Goal: Task Accomplishment & Management: Use online tool/utility

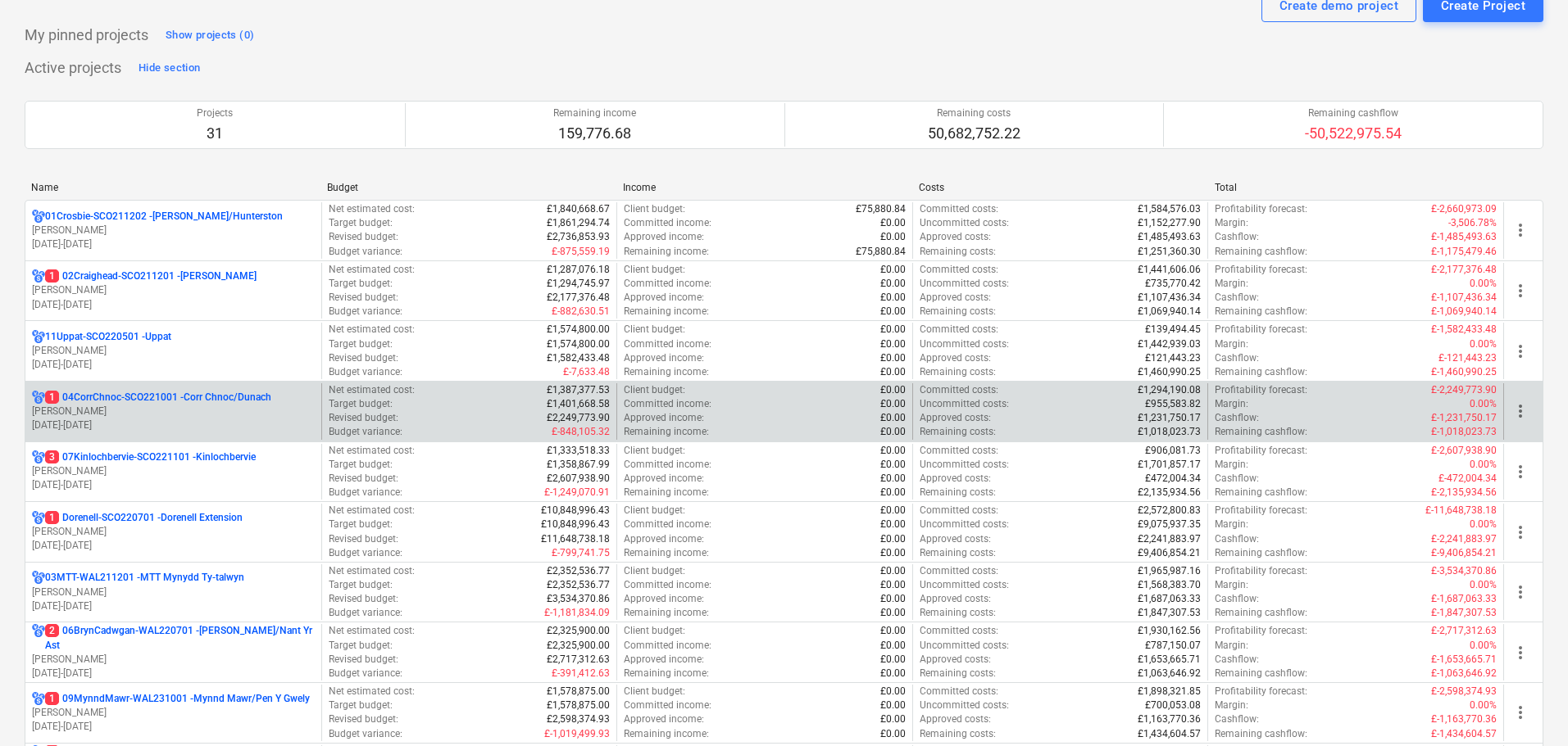
scroll to position [164, 0]
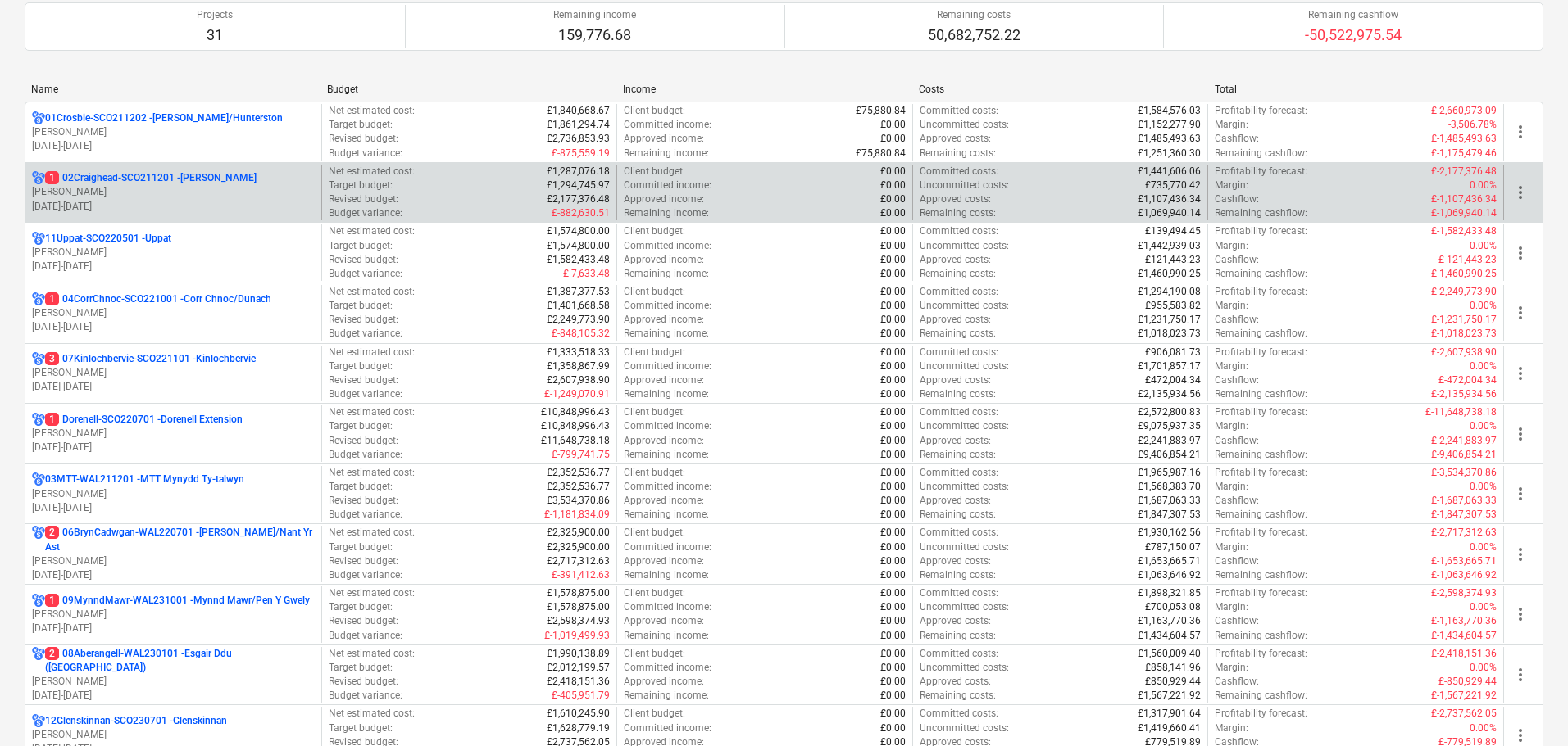
click at [177, 200] on p "[DATE] - [DATE]" at bounding box center [173, 206] width 283 height 14
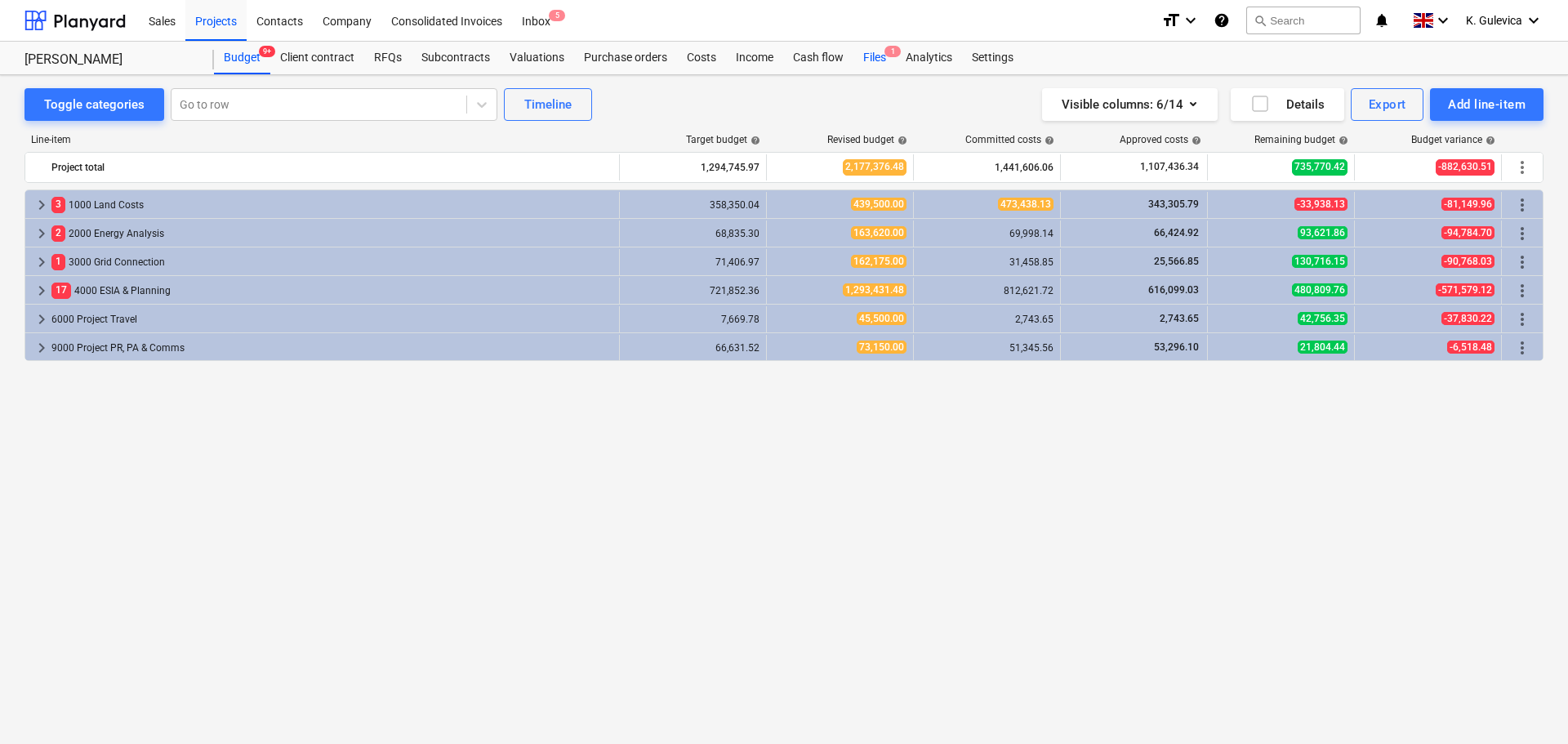
click at [876, 63] on div "Files 1" at bounding box center [875, 58] width 43 height 33
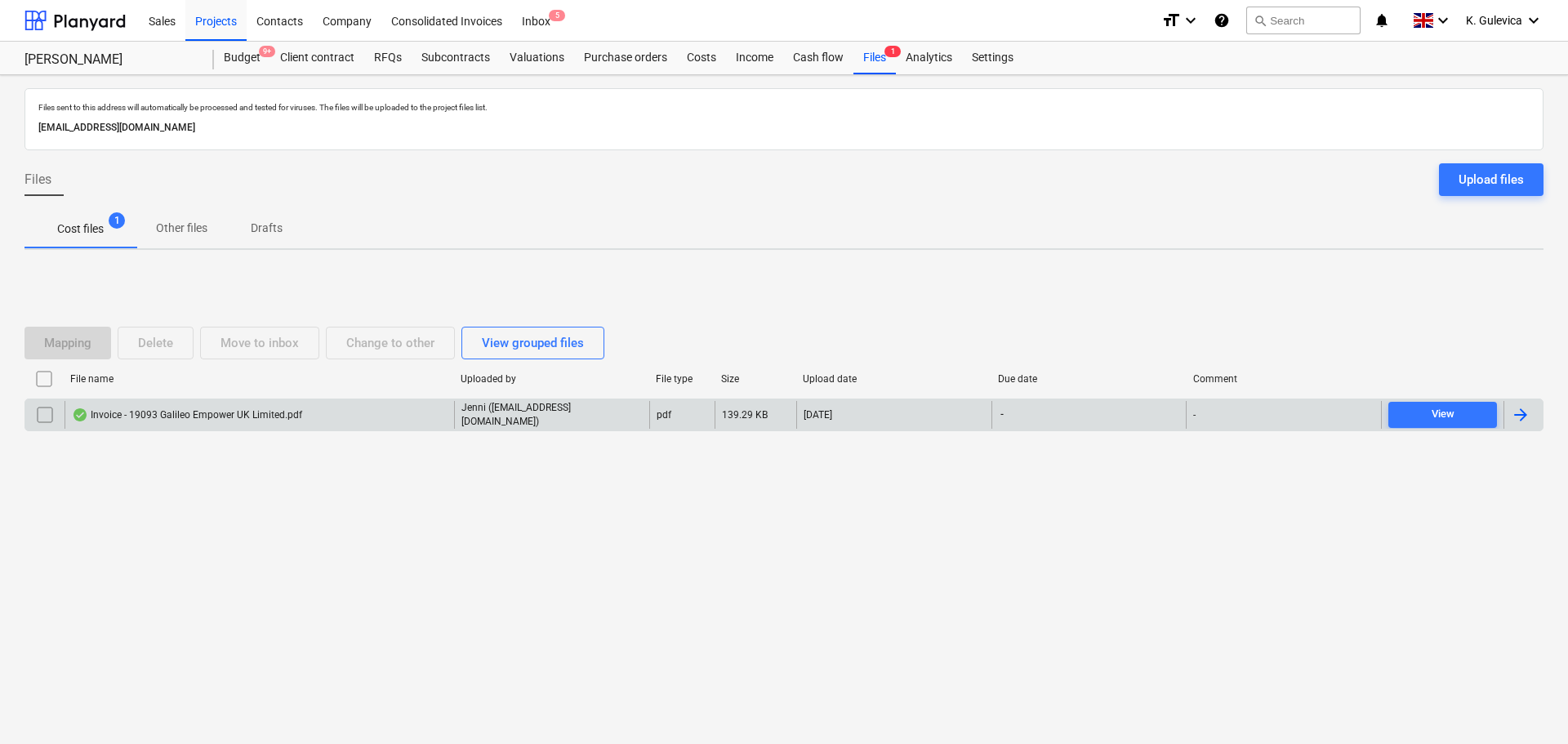
click at [302, 420] on div "Invoice - 19093 Galileo Empower UK Limited.pdf" at bounding box center [259, 415] width 390 height 28
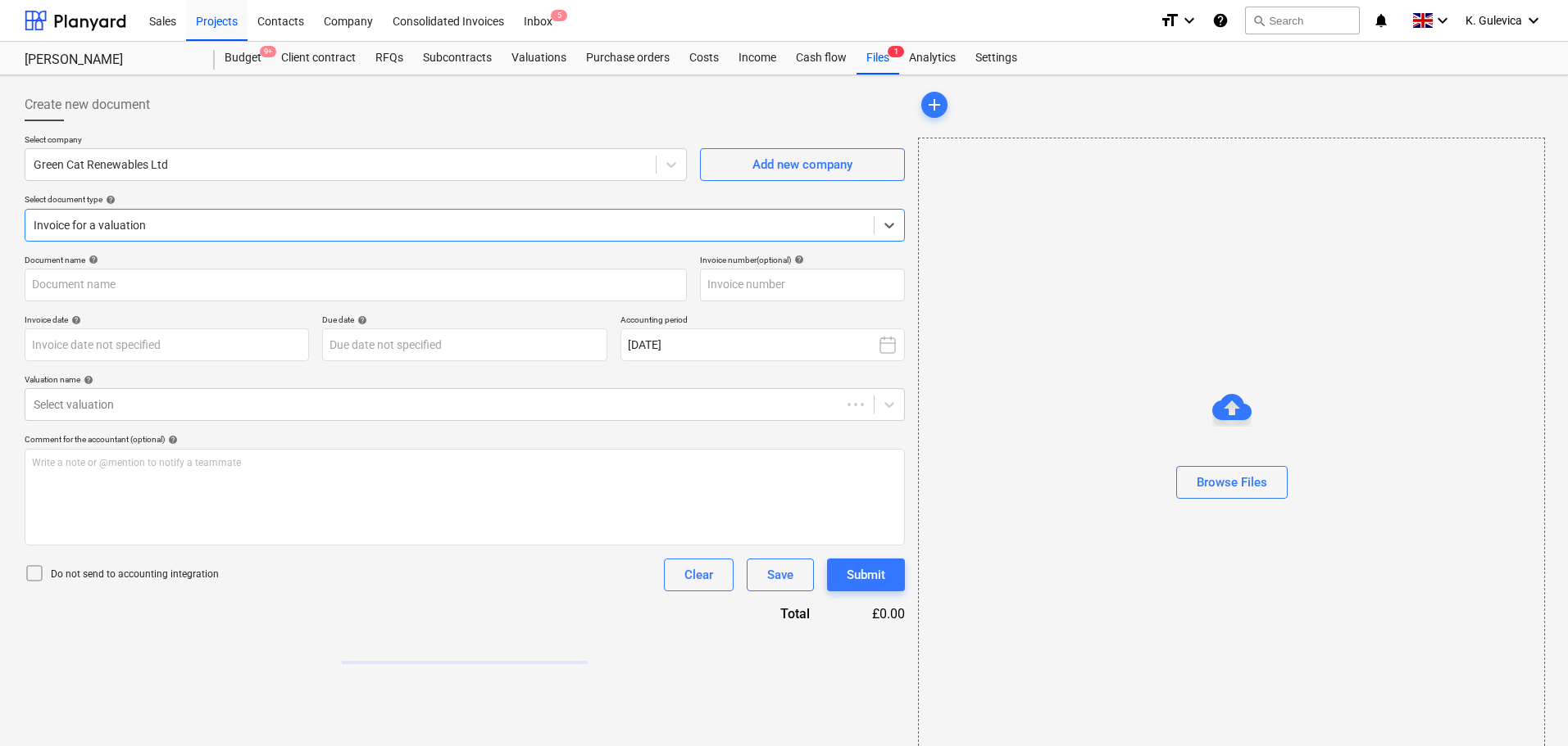
type input "19093"
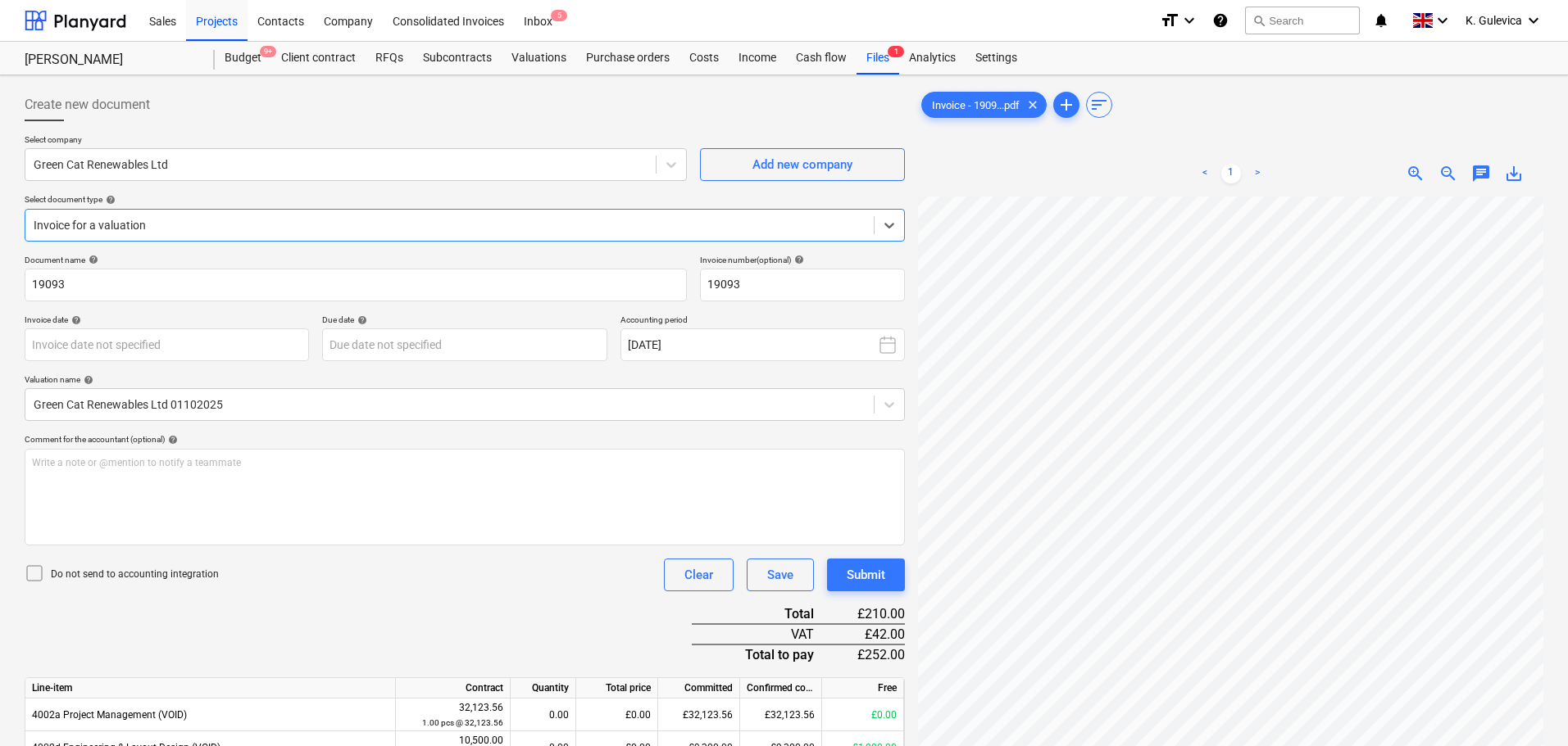
scroll to position [123, 0]
click at [87, 345] on body "Sales Projects Contacts Company Consolidated Invoices Inbox 5 format_size keybo…" at bounding box center [784, 373] width 1568 height 746
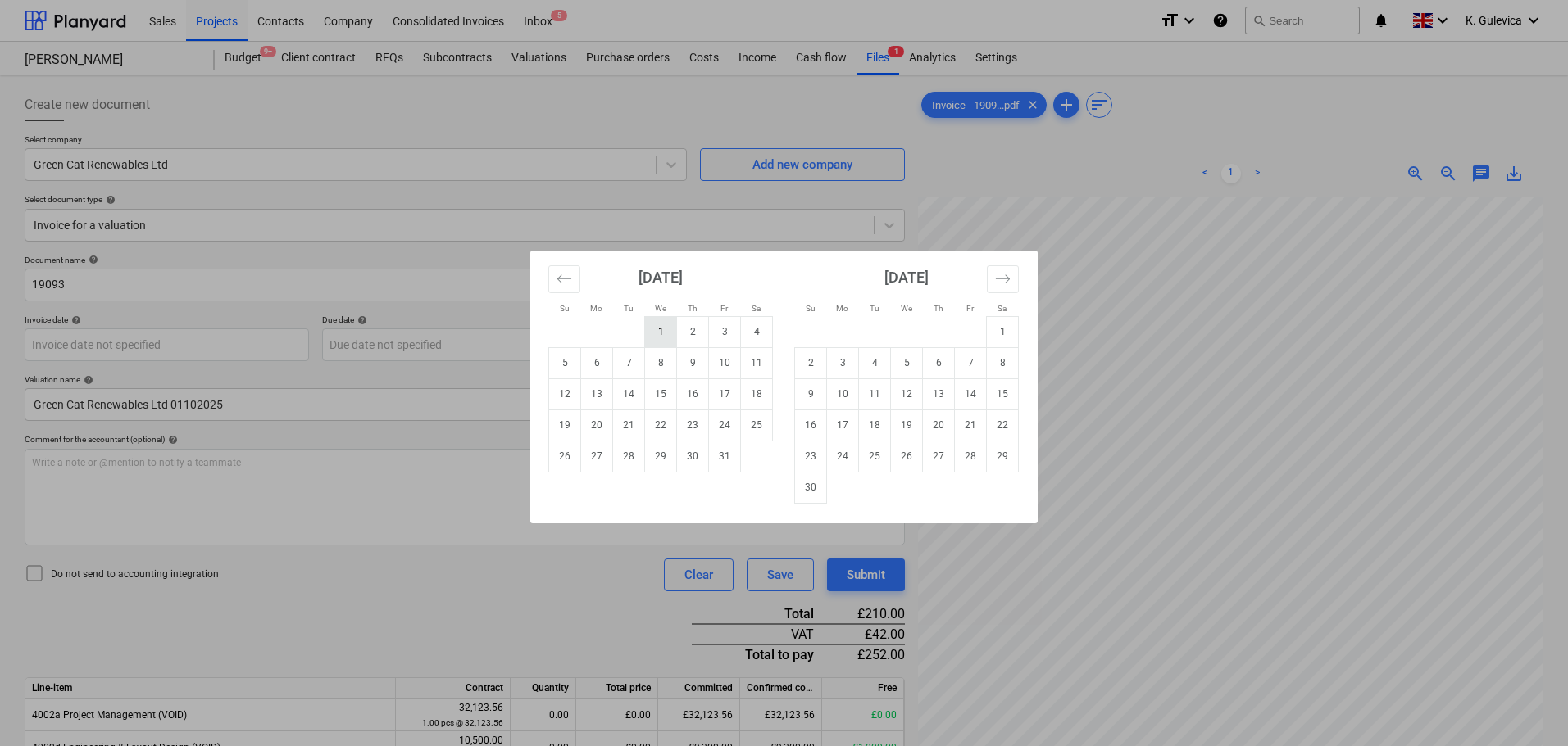
click at [665, 329] on td "1" at bounding box center [661, 331] width 32 height 31
type input "[DATE]"
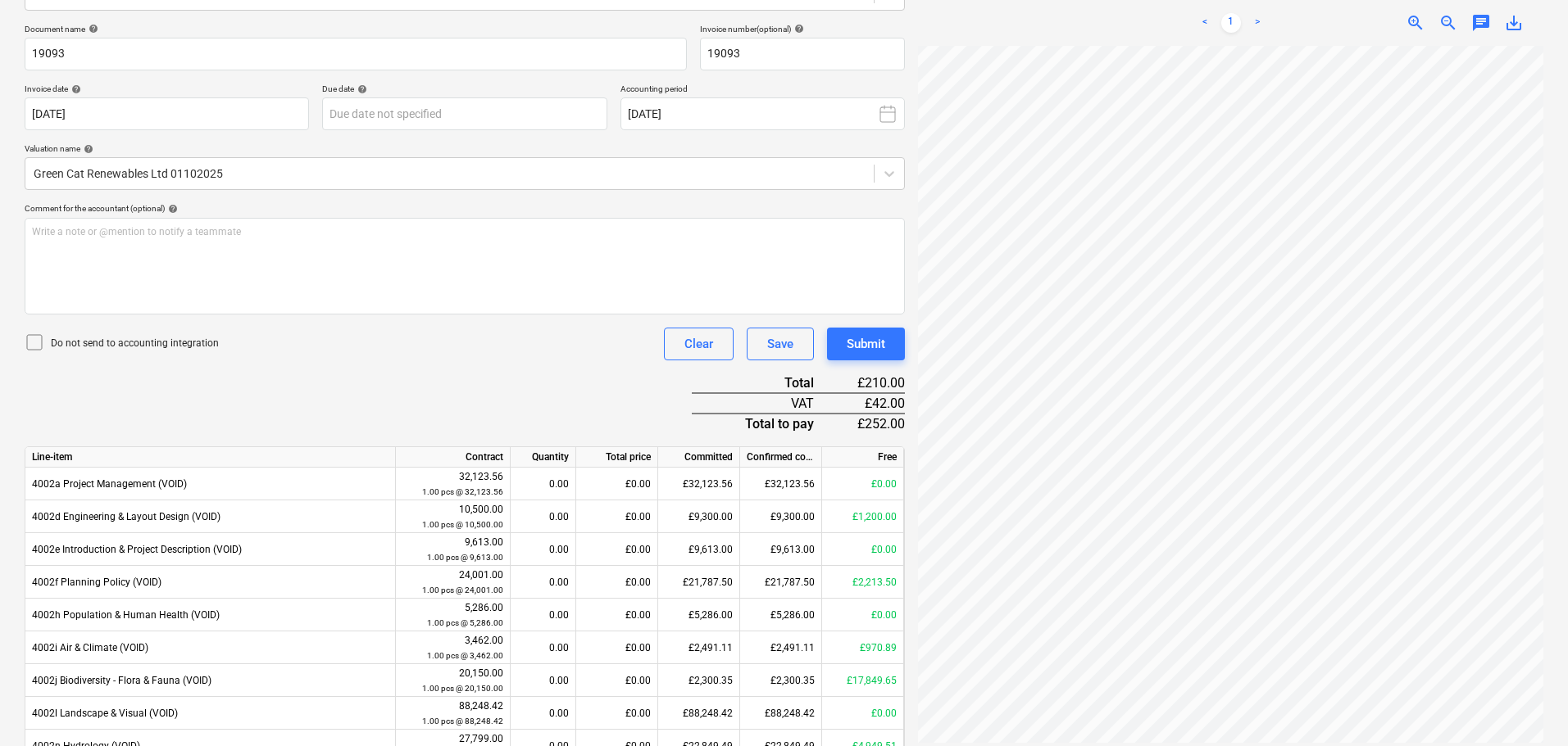
scroll to position [246, 0]
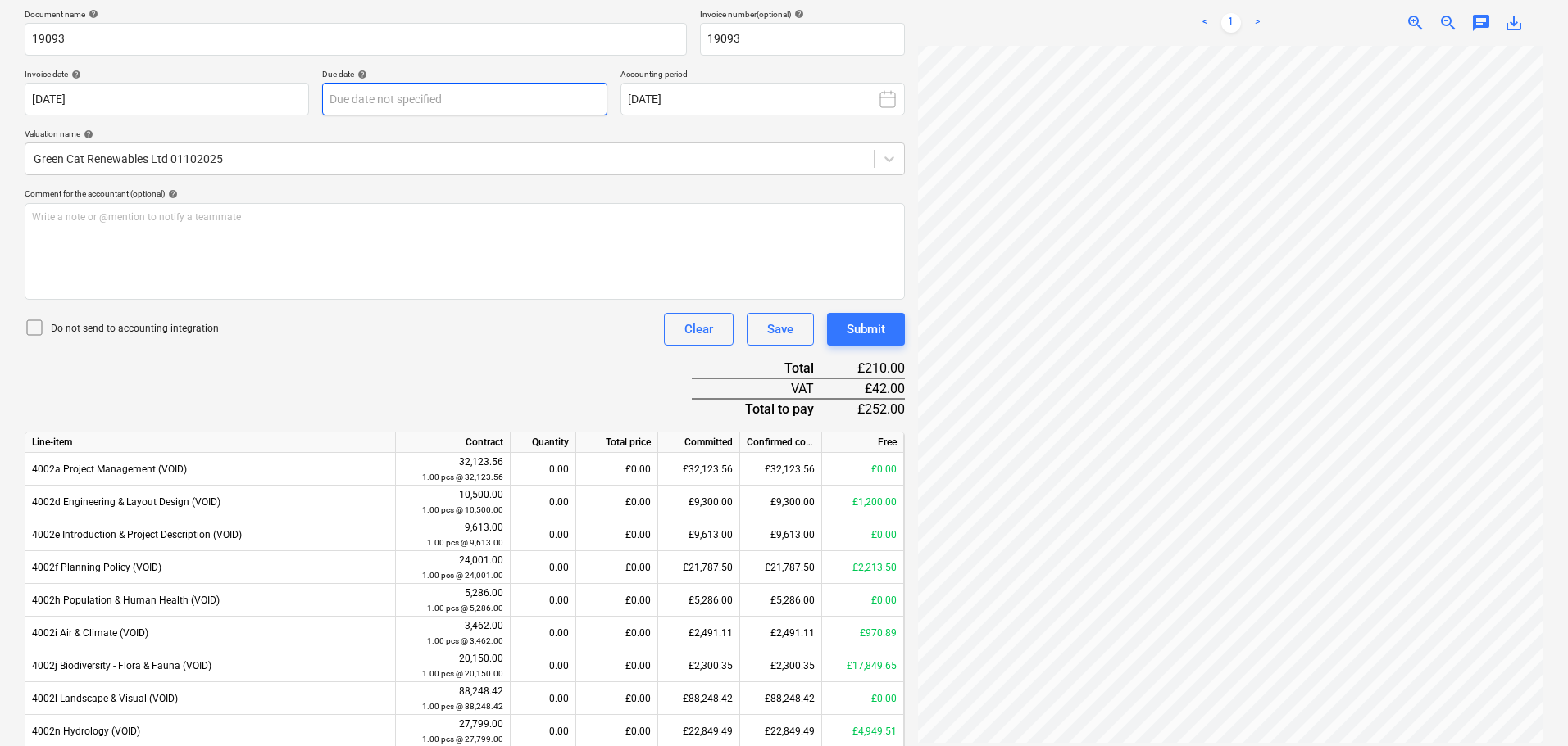
click at [417, 95] on body "Sales Projects Contacts Company Consolidated Invoices Inbox 5 format_size keybo…" at bounding box center [784, 127] width 1568 height 746
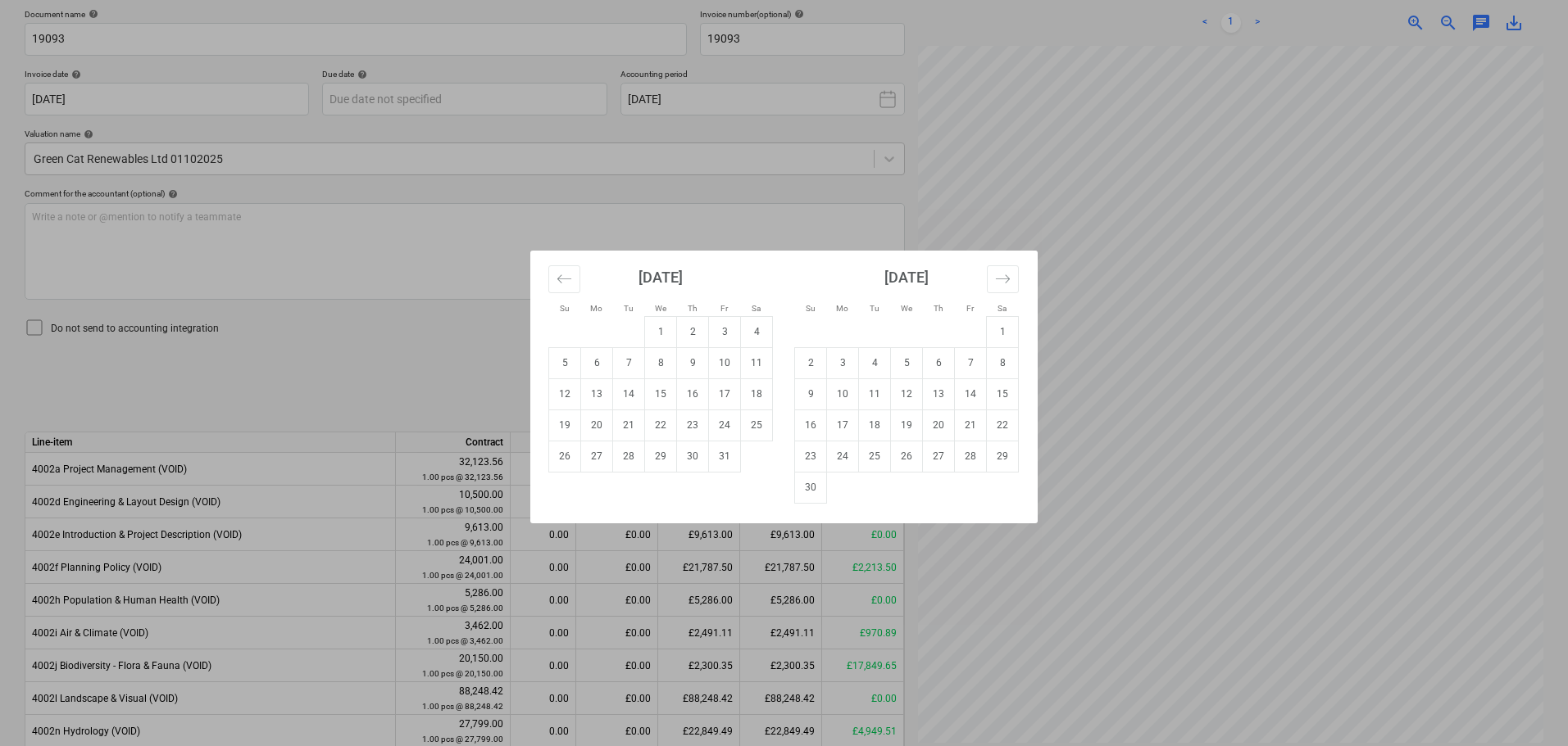
drag, startPoint x: 684, startPoint y: 461, endPoint x: 694, endPoint y: 451, distance: 14.1
click at [685, 461] on td "30" at bounding box center [693, 456] width 32 height 31
type input "[DATE]"
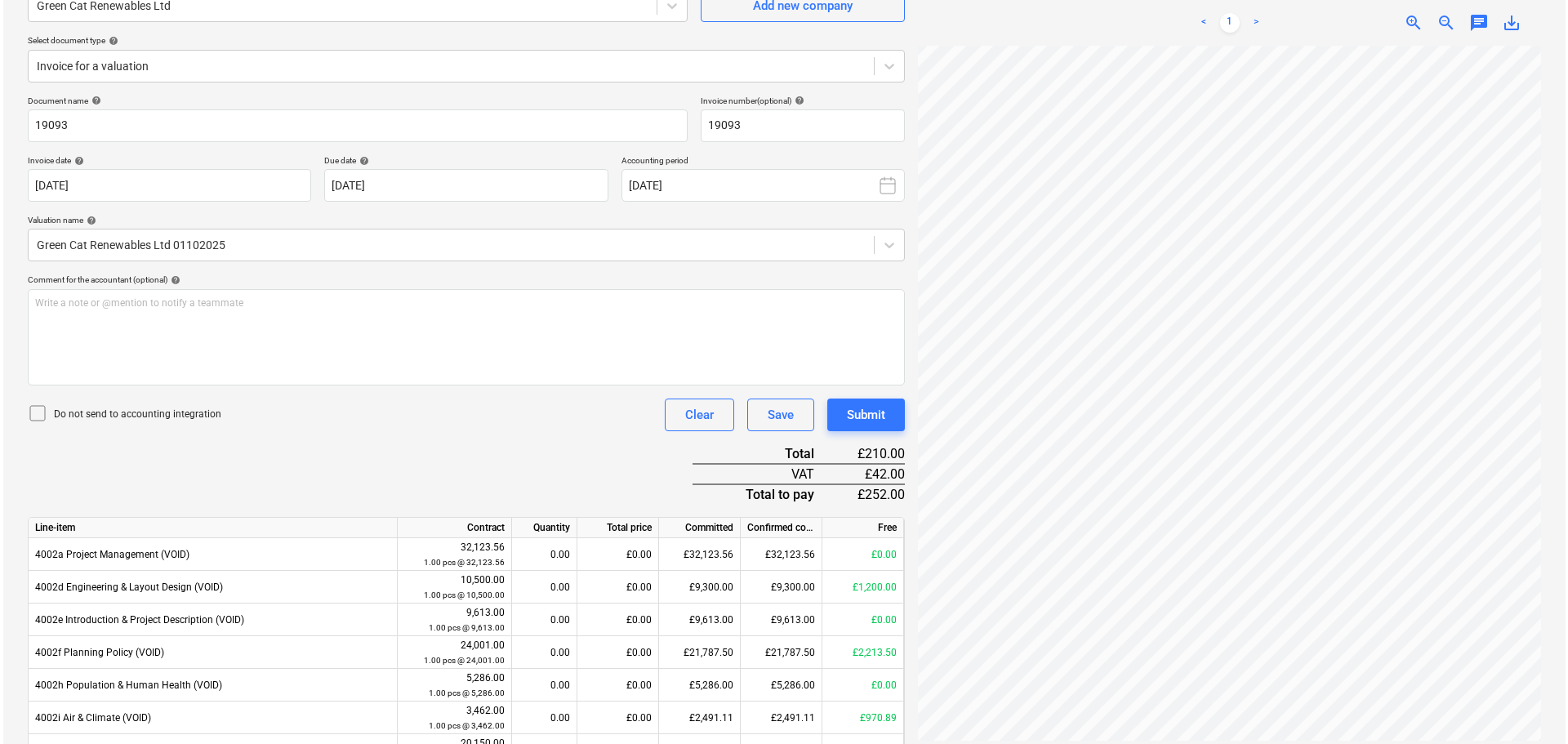
scroll to position [164, 0]
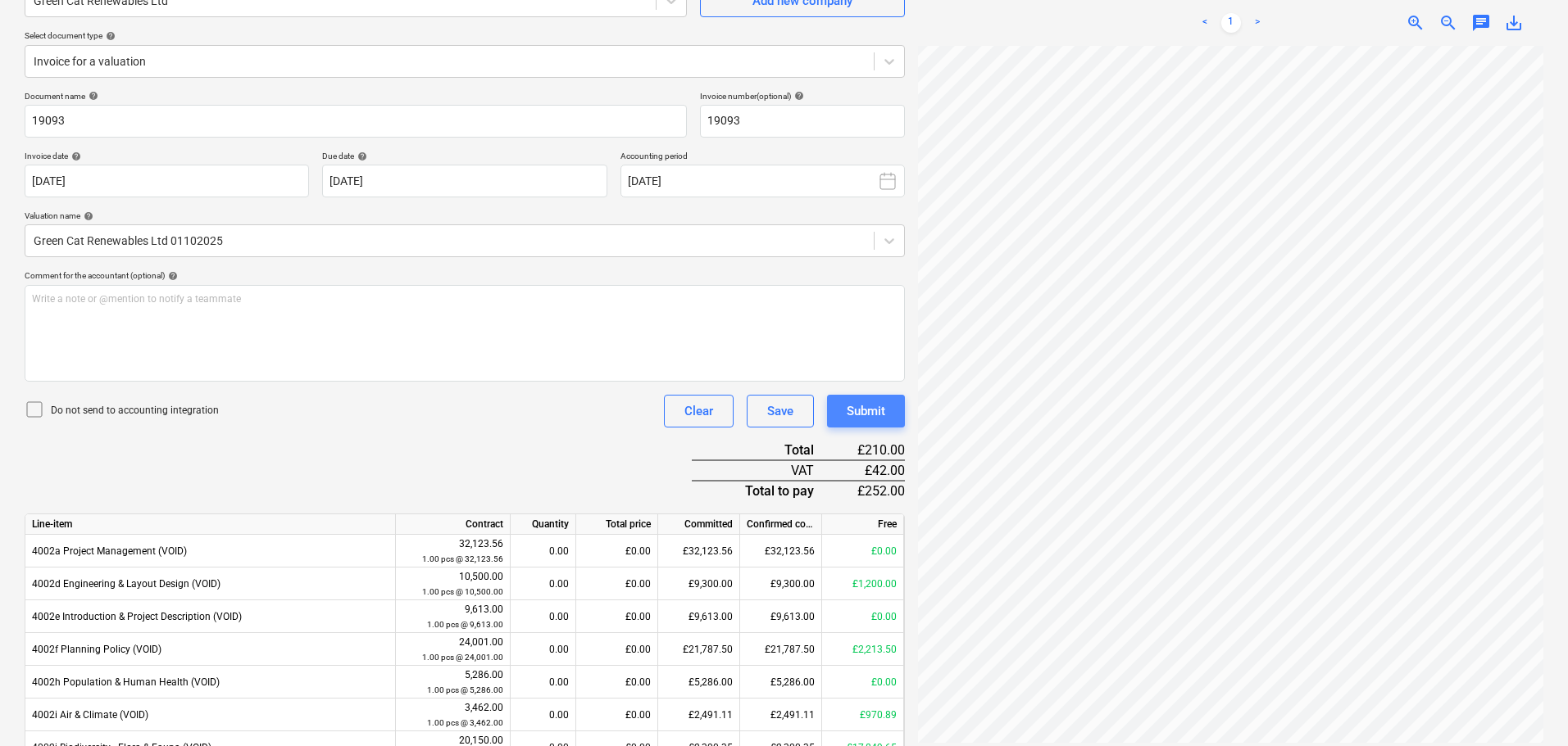
click at [882, 408] on div "Submit" at bounding box center [865, 411] width 38 height 21
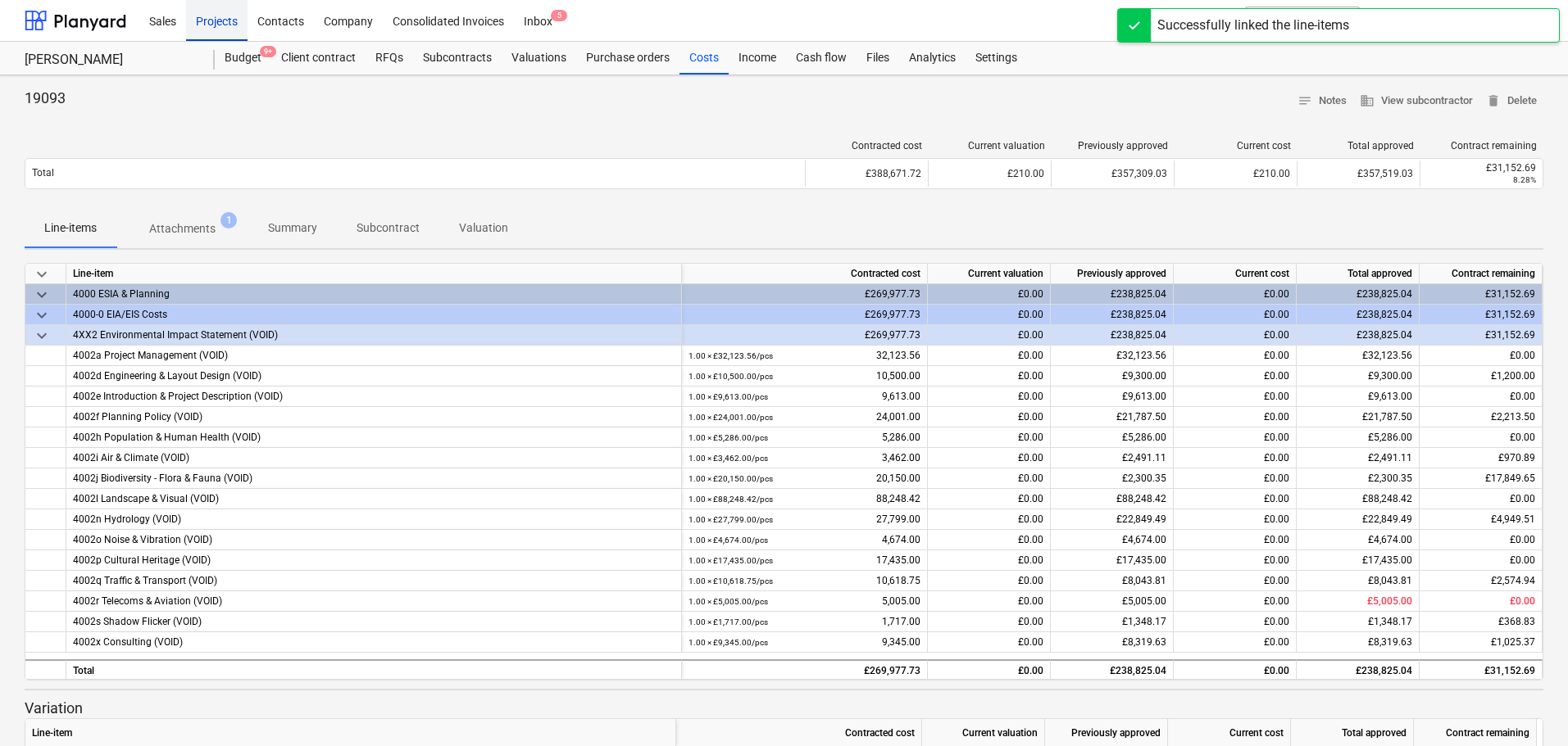
click at [212, 21] on div "Projects" at bounding box center [217, 20] width 62 height 42
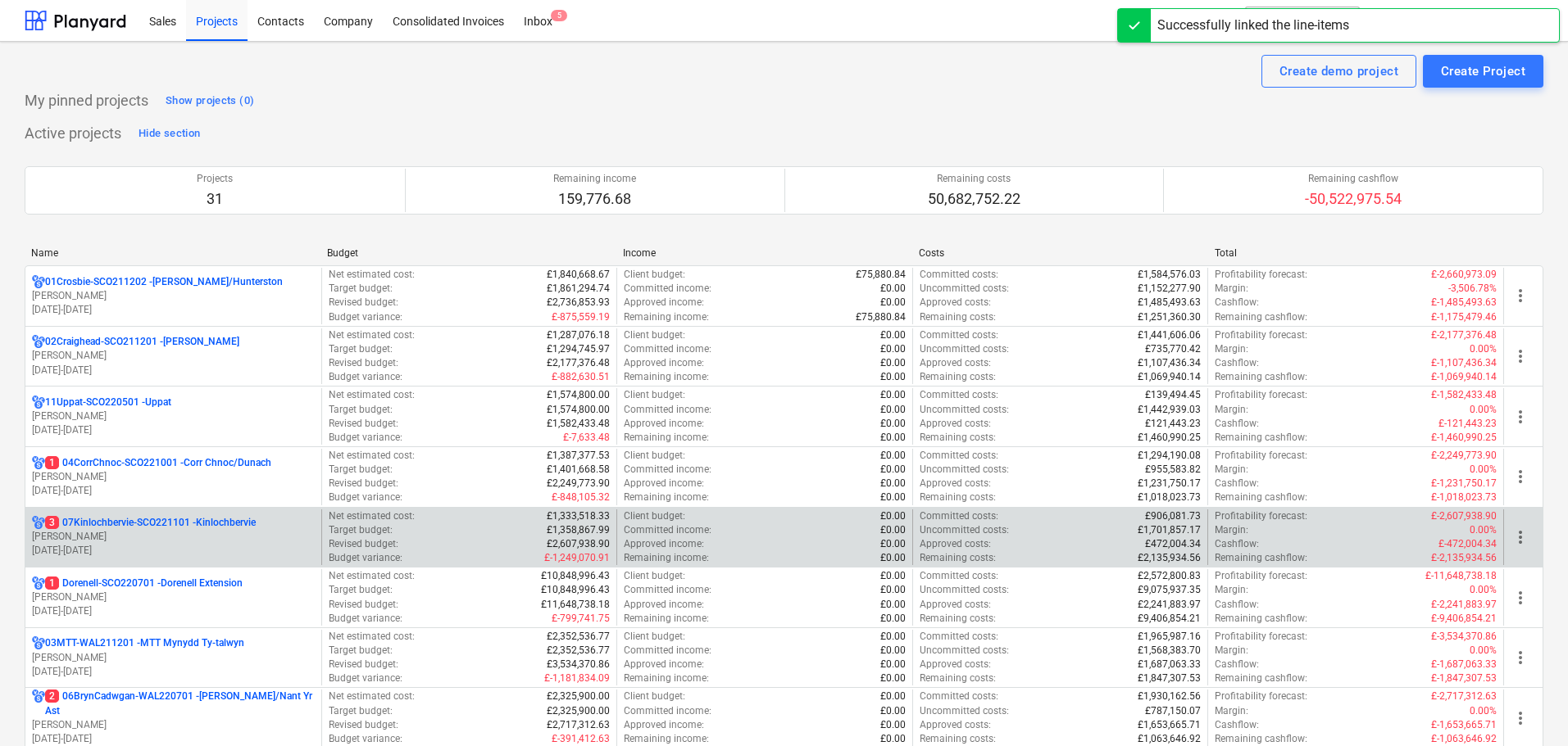
click at [165, 547] on p "[DATE] - [DATE]" at bounding box center [173, 551] width 283 height 14
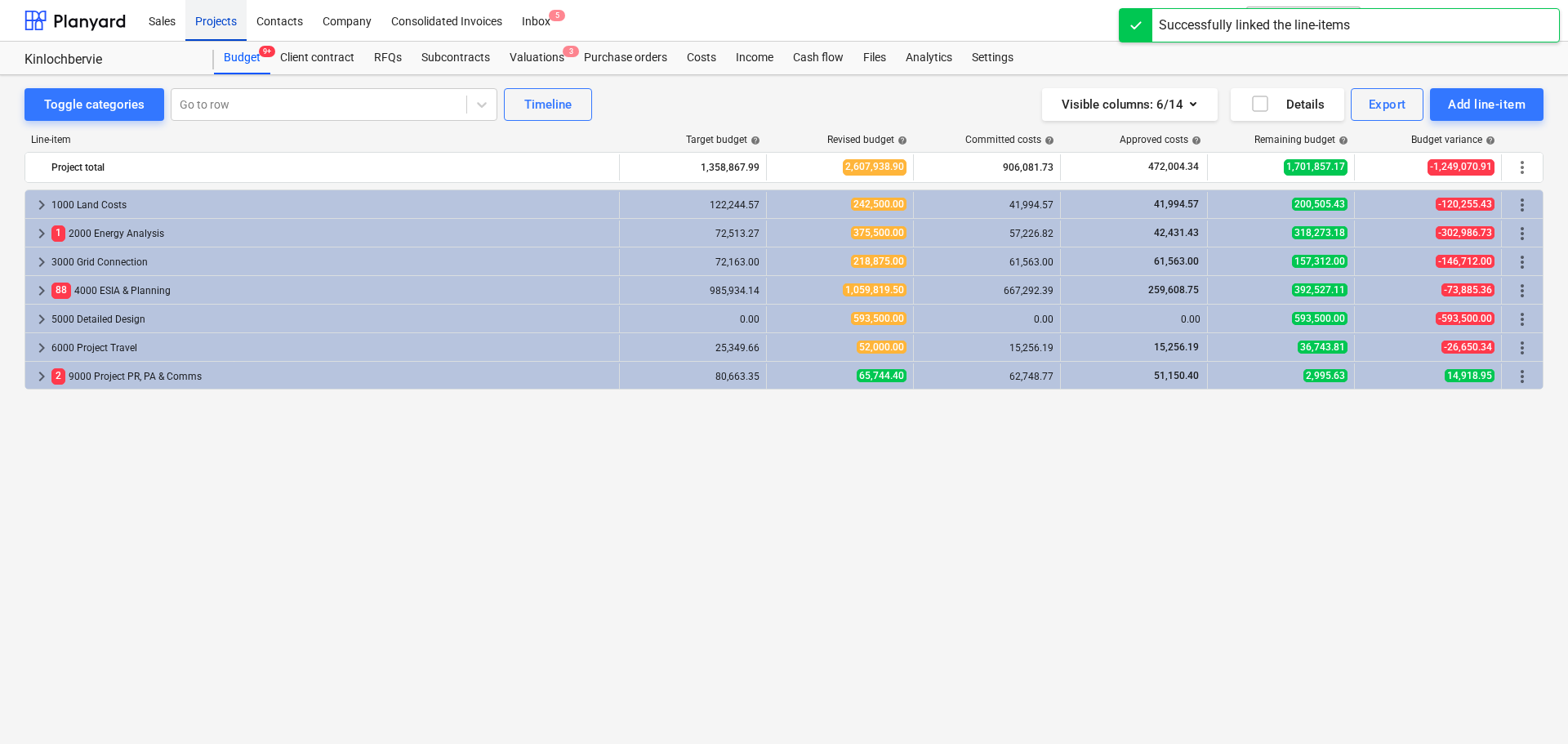
click at [204, 17] on div "Projects" at bounding box center [216, 20] width 61 height 42
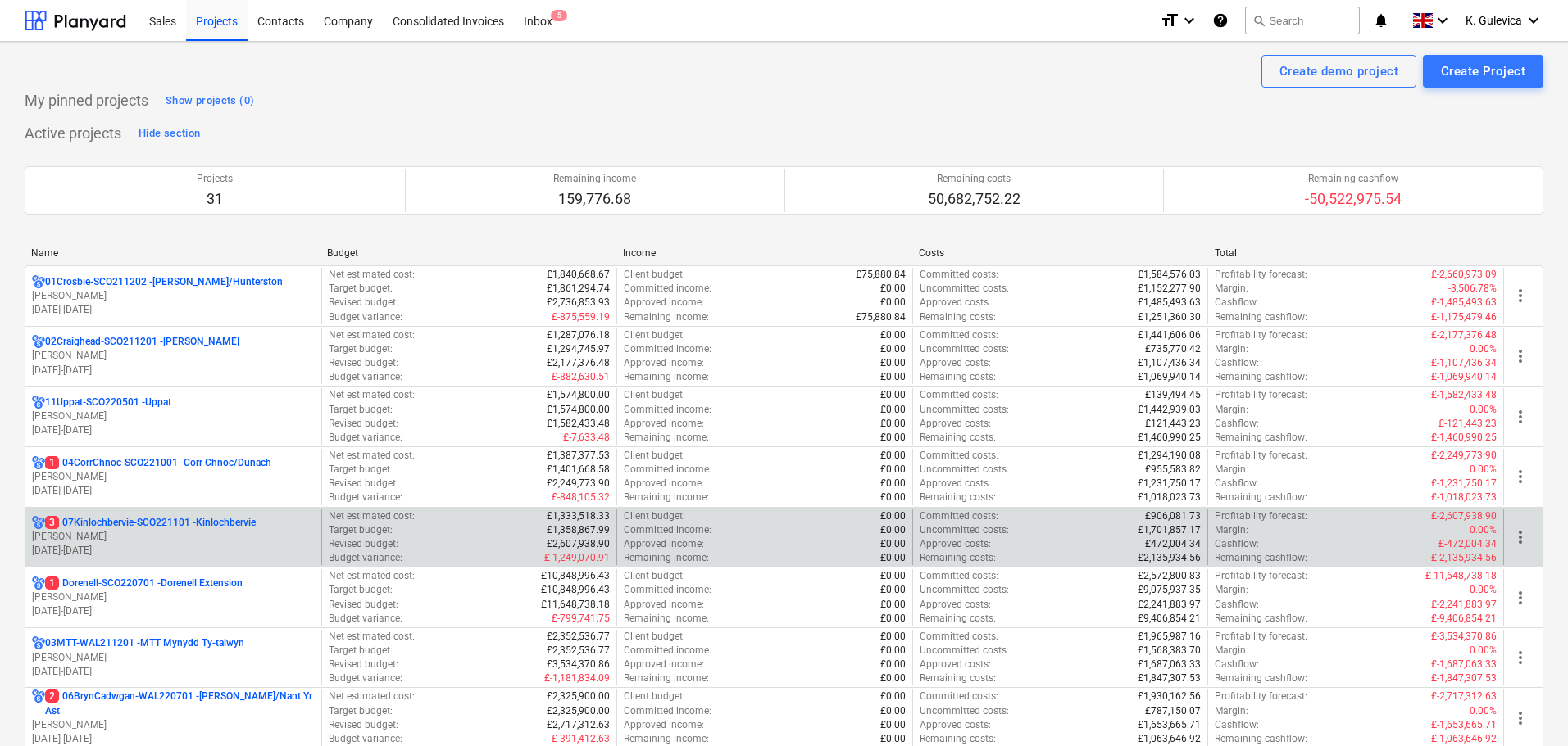
scroll to position [82, 0]
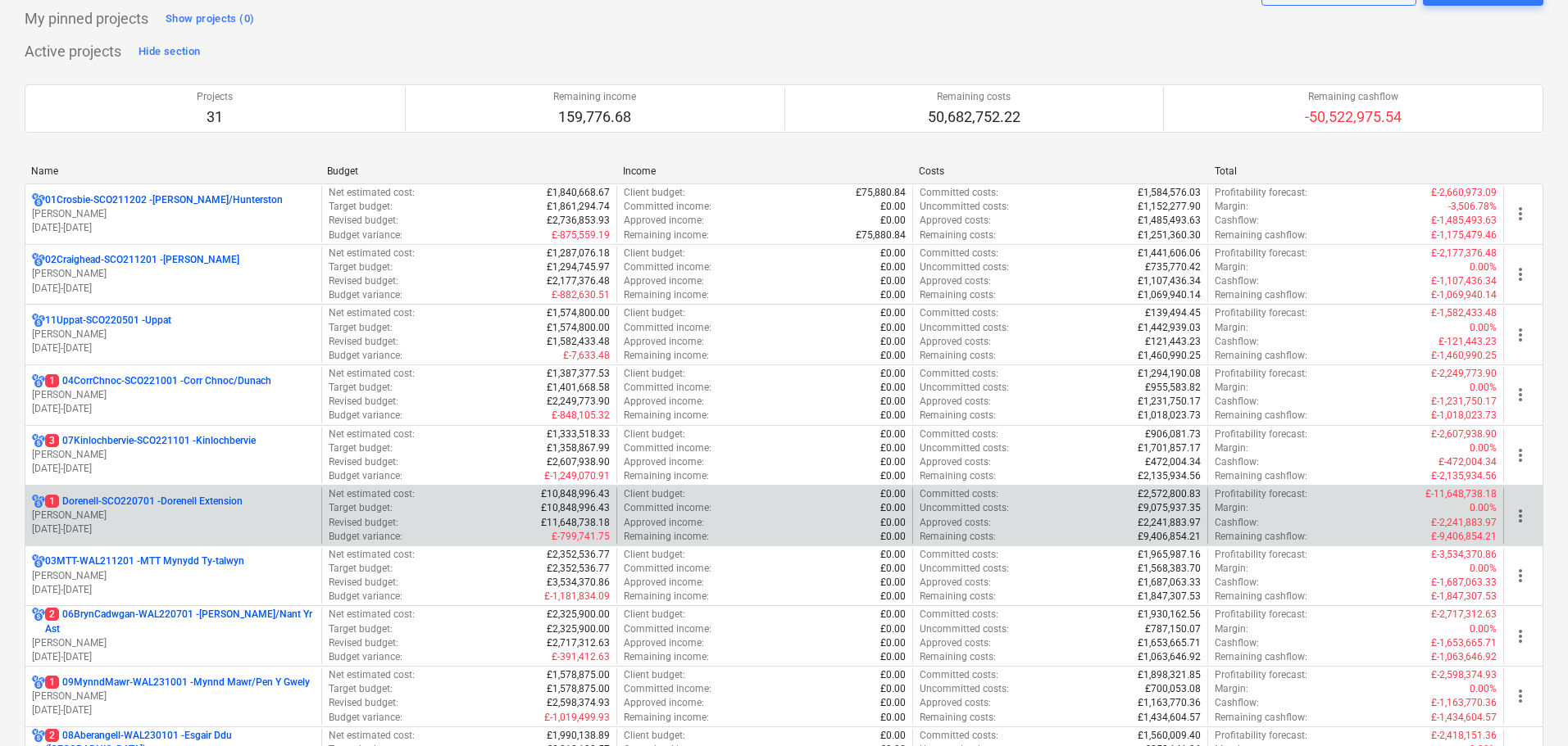
click at [146, 521] on p "[PERSON_NAME]" at bounding box center [173, 515] width 283 height 14
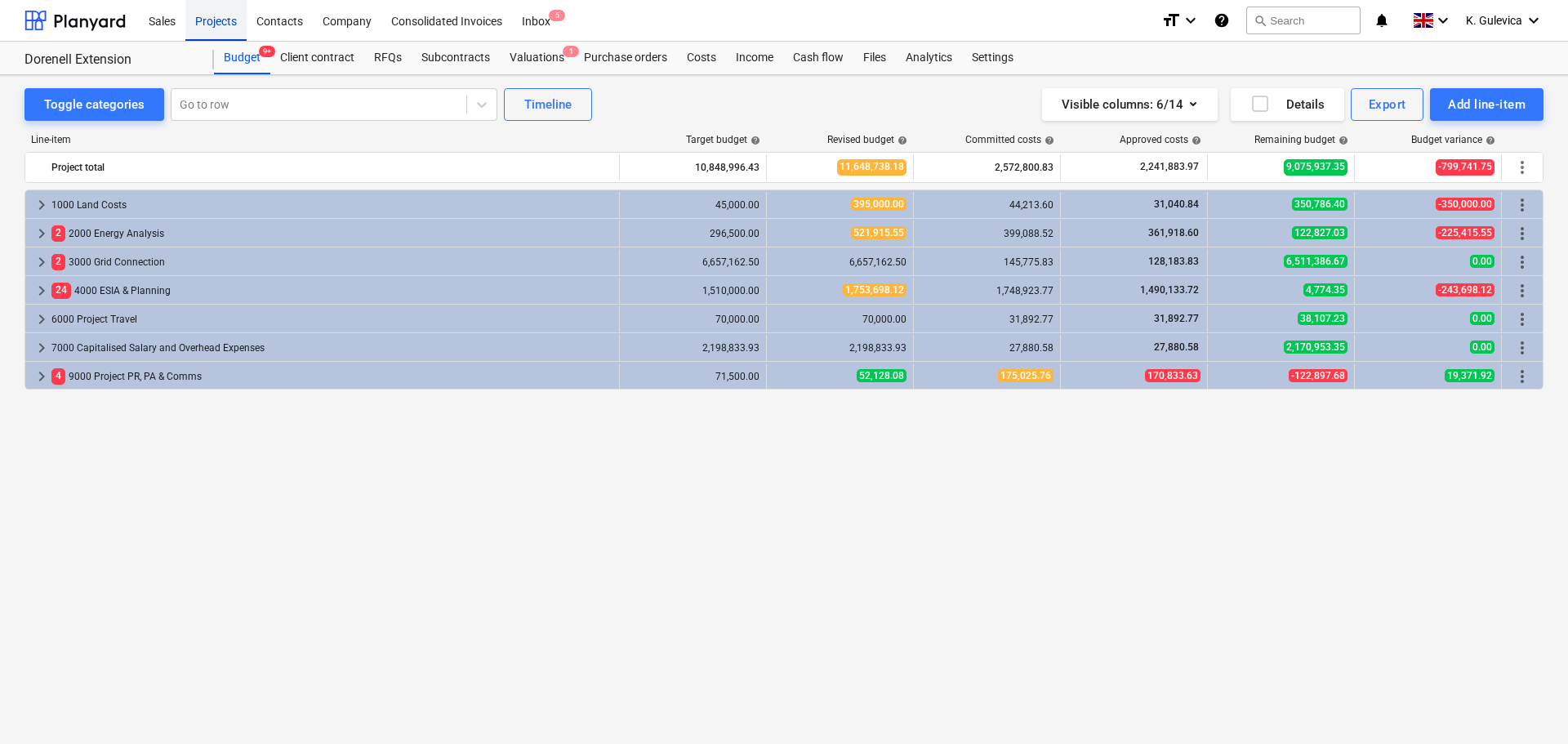
click at [208, 28] on div "Projects" at bounding box center [216, 20] width 61 height 42
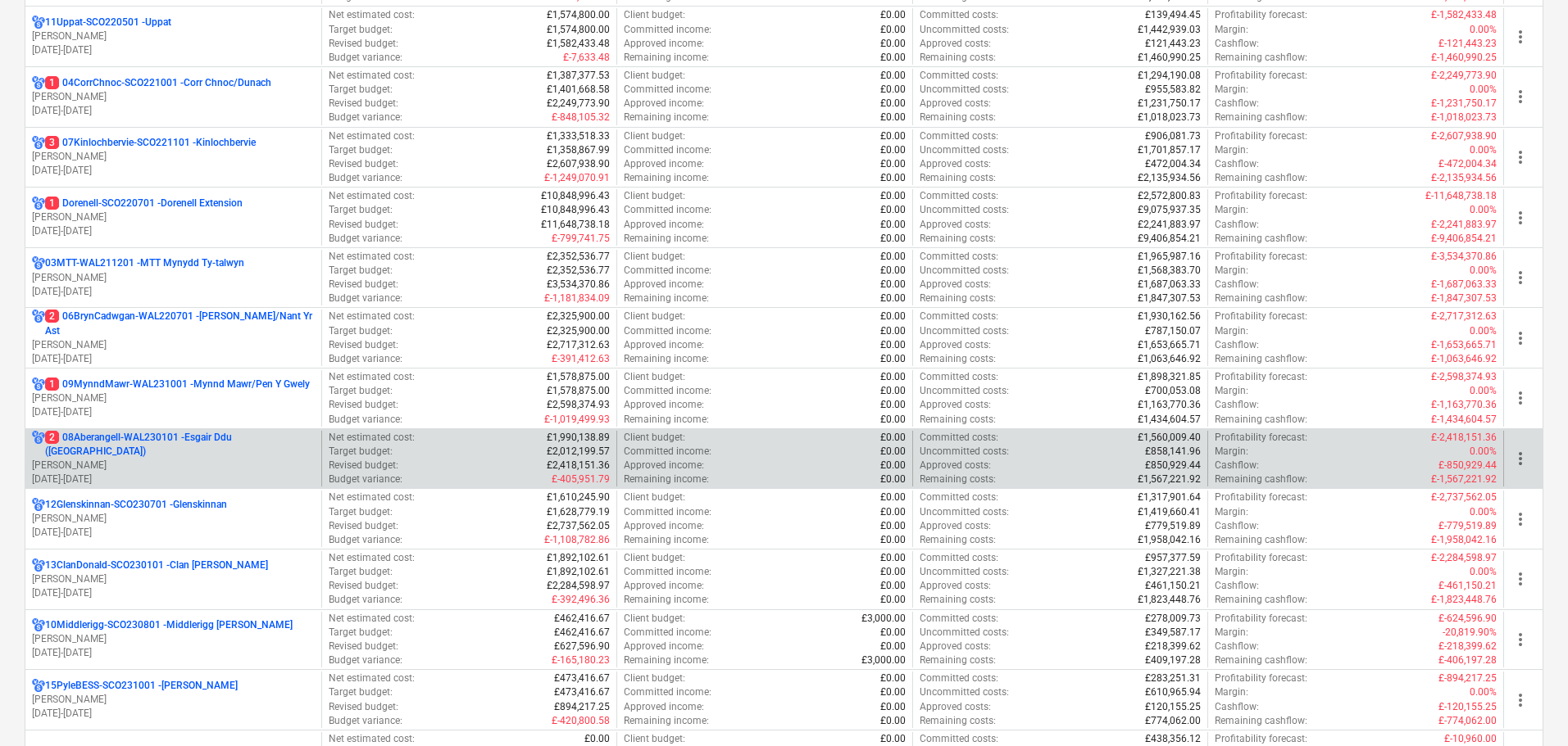
scroll to position [410, 0]
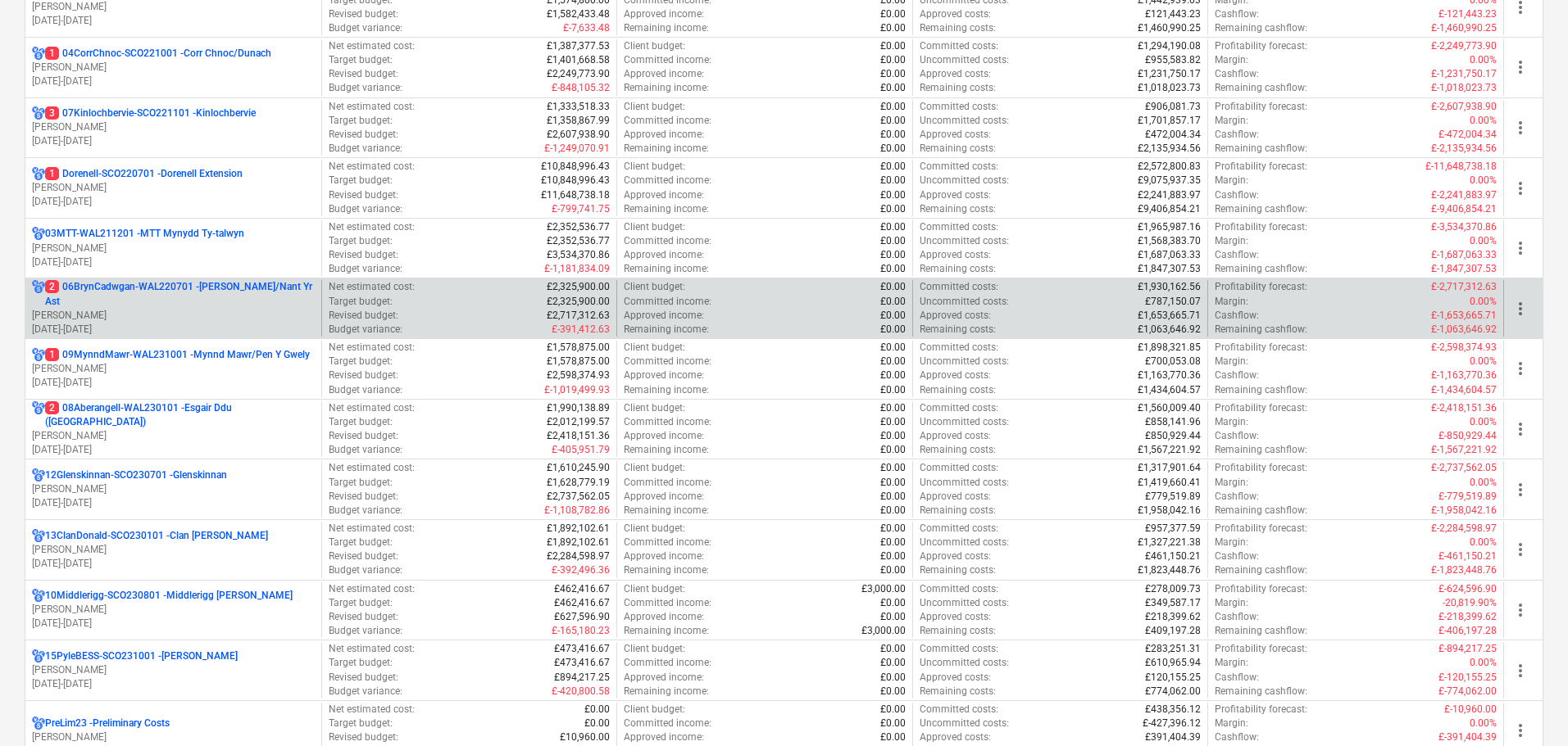
click at [153, 303] on p "2 06BrynCadwgan-WAL220701 - [PERSON_NAME]/Nant Yr Ast" at bounding box center [179, 294] width 270 height 28
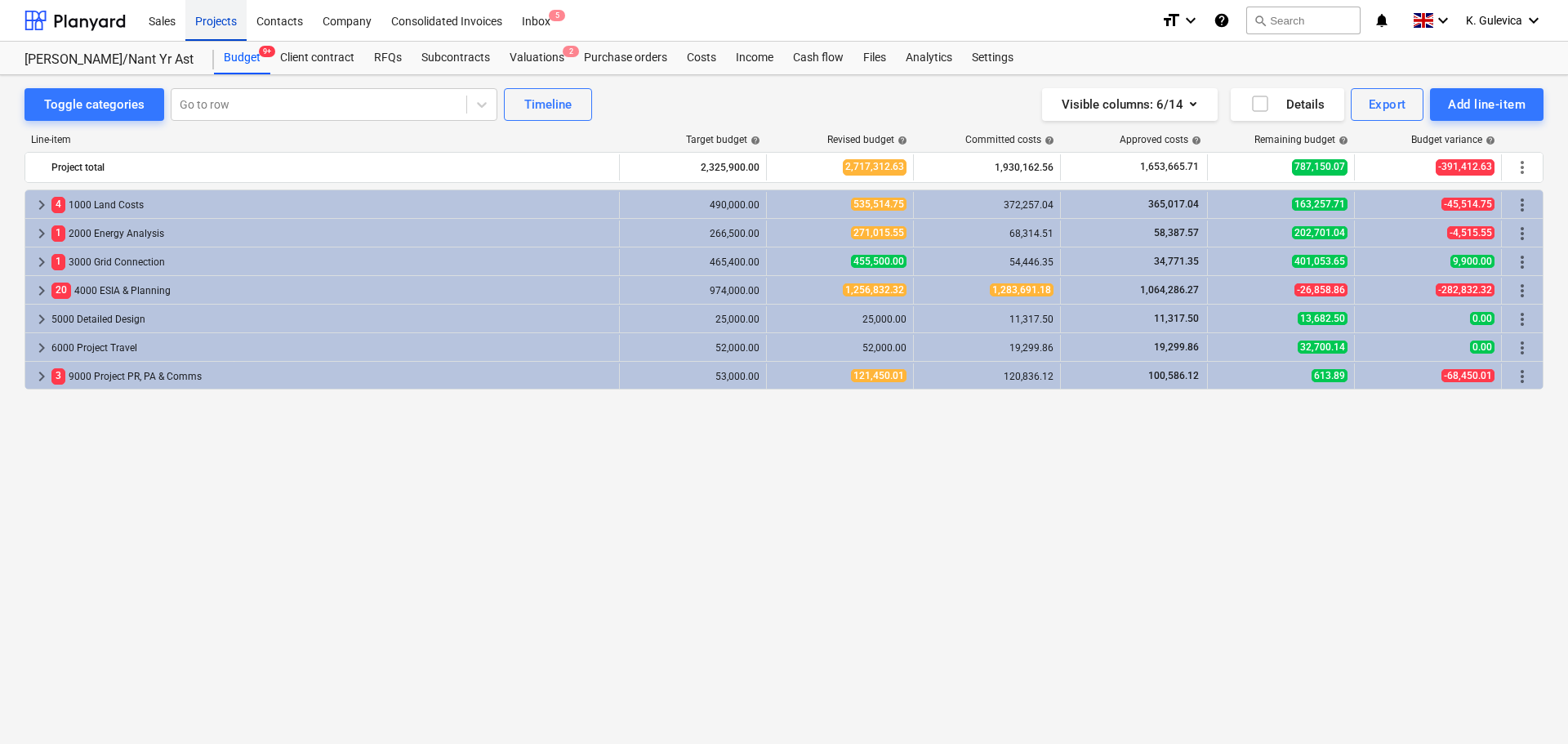
click at [214, 15] on div "Projects" at bounding box center [216, 20] width 61 height 42
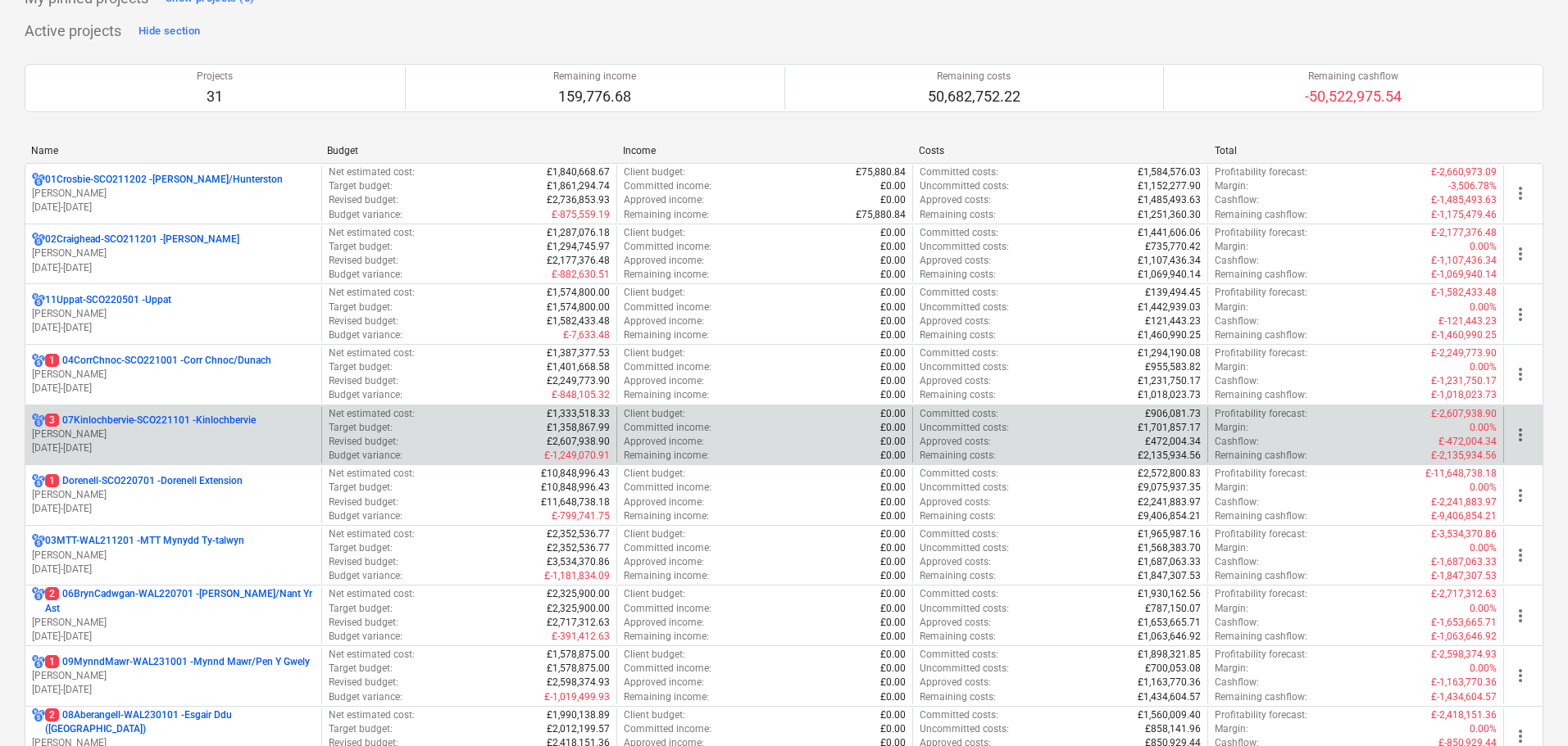
scroll to position [246, 0]
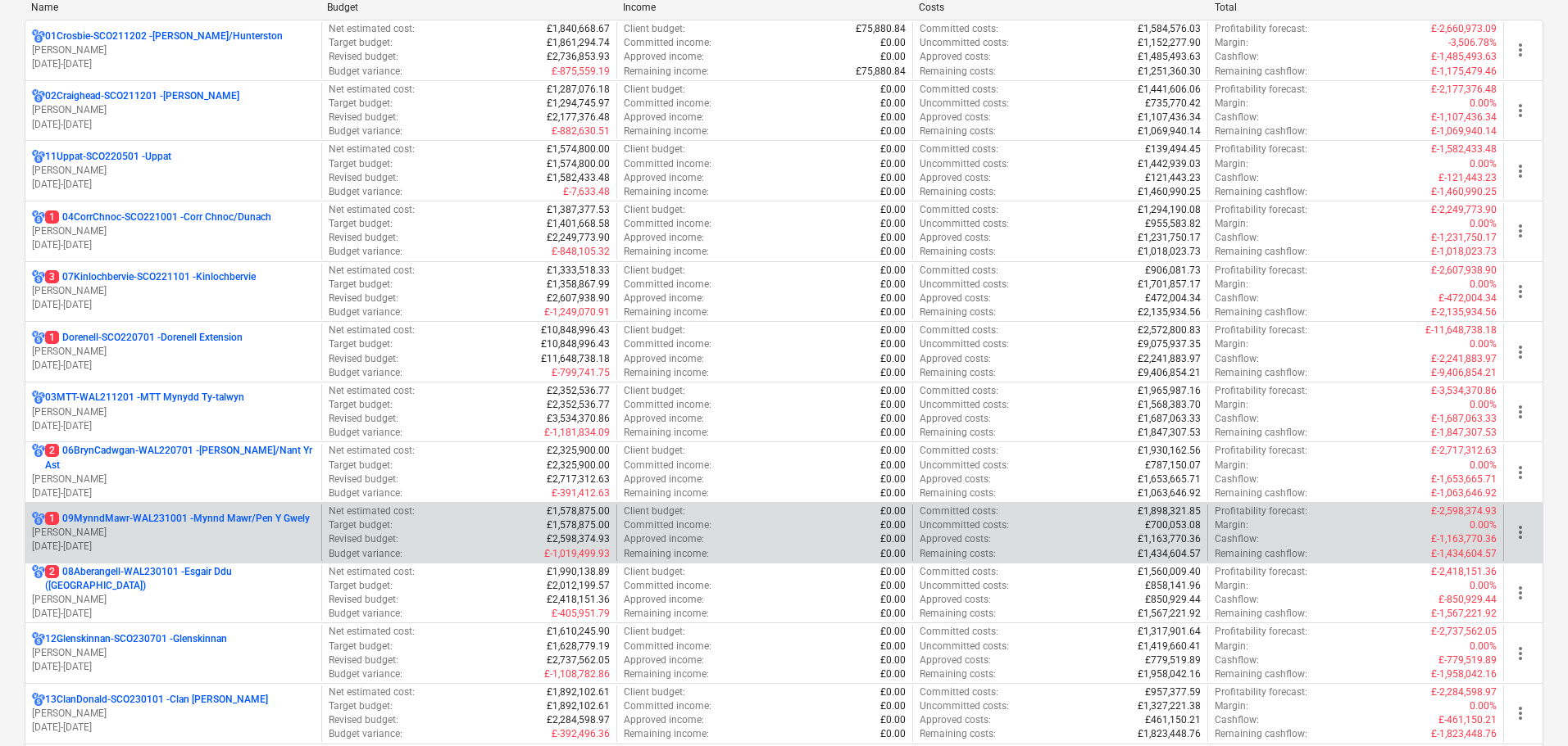
click at [155, 542] on p "[DATE] - [DATE]" at bounding box center [173, 546] width 283 height 14
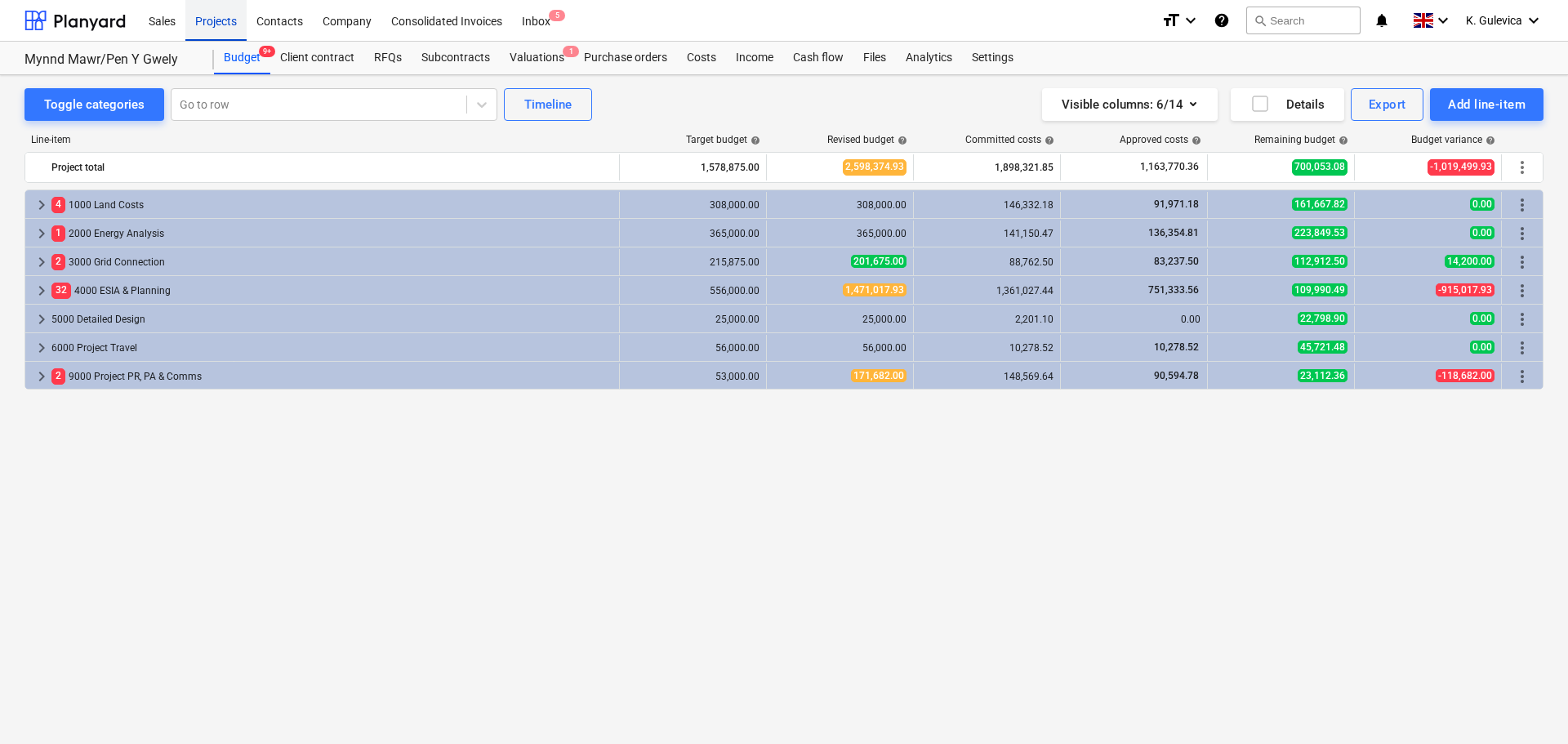
click at [207, 30] on div "Projects" at bounding box center [216, 20] width 61 height 42
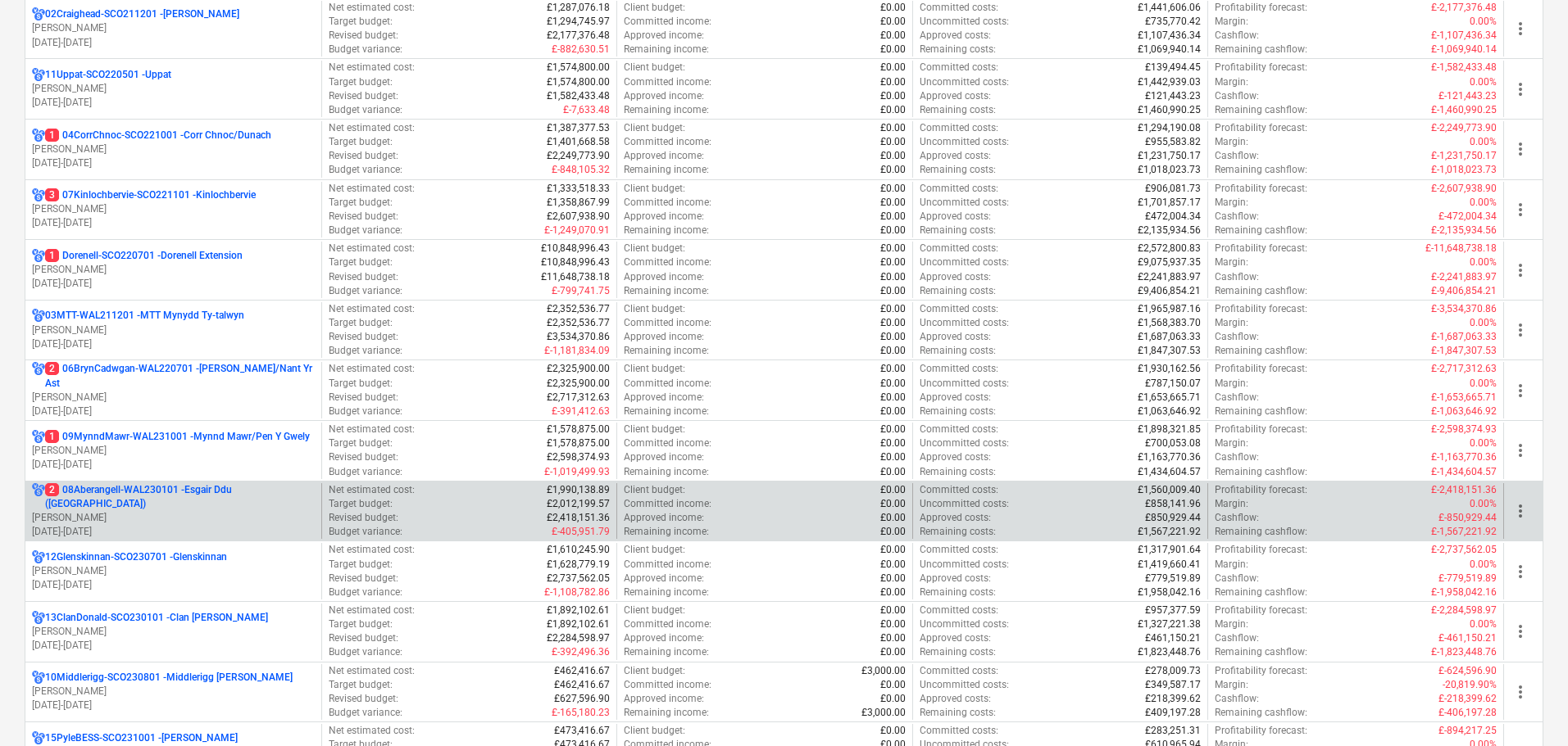
click at [148, 512] on p "[PERSON_NAME]" at bounding box center [173, 518] width 283 height 14
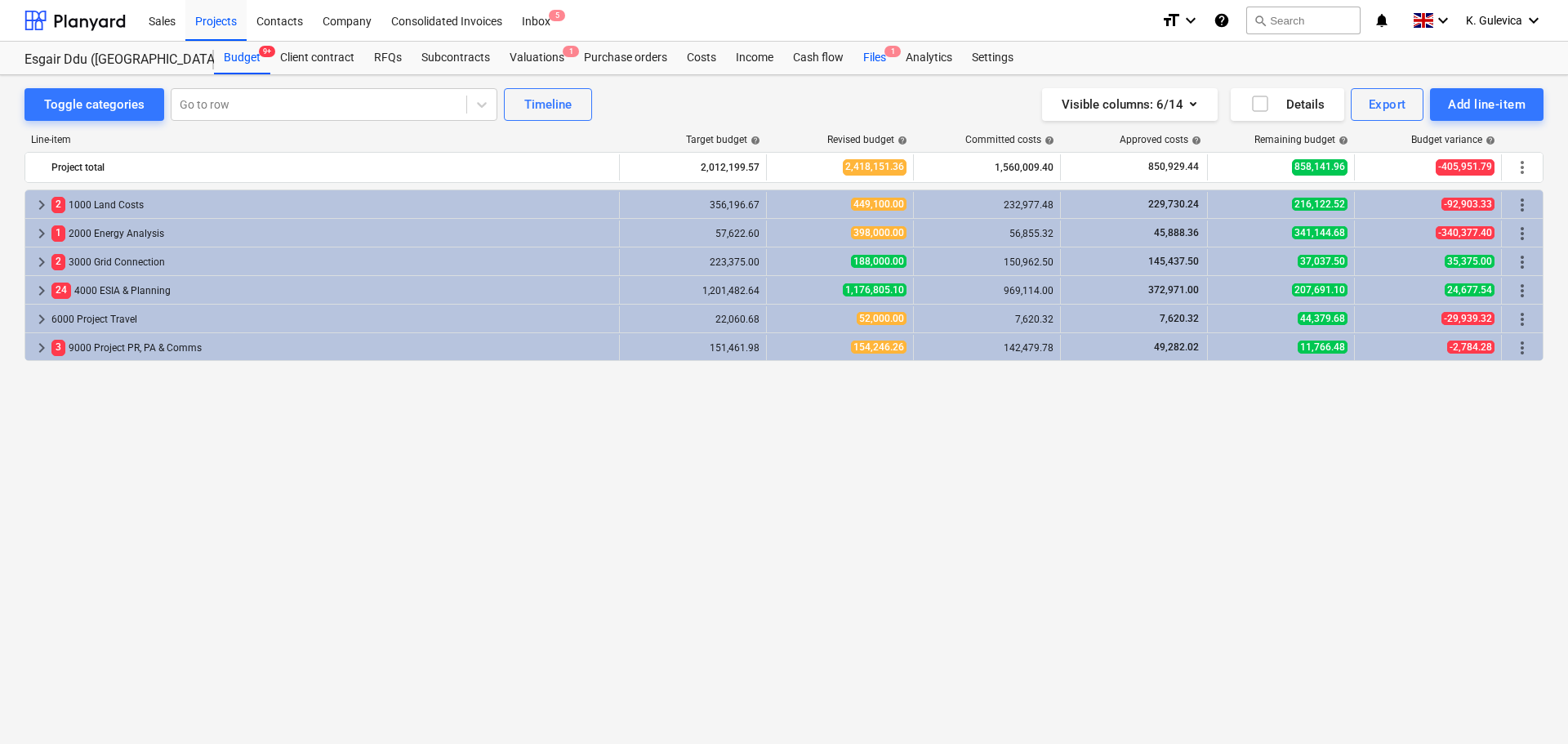
click at [877, 58] on div "Files 1" at bounding box center [875, 58] width 43 height 33
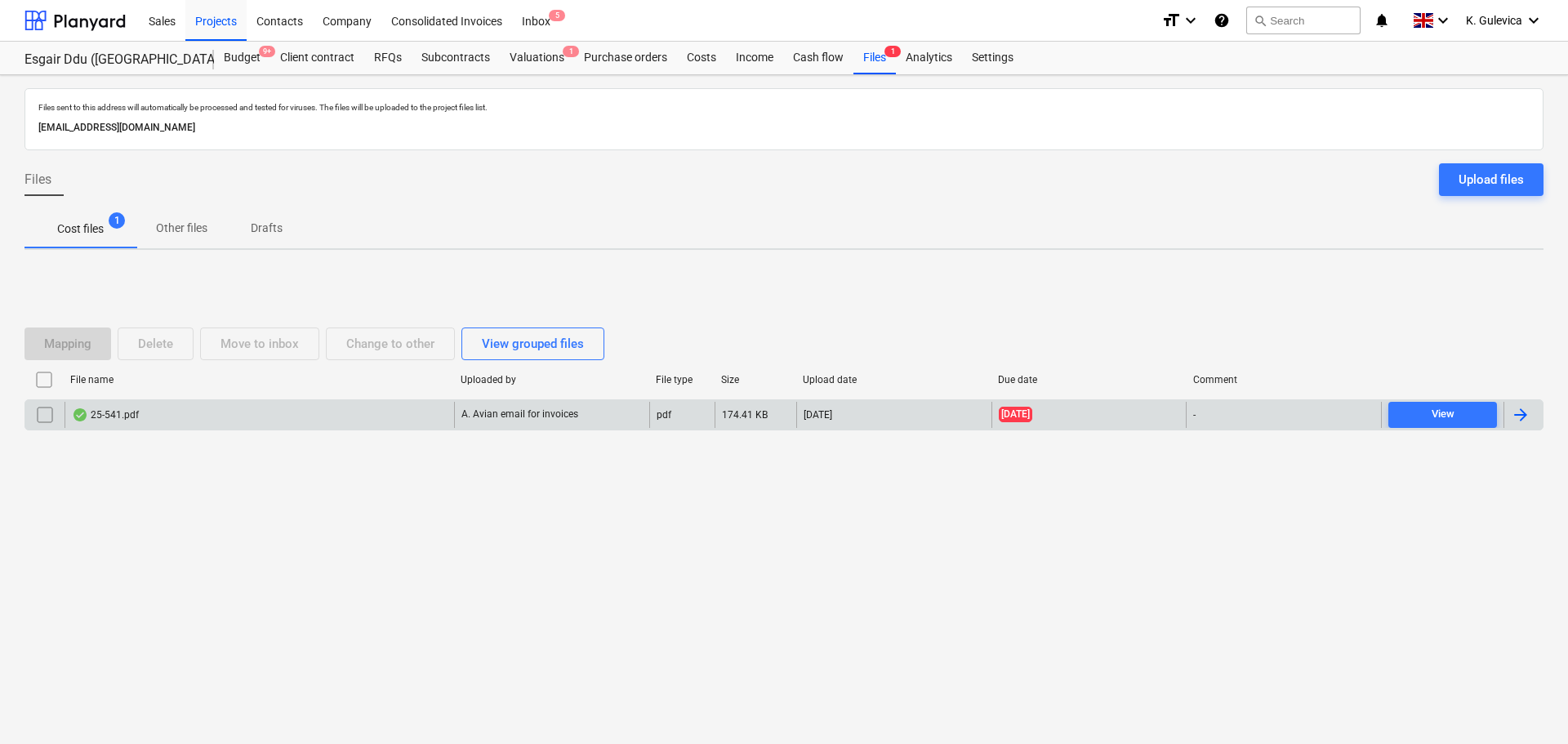
click at [338, 422] on div "25-541.pdf" at bounding box center [259, 415] width 390 height 26
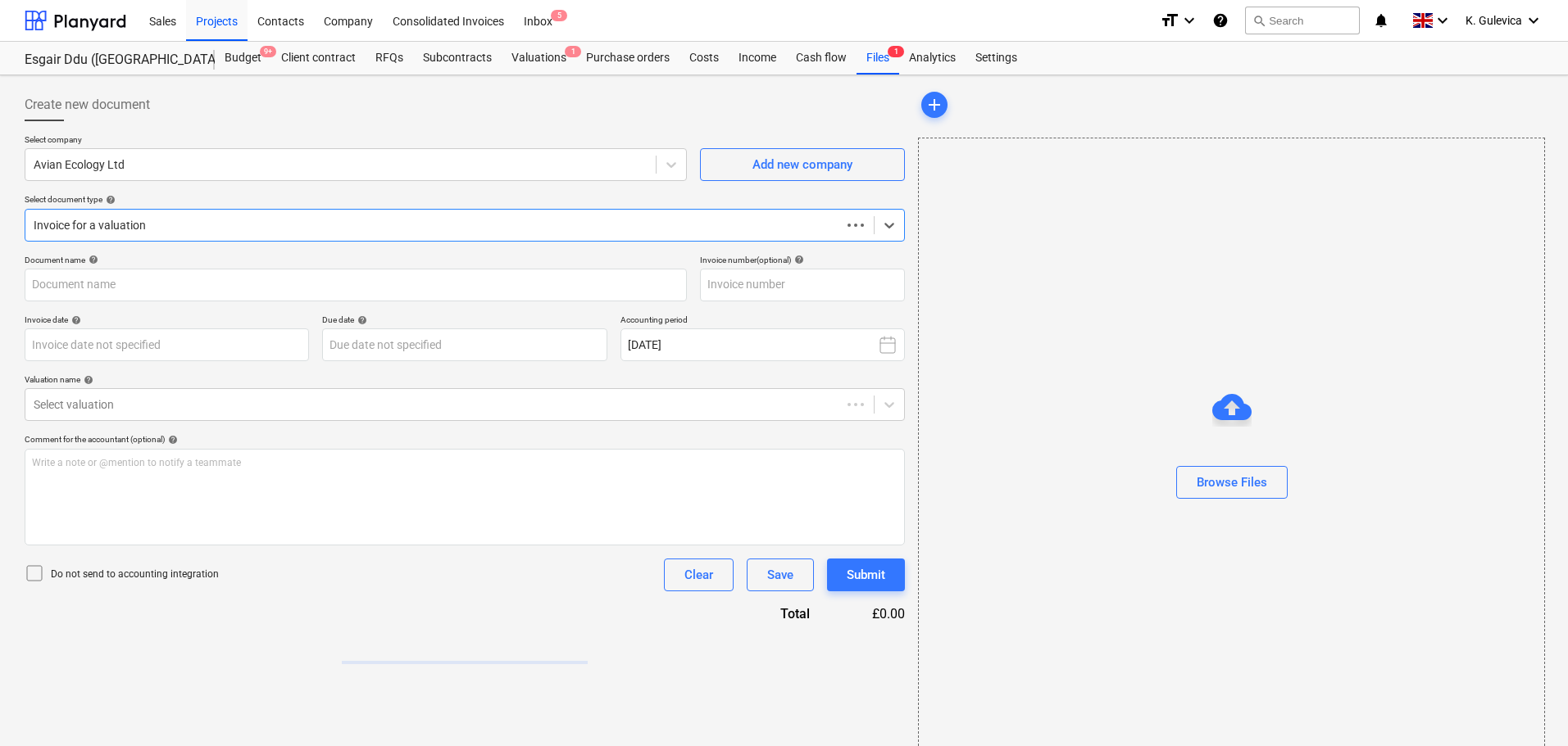
type input "25-541"
type input "[DATE]"
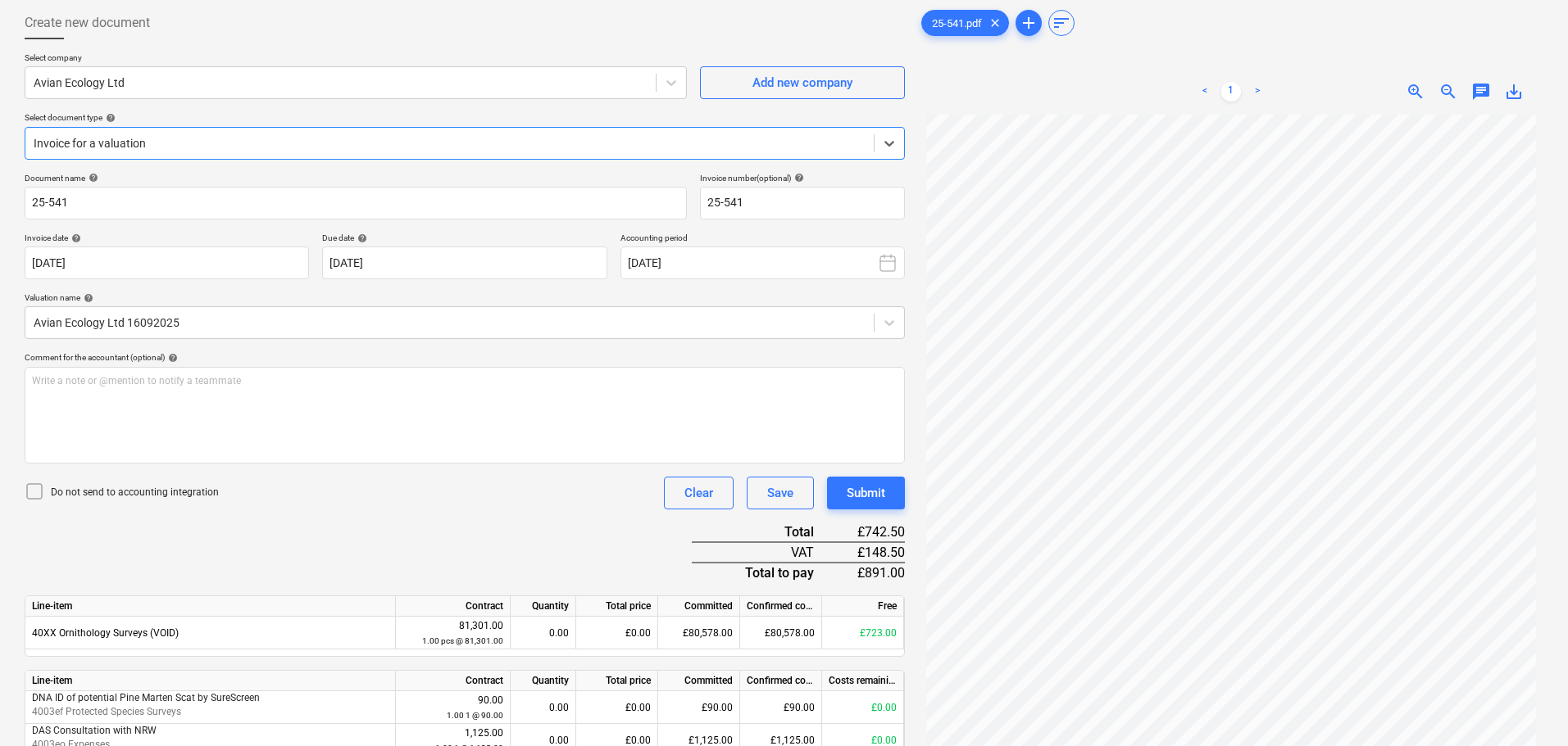
scroll to position [1, 0]
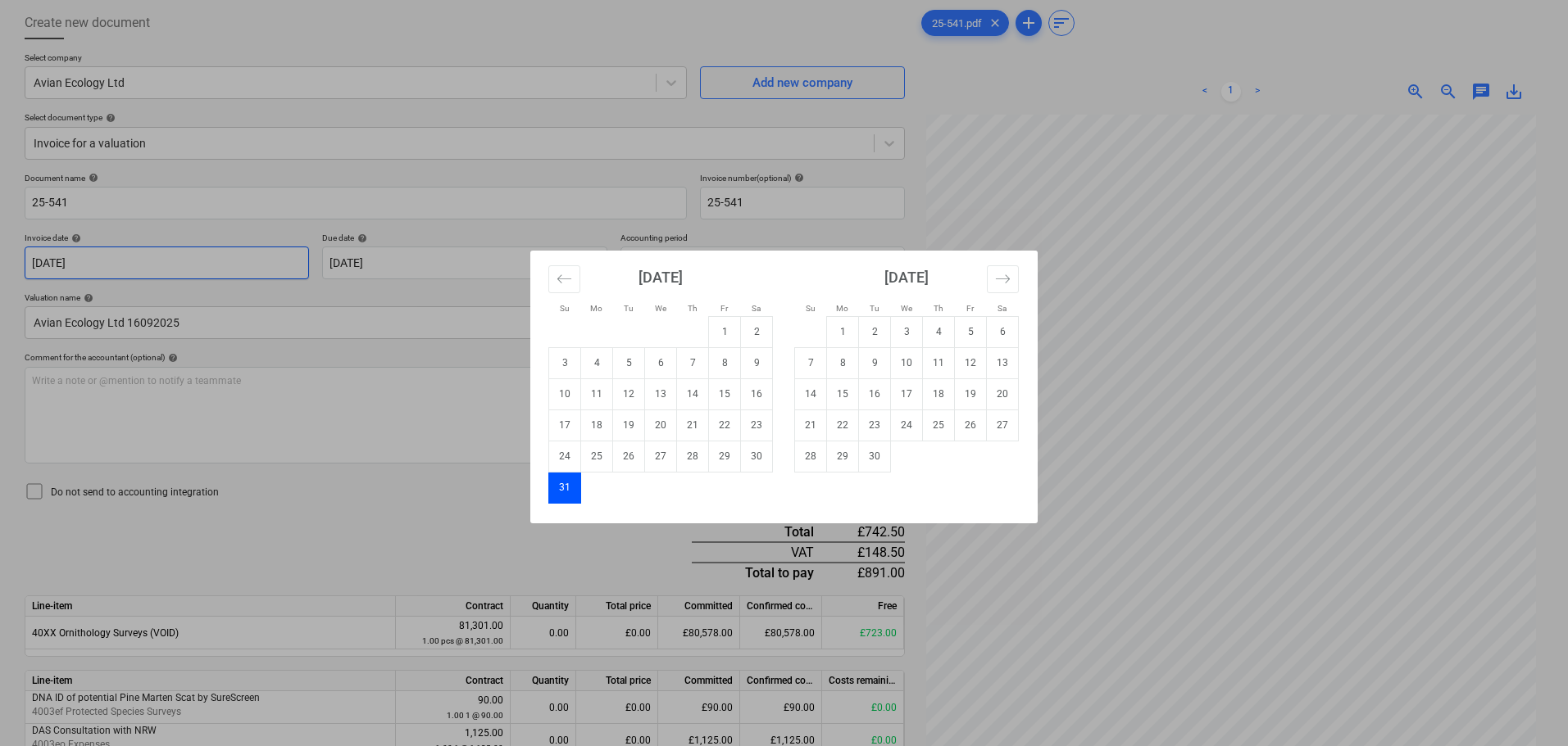
click at [130, 258] on body "Sales Projects Contacts Company Consolidated Invoices Inbox 5 format_size keybo…" at bounding box center [784, 290] width 1568 height 746
click at [998, 277] on icon "Move forward to switch to the next month." at bounding box center [1002, 278] width 16 height 16
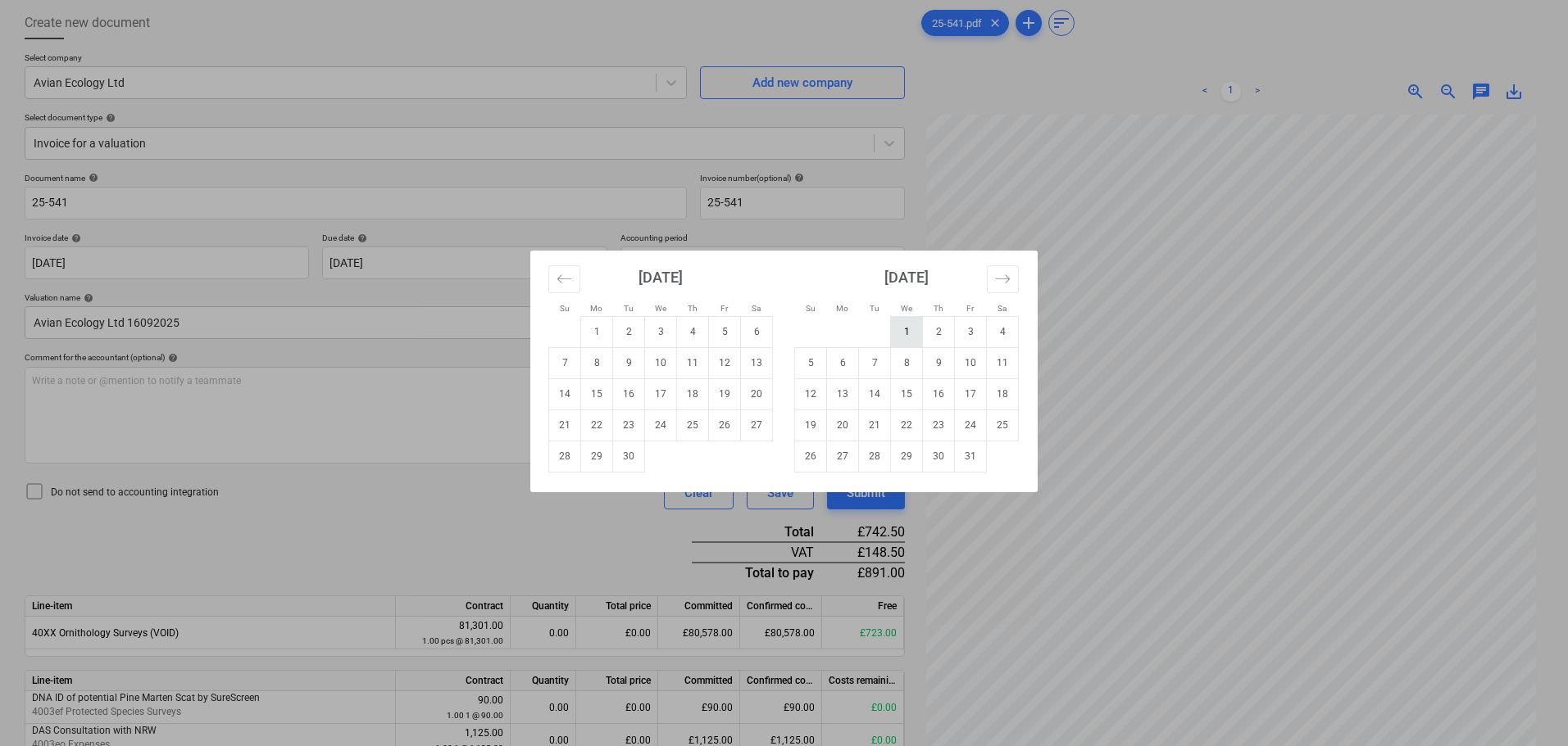
click at [900, 331] on td "1" at bounding box center [907, 331] width 32 height 31
type input "[DATE]"
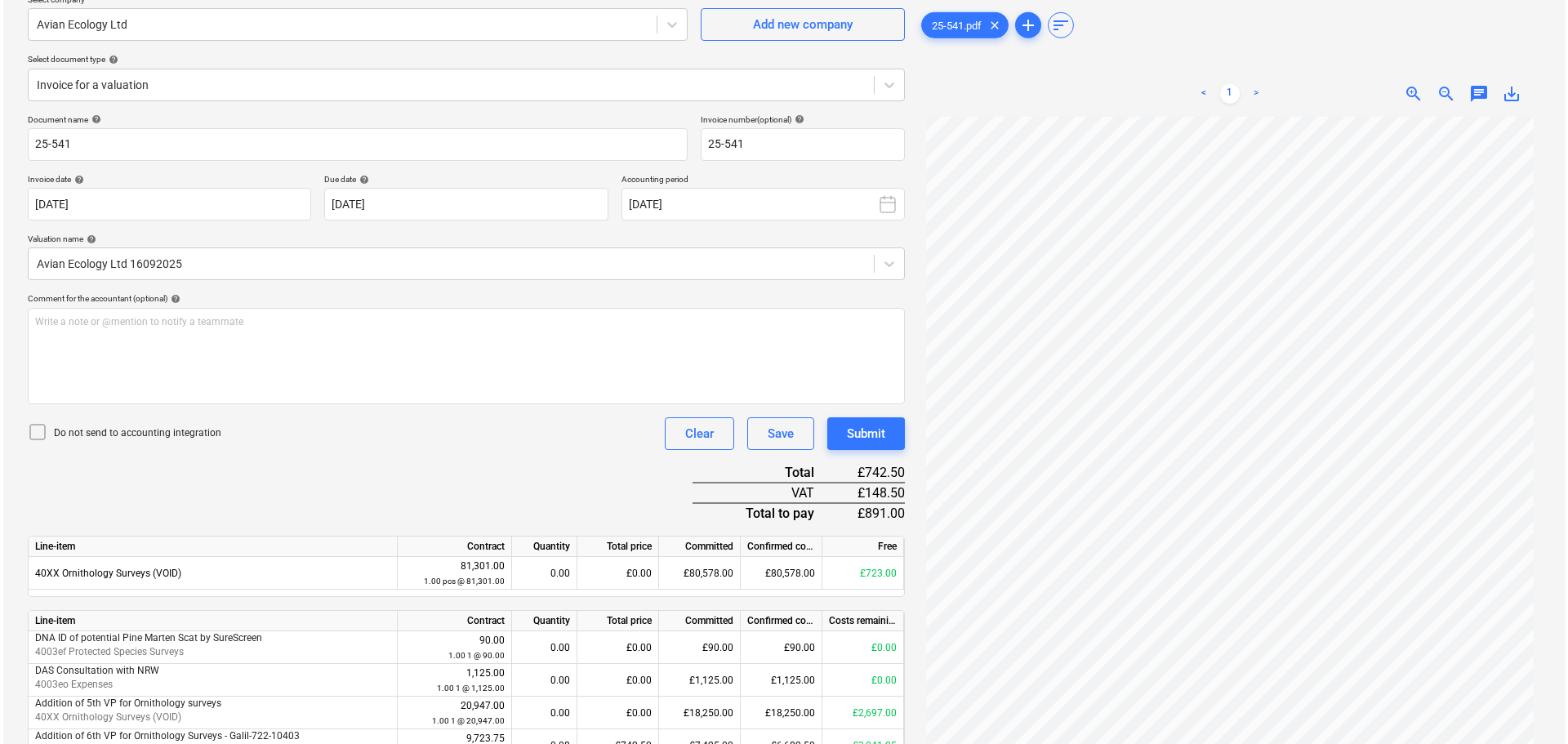
scroll to position [223, 0]
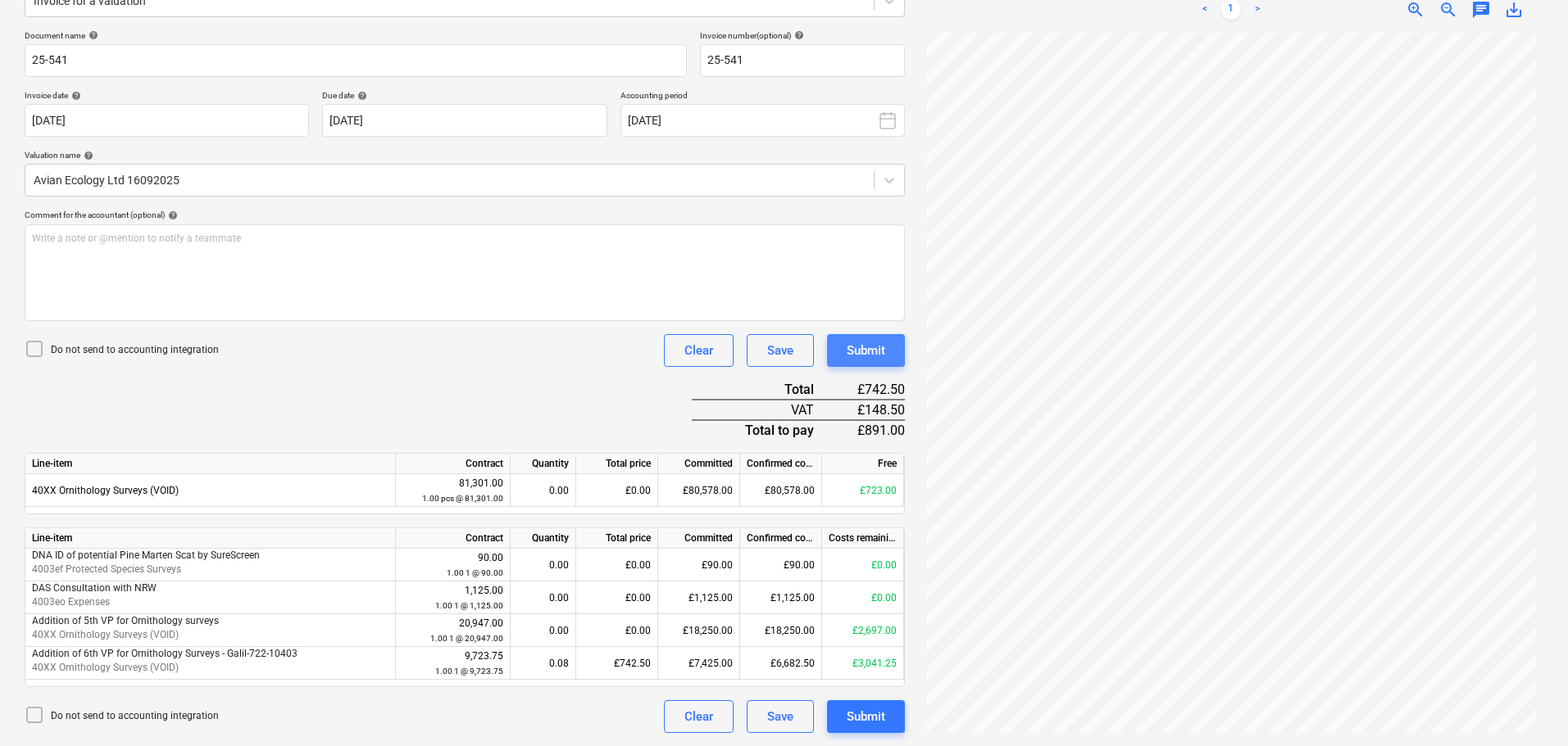
click at [869, 351] on div "Submit" at bounding box center [865, 350] width 38 height 21
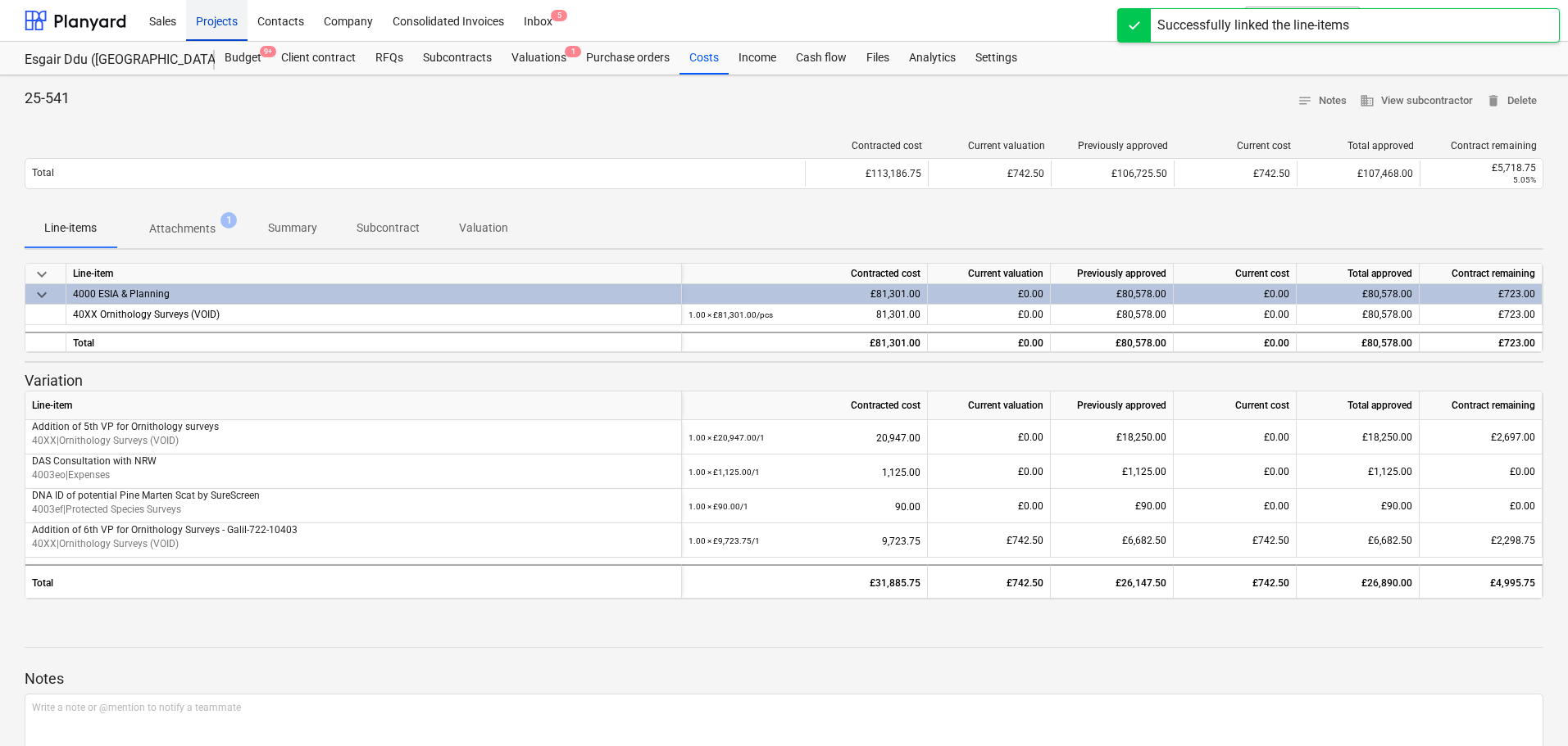
click at [222, 16] on div "Projects" at bounding box center [217, 20] width 62 height 42
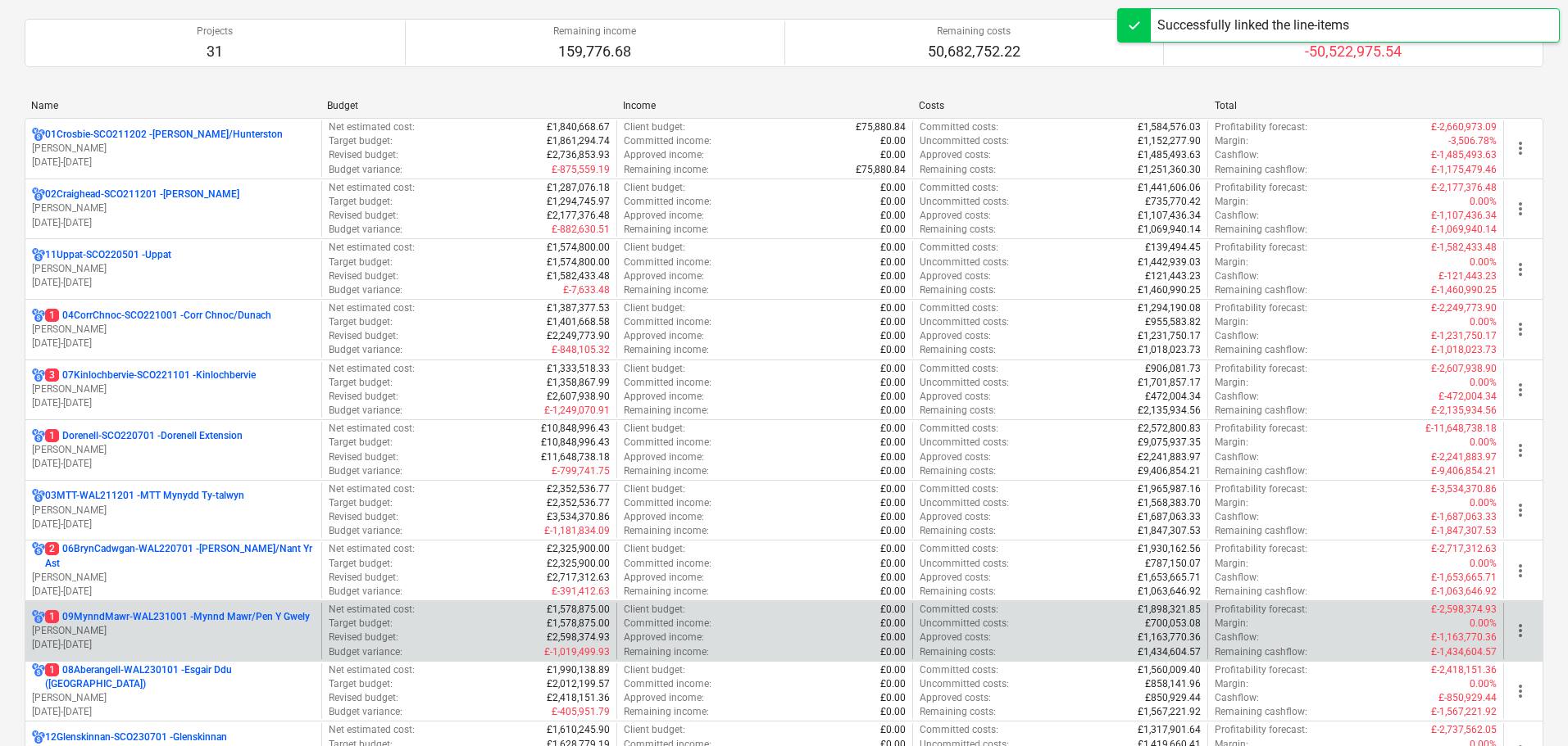
scroll to position [328, 0]
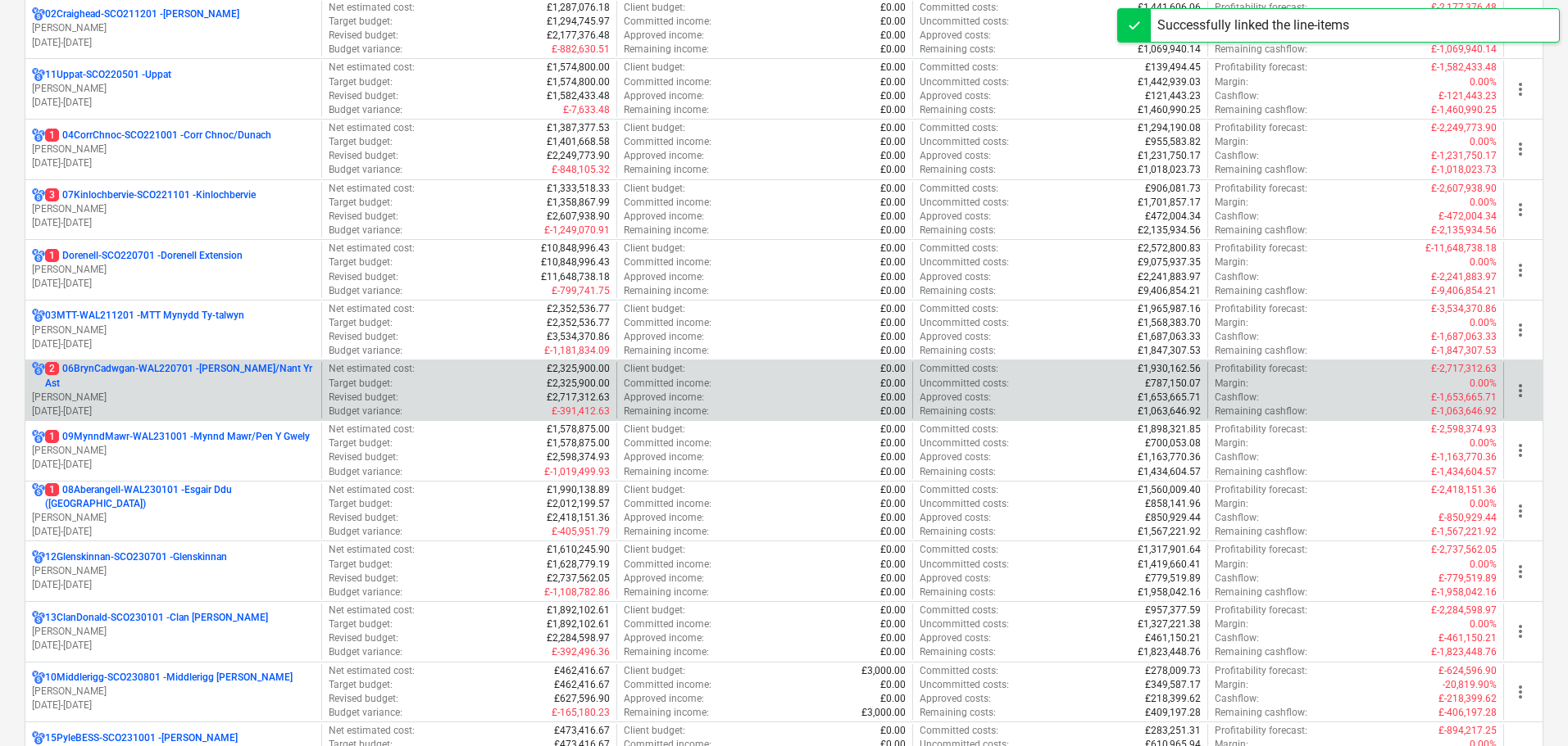
click at [134, 384] on p "2 06BrynCadwgan-WAL220701 - [PERSON_NAME]/Nant Yr Ast" at bounding box center [179, 376] width 270 height 28
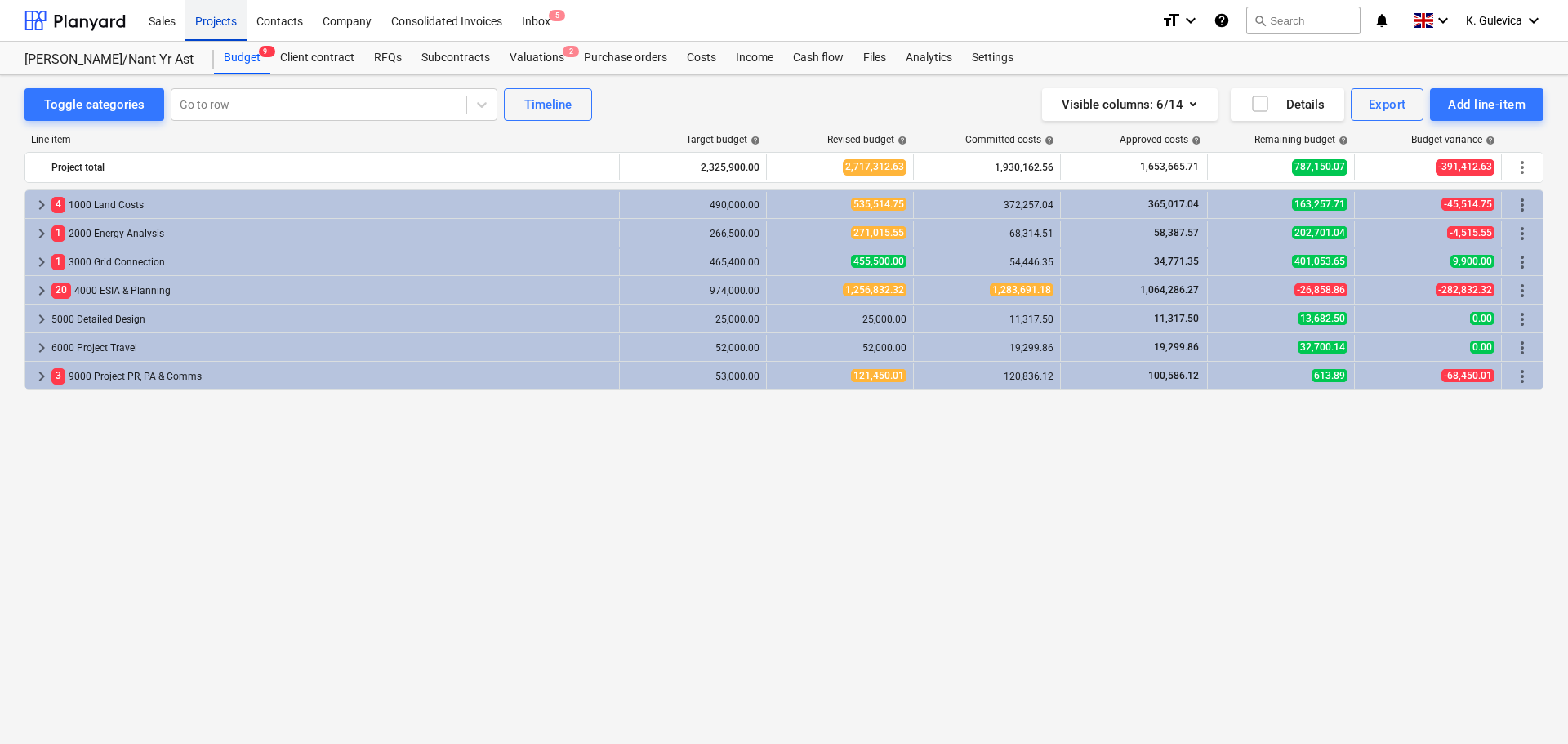
click at [211, 22] on div "Projects" at bounding box center [216, 20] width 61 height 42
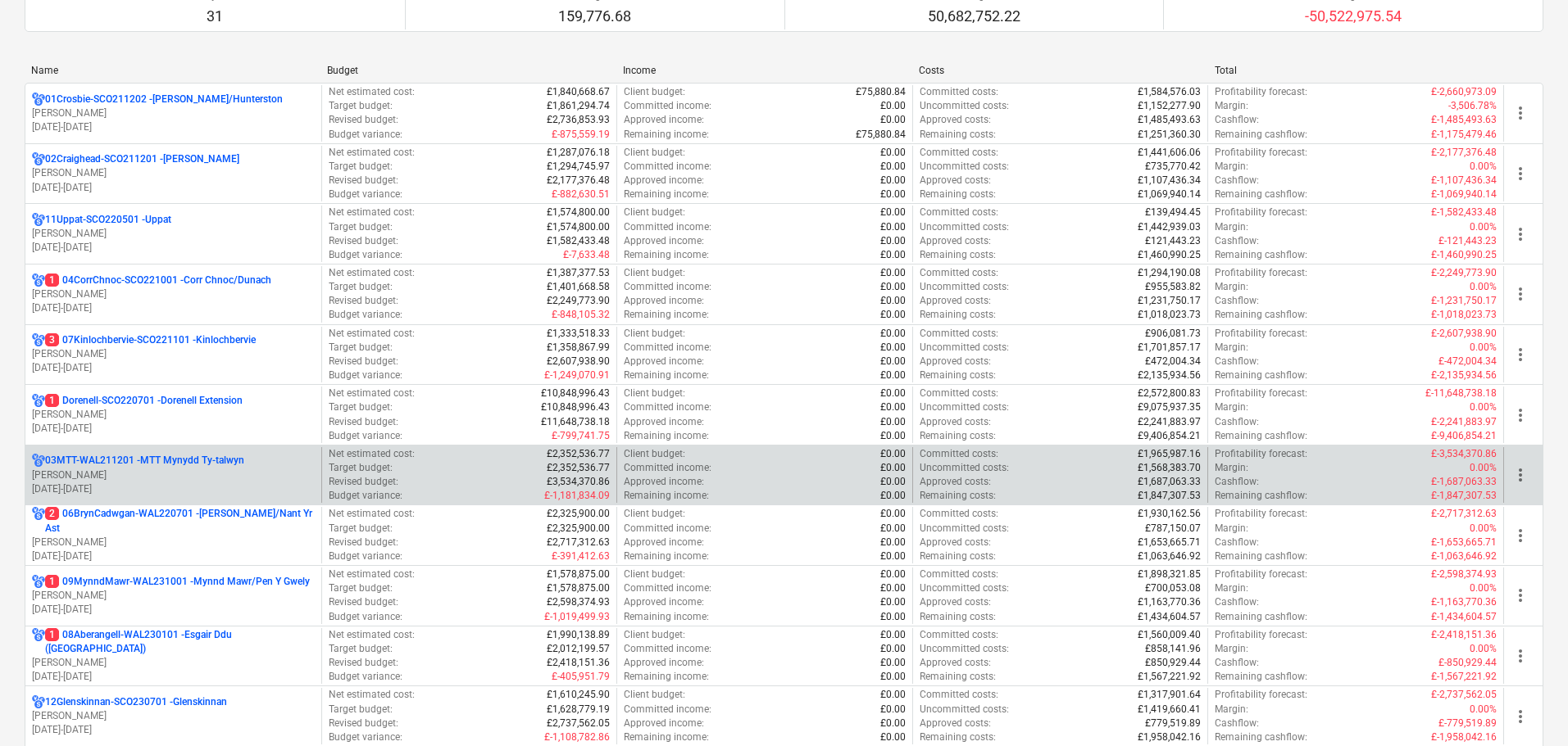
scroll to position [246, 0]
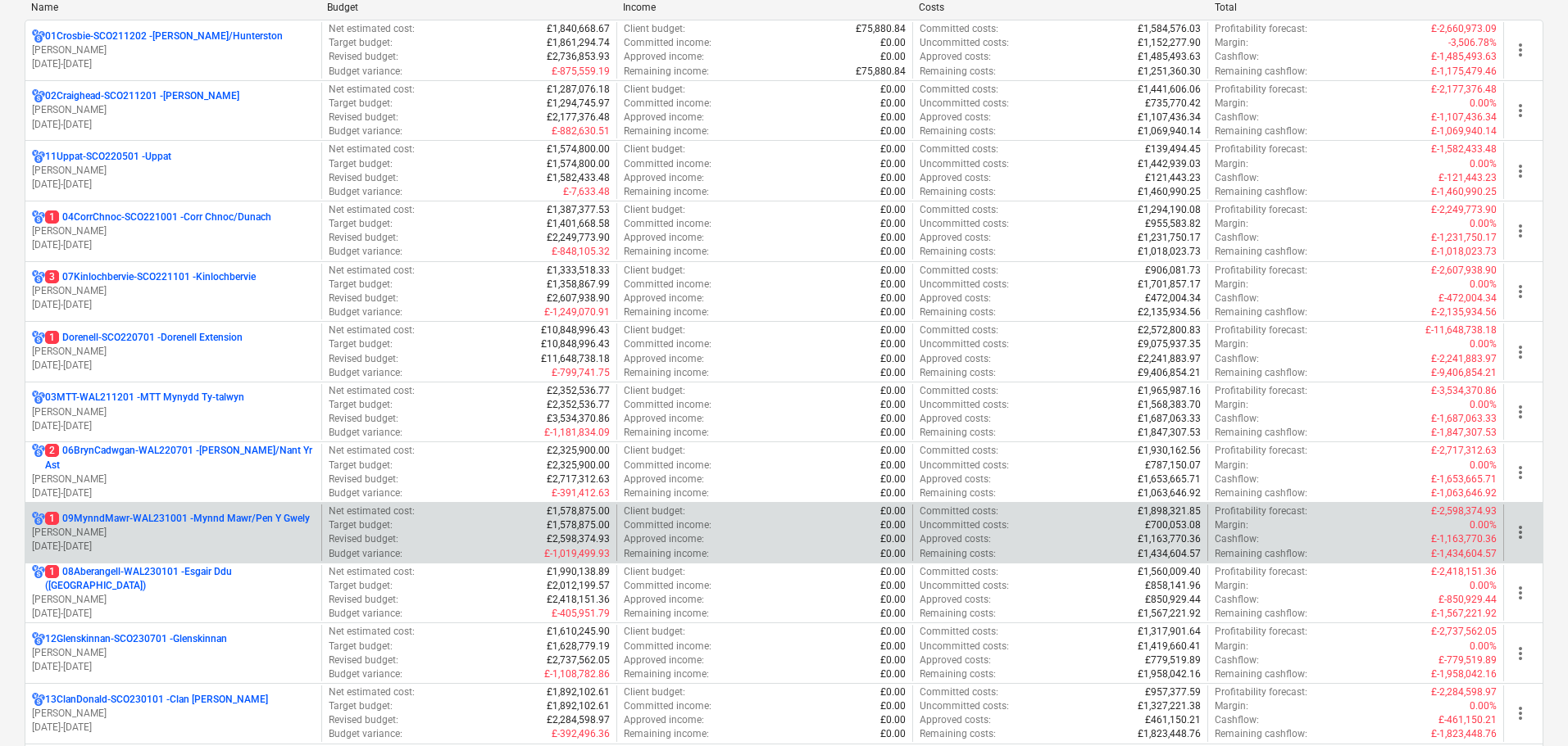
click at [126, 526] on p "[PERSON_NAME]" at bounding box center [173, 532] width 283 height 14
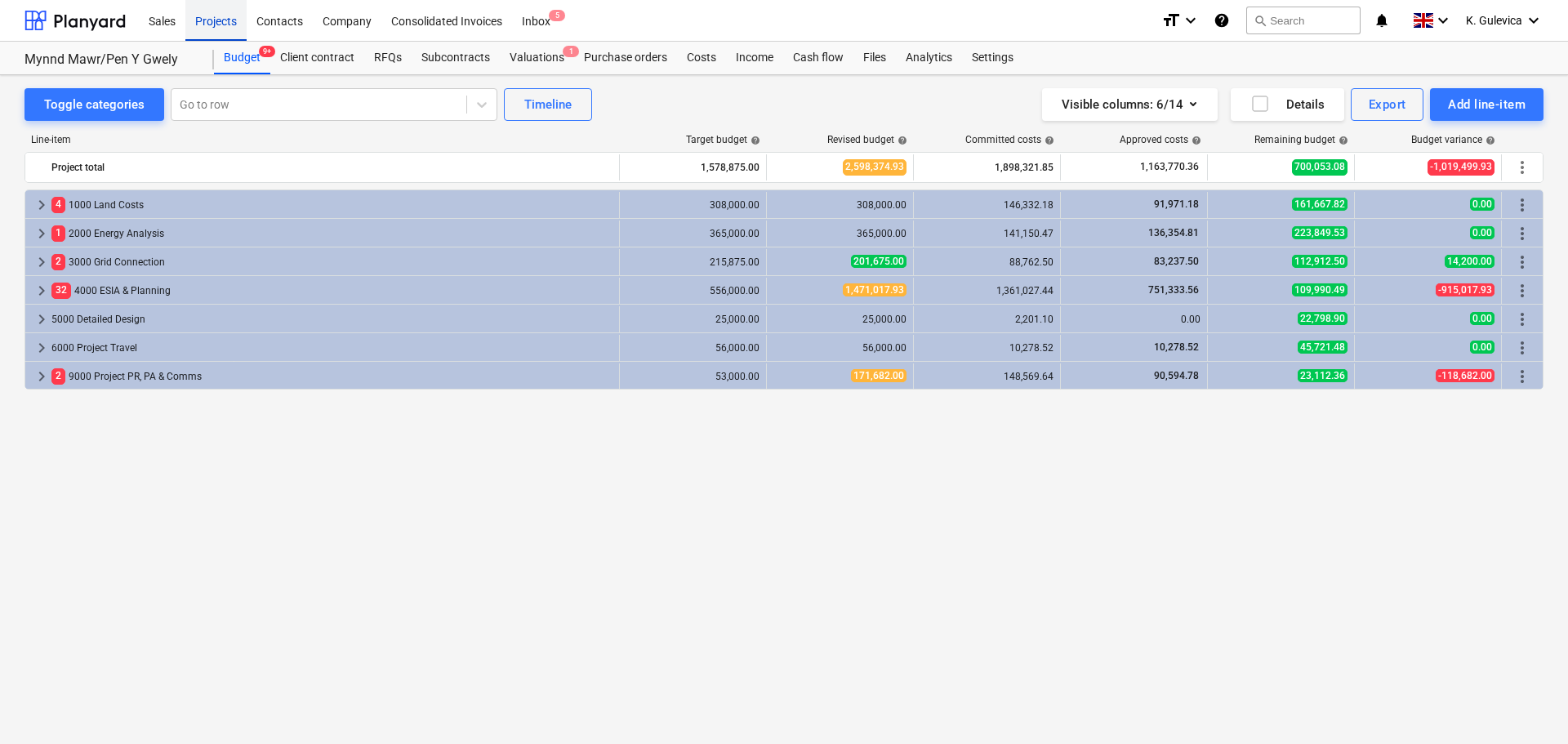
click at [214, 15] on div "Projects" at bounding box center [216, 20] width 61 height 42
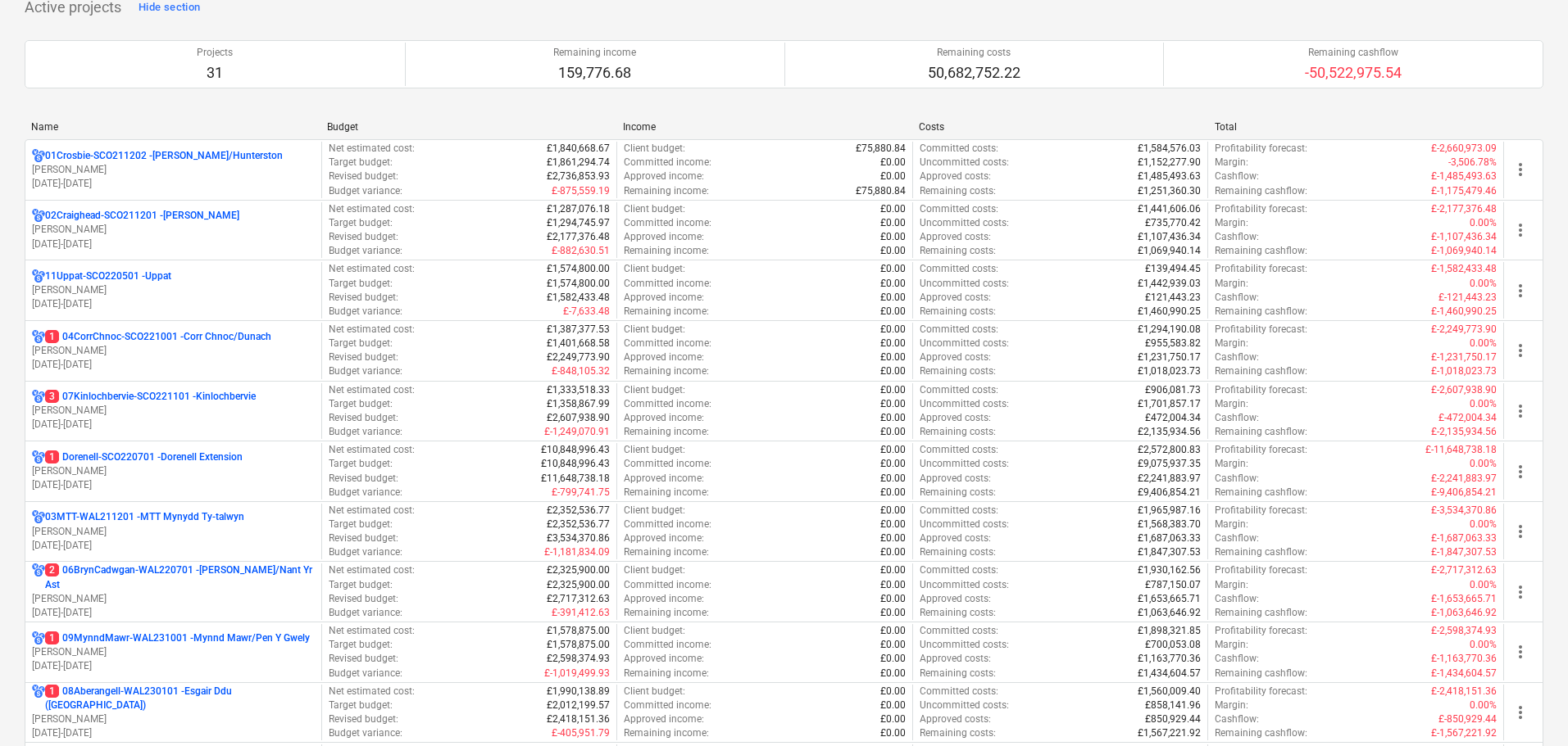
scroll to position [492, 0]
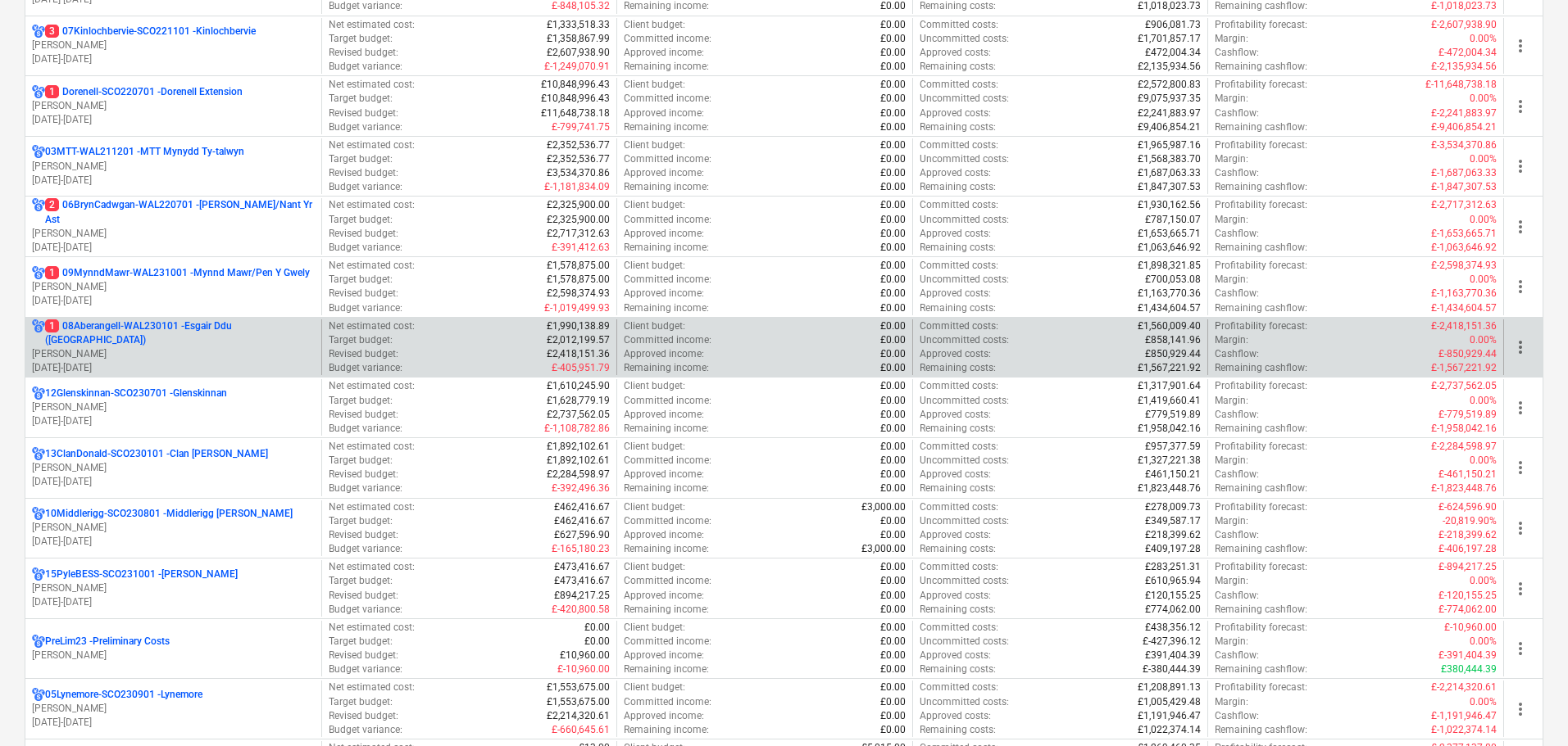
click at [136, 347] on p "[PERSON_NAME]" at bounding box center [173, 354] width 283 height 14
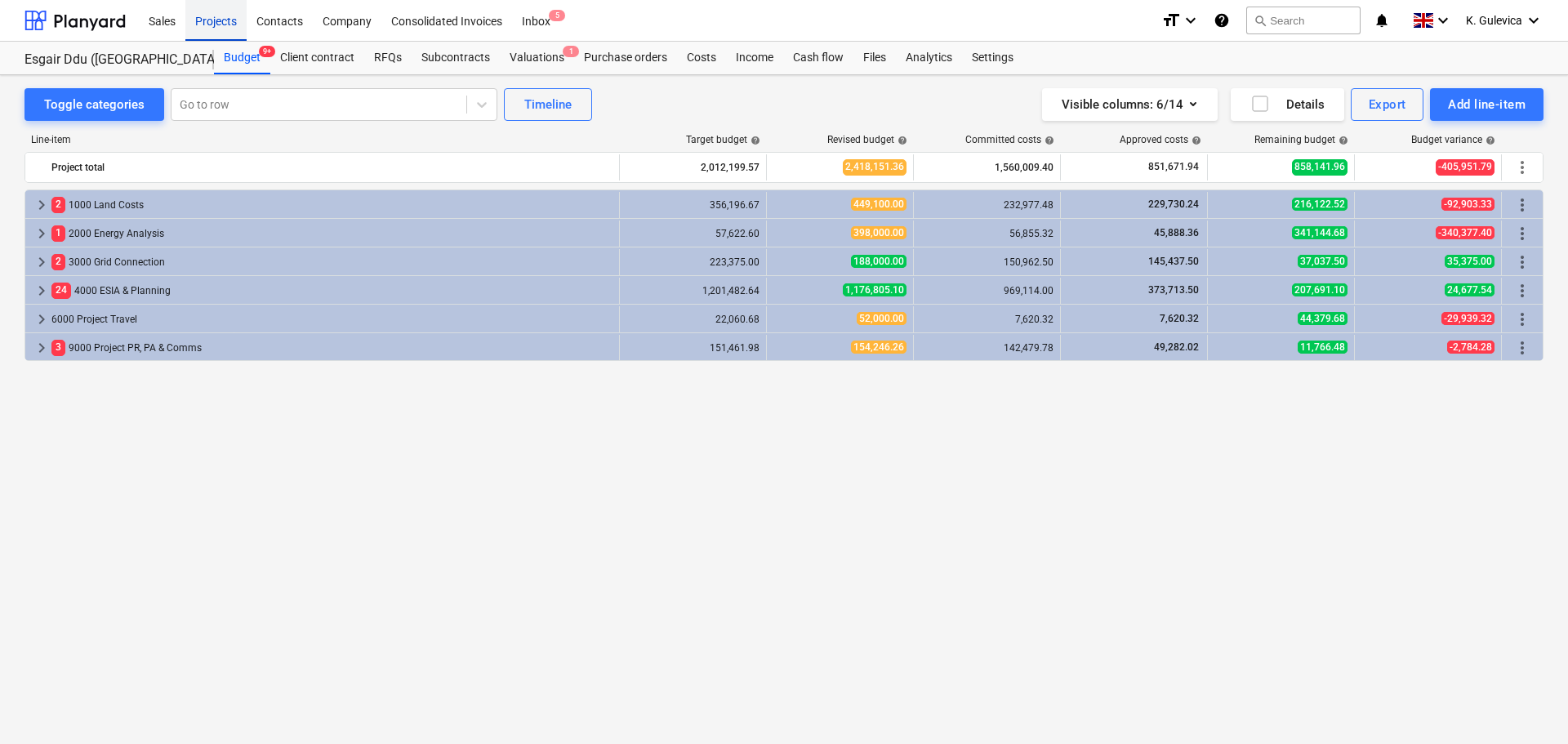
click at [216, 29] on div "Projects" at bounding box center [216, 20] width 61 height 42
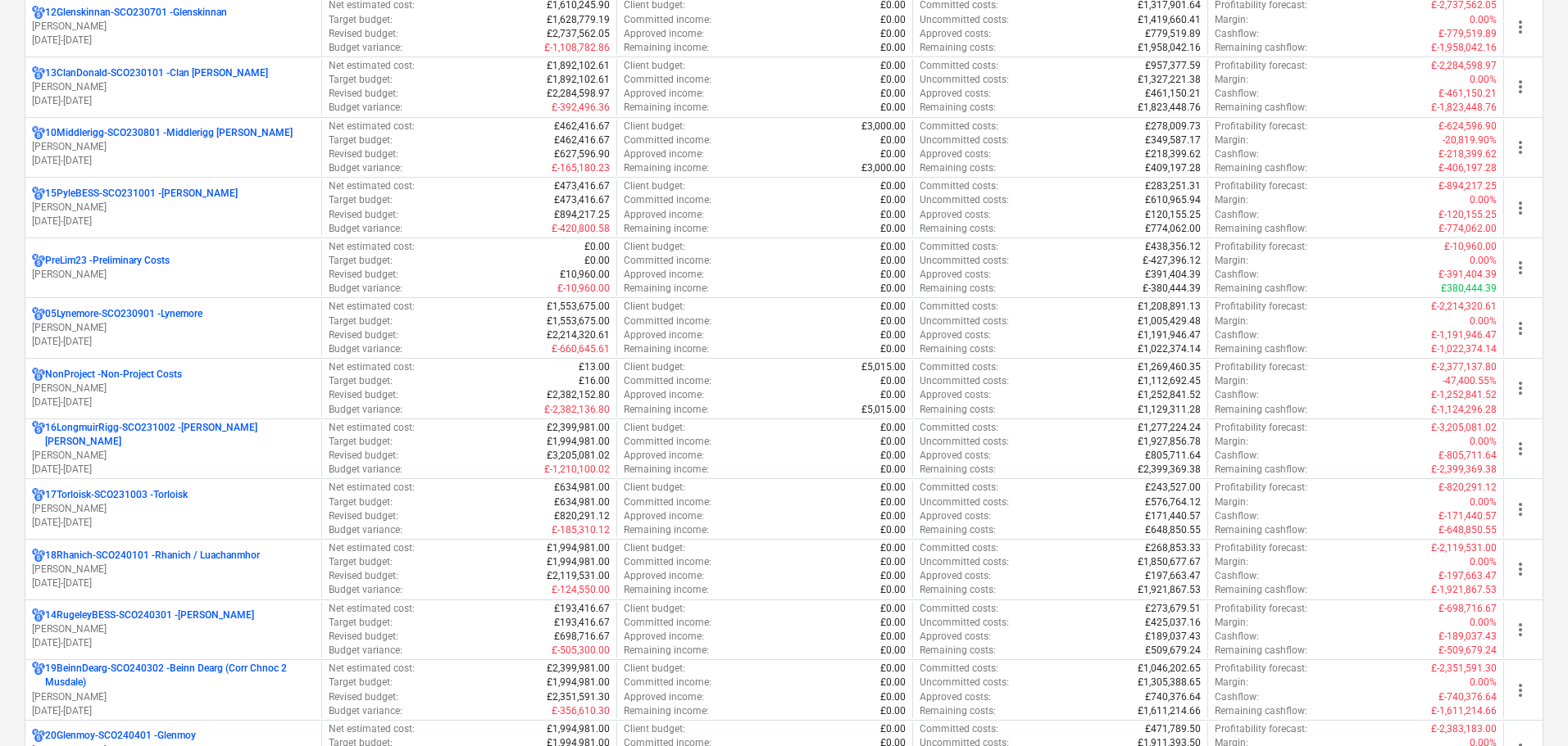
scroll to position [901, 0]
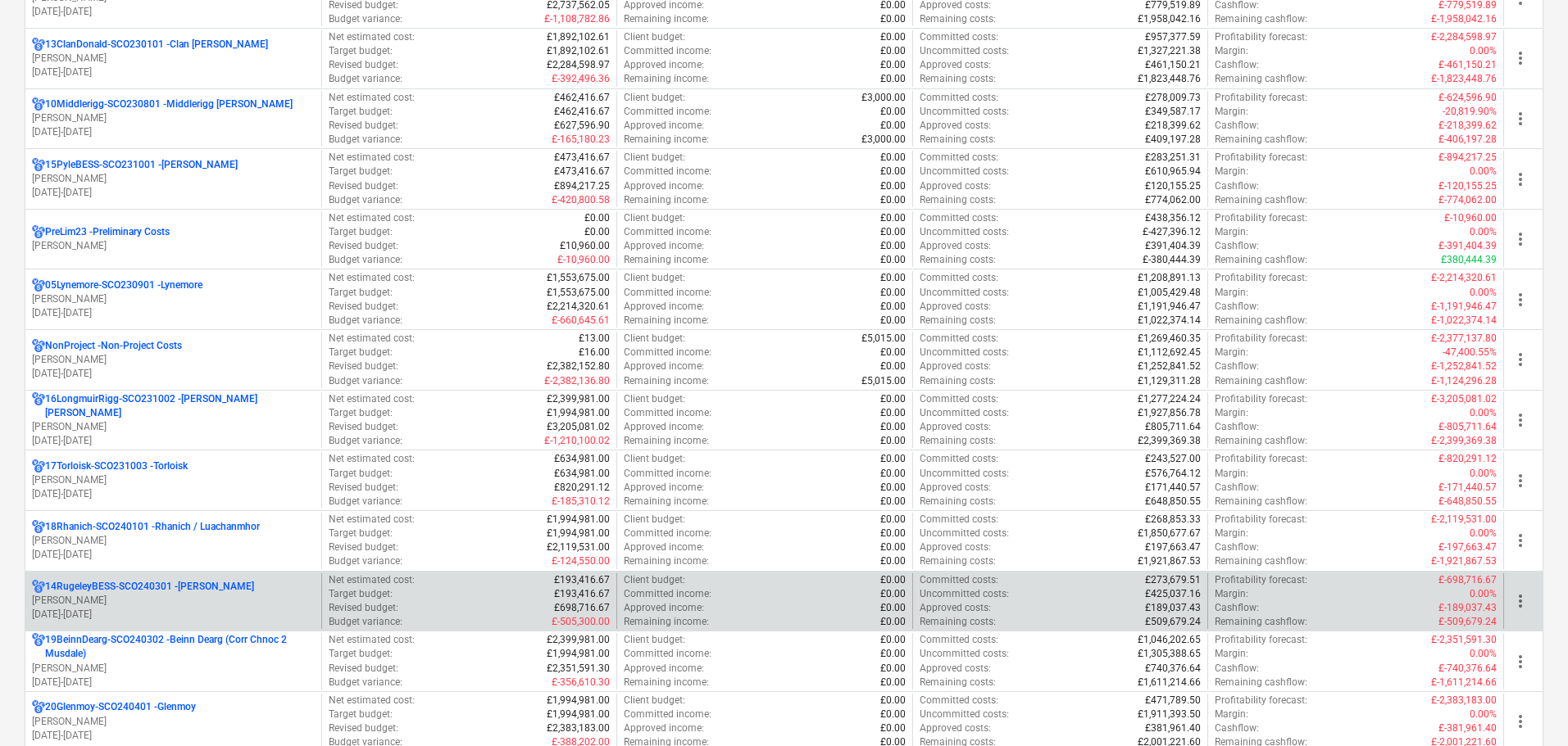
click at [157, 601] on p "[PERSON_NAME]" at bounding box center [173, 600] width 283 height 14
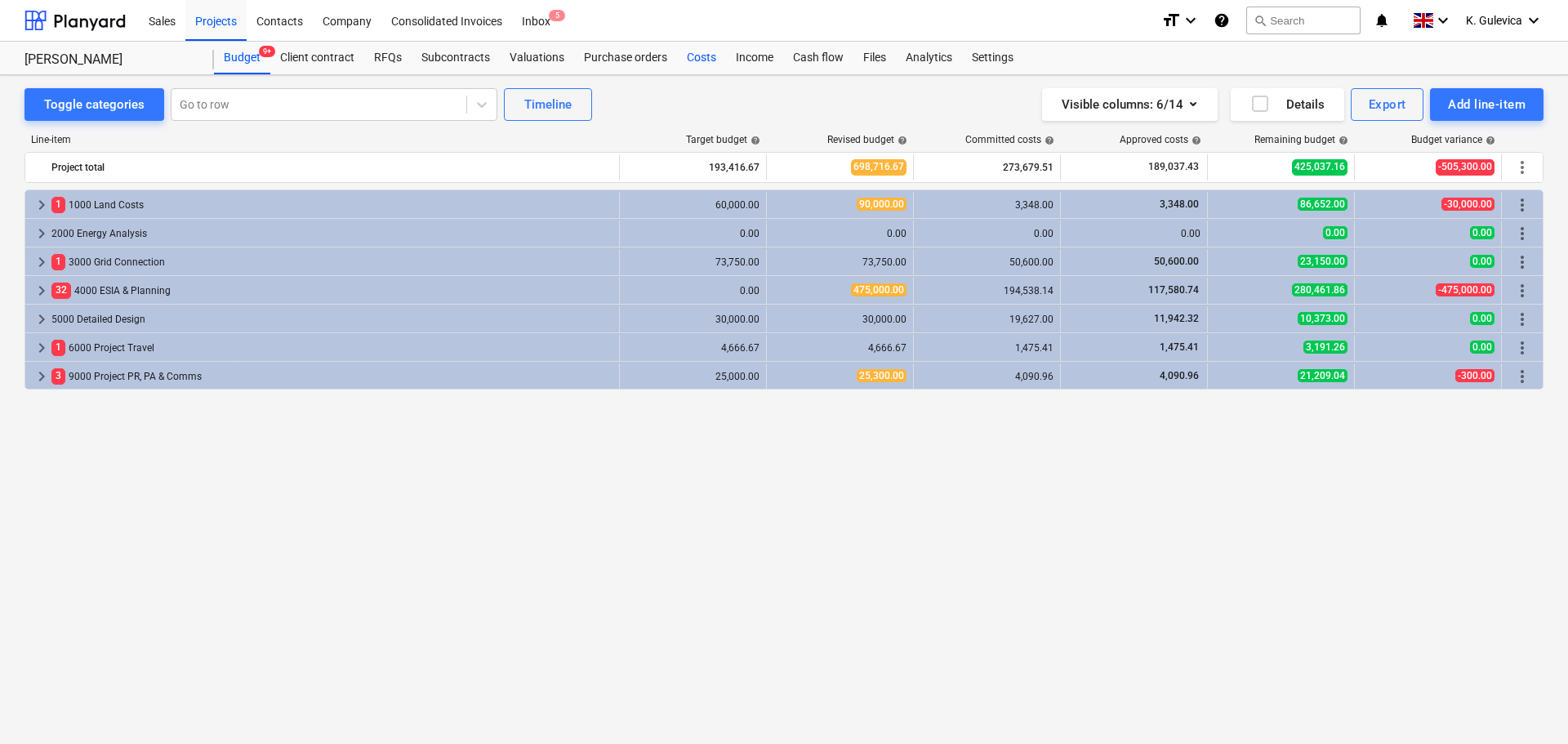
click at [703, 58] on div "Costs" at bounding box center [701, 58] width 49 height 33
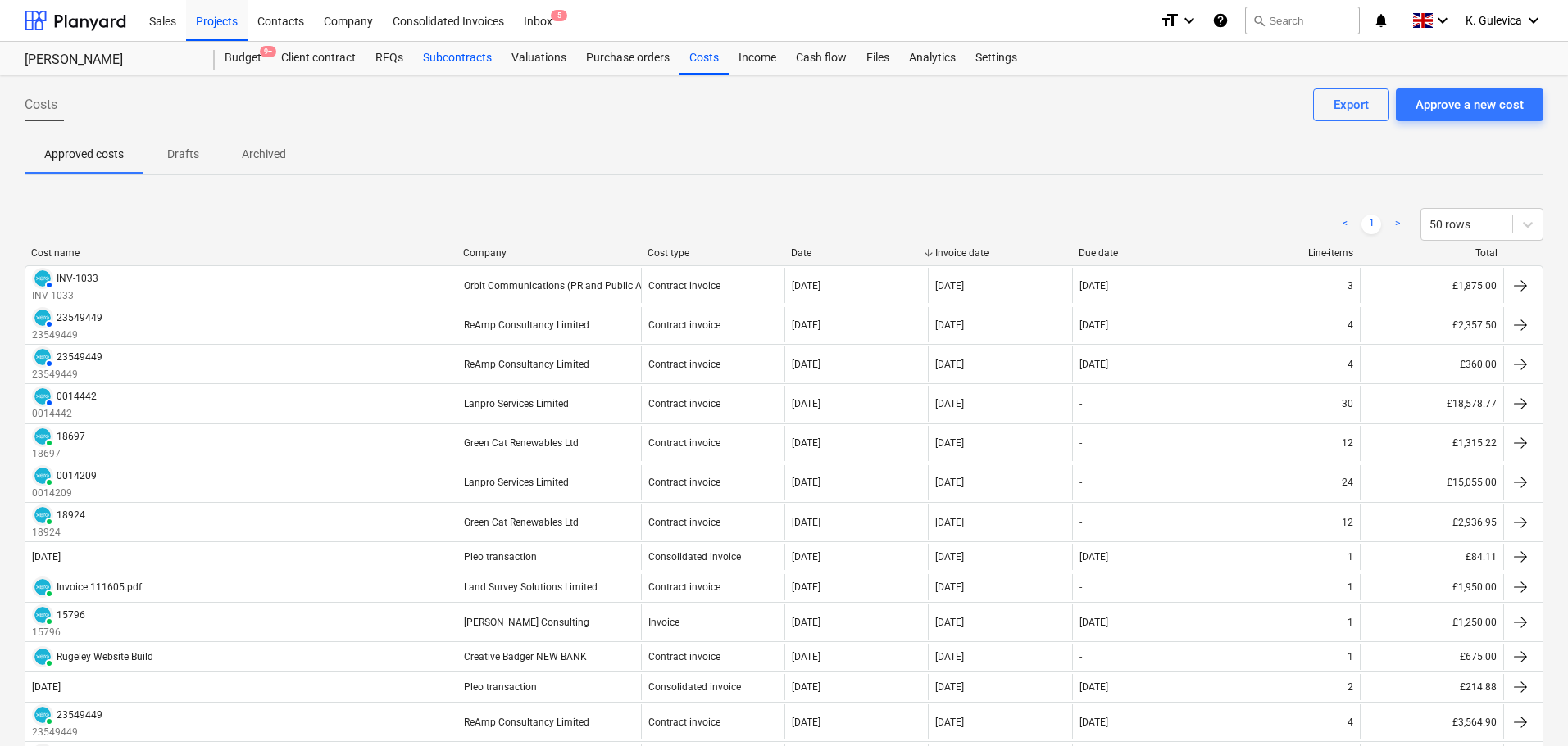
click at [456, 59] on div "Subcontracts" at bounding box center [457, 58] width 89 height 33
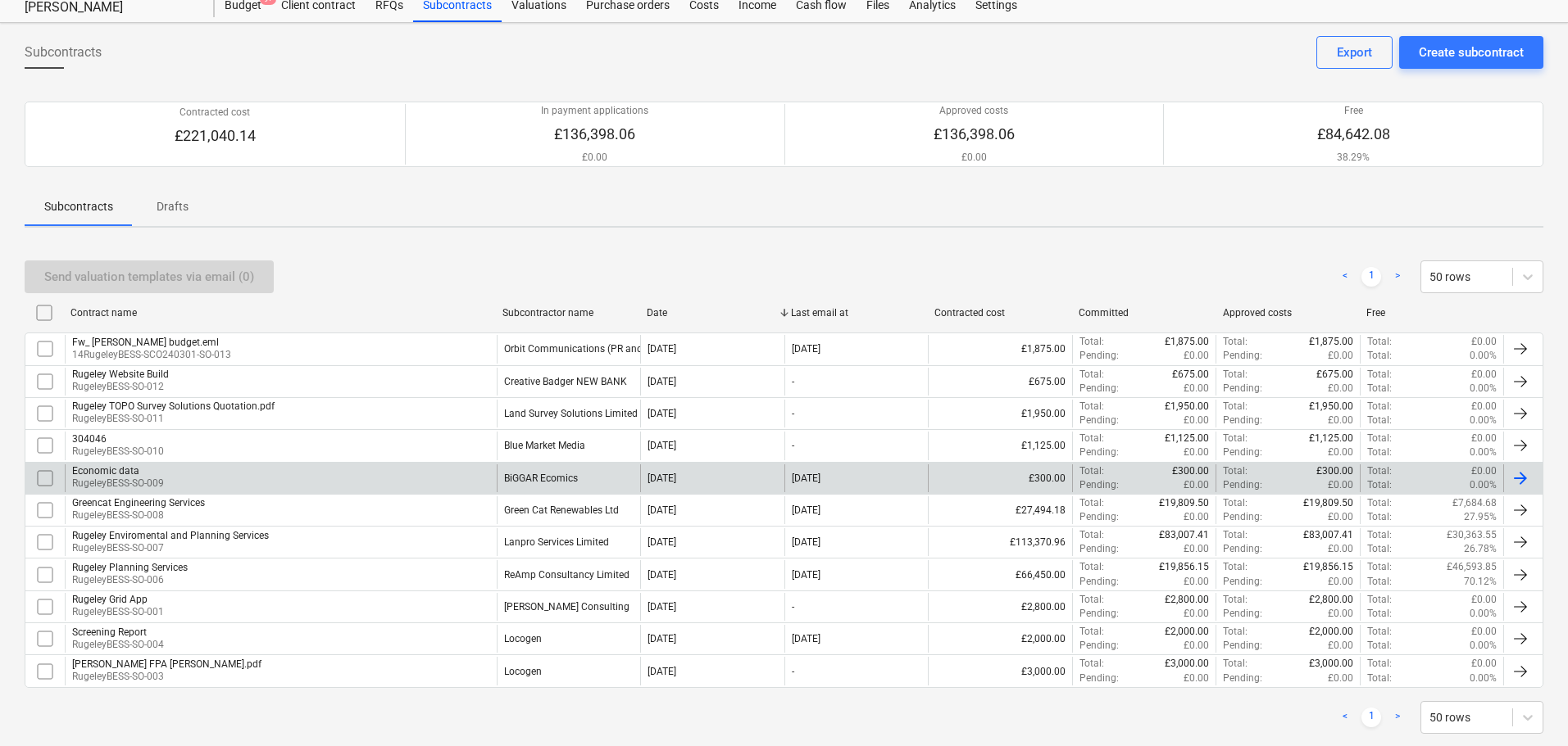
scroll to position [82, 0]
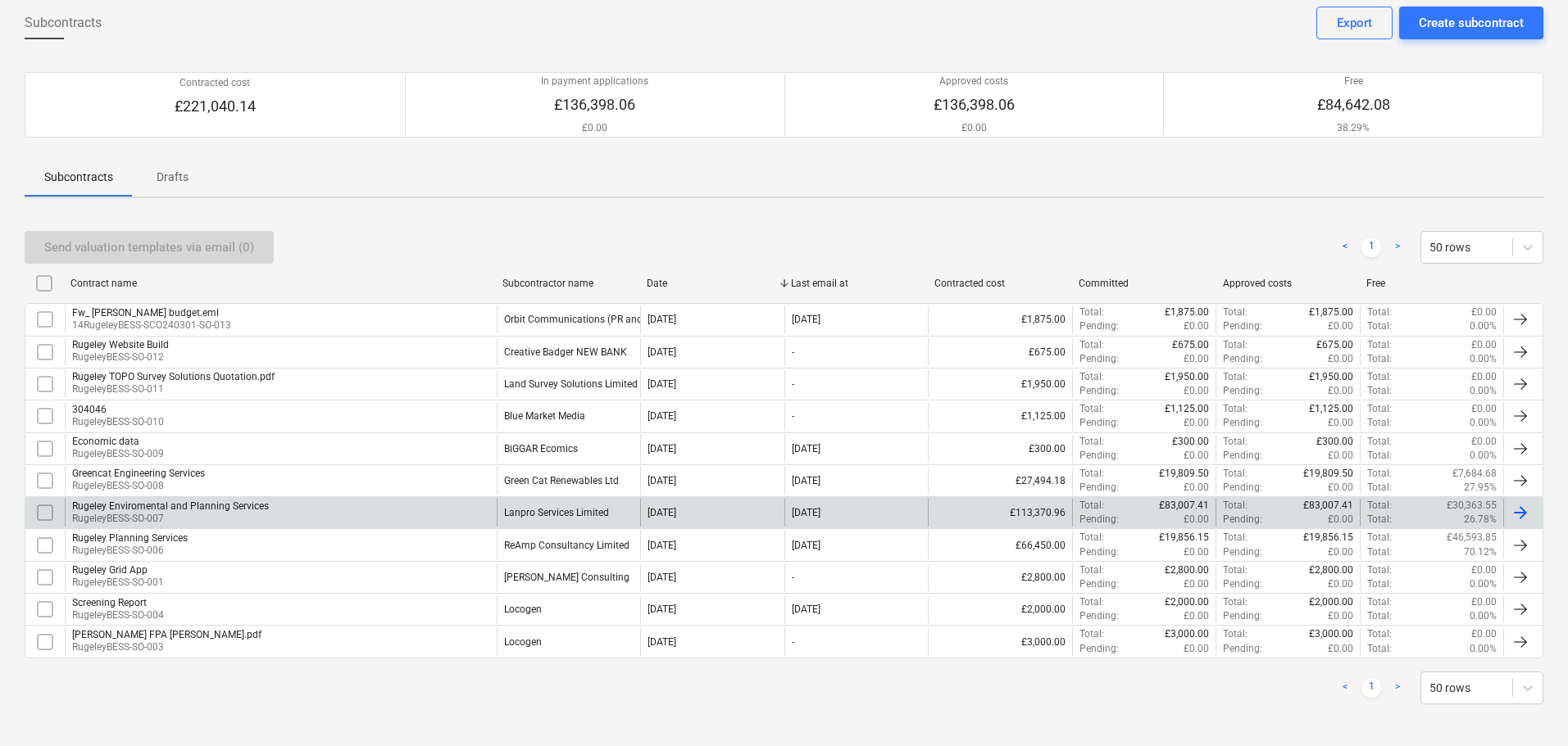
click at [542, 509] on div "Lanpro Services Limited" at bounding box center [557, 513] width 105 height 11
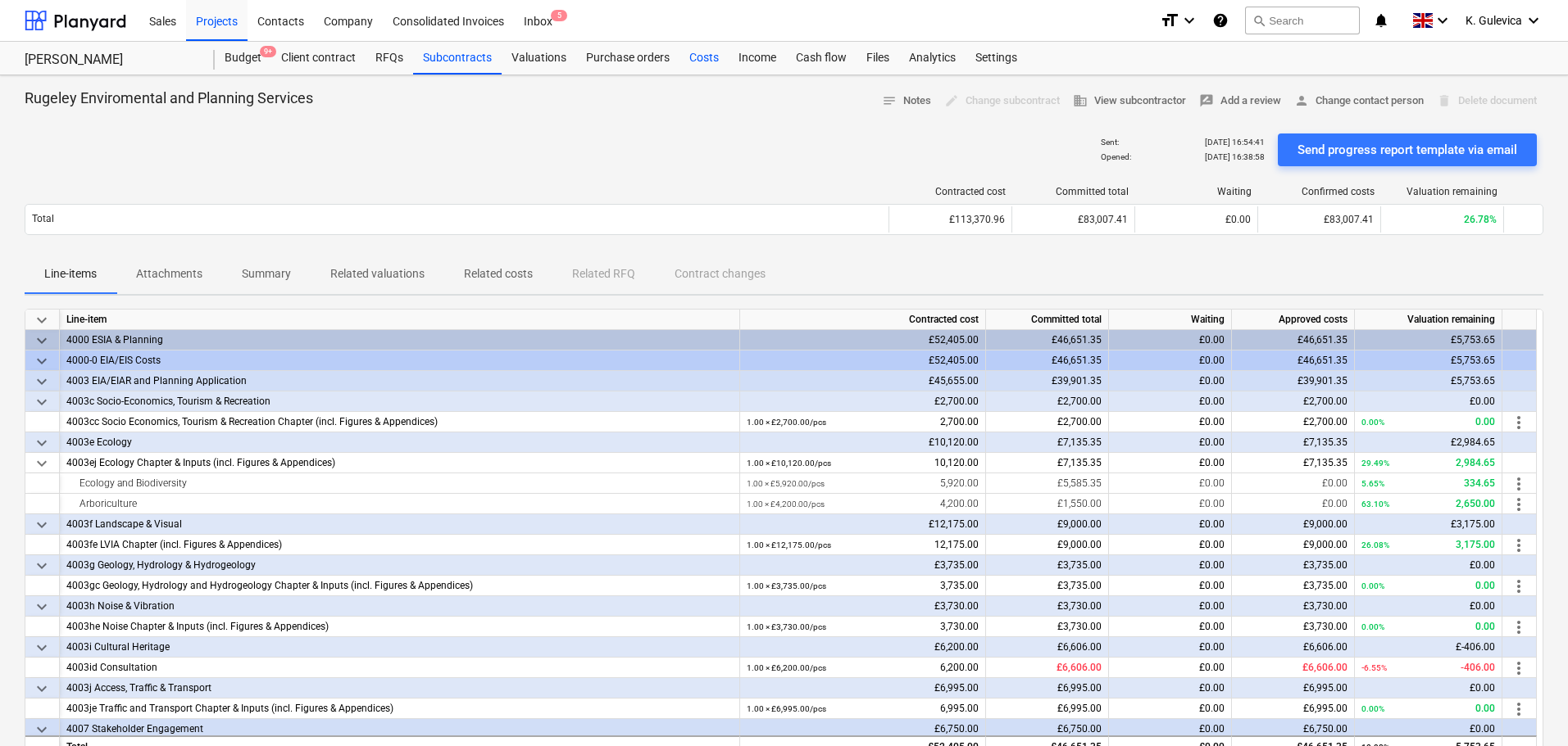
click at [701, 57] on div "Costs" at bounding box center [703, 58] width 49 height 33
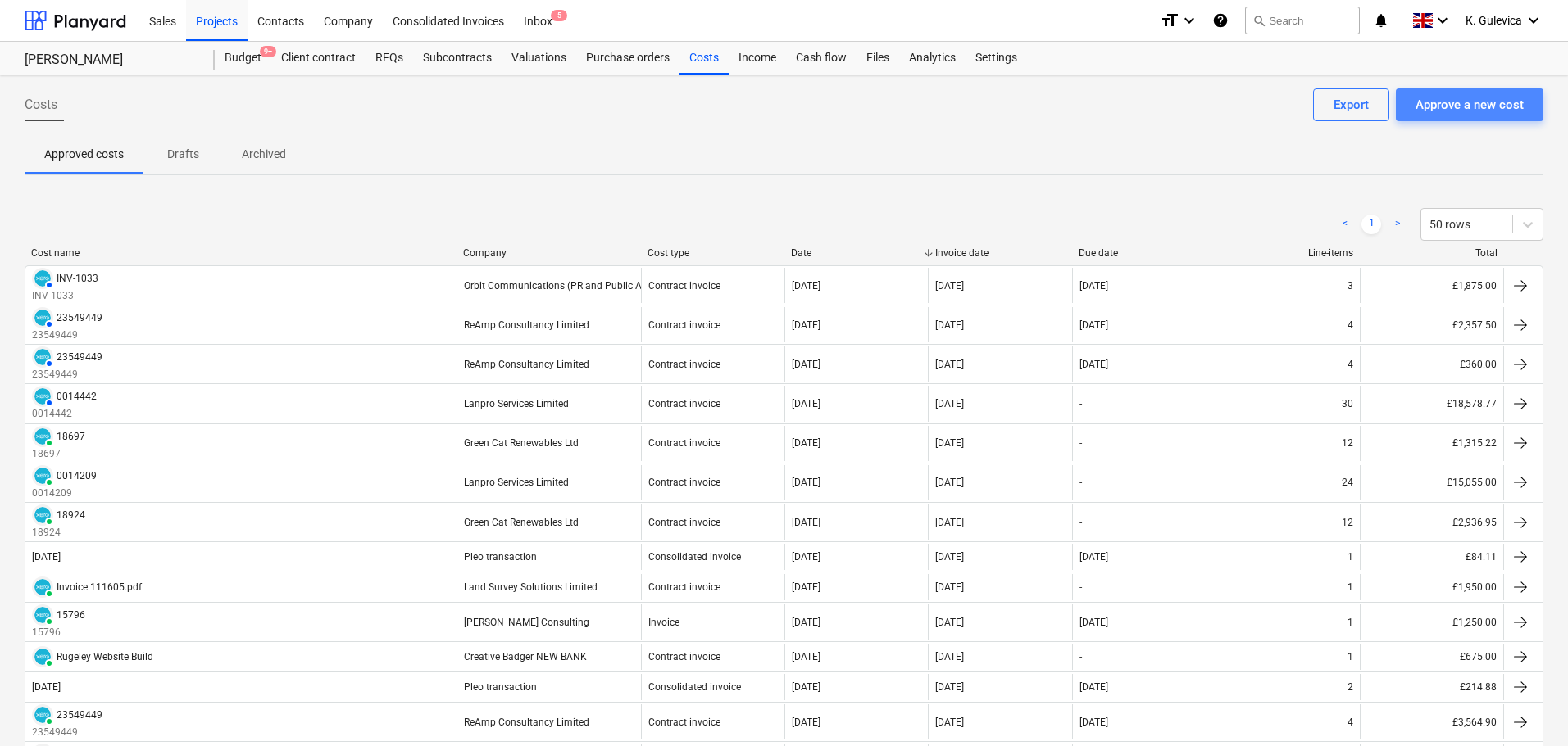
click at [1482, 106] on div "Approve a new cost" at bounding box center [1469, 105] width 108 height 21
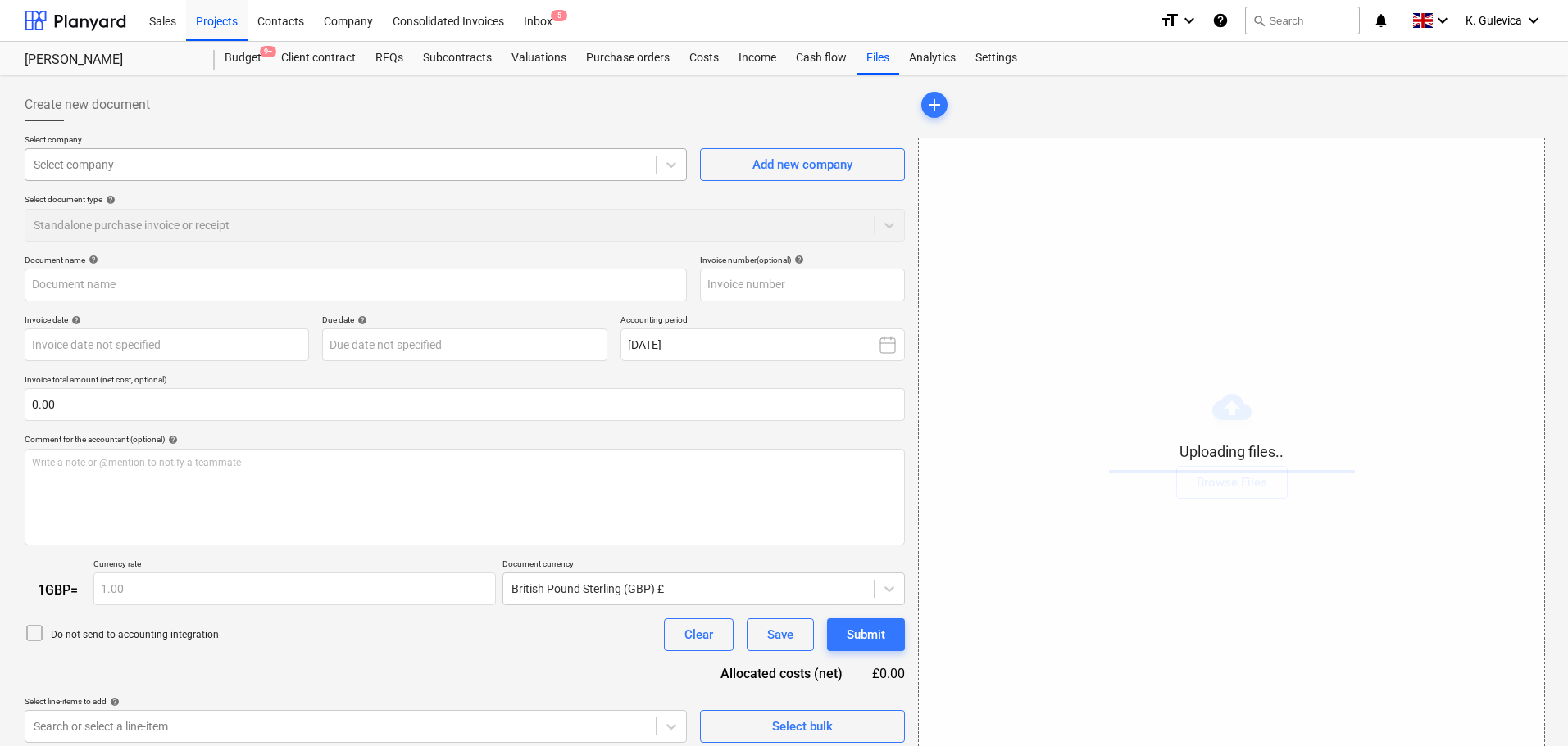
click at [324, 157] on div at bounding box center [340, 165] width 614 height 17
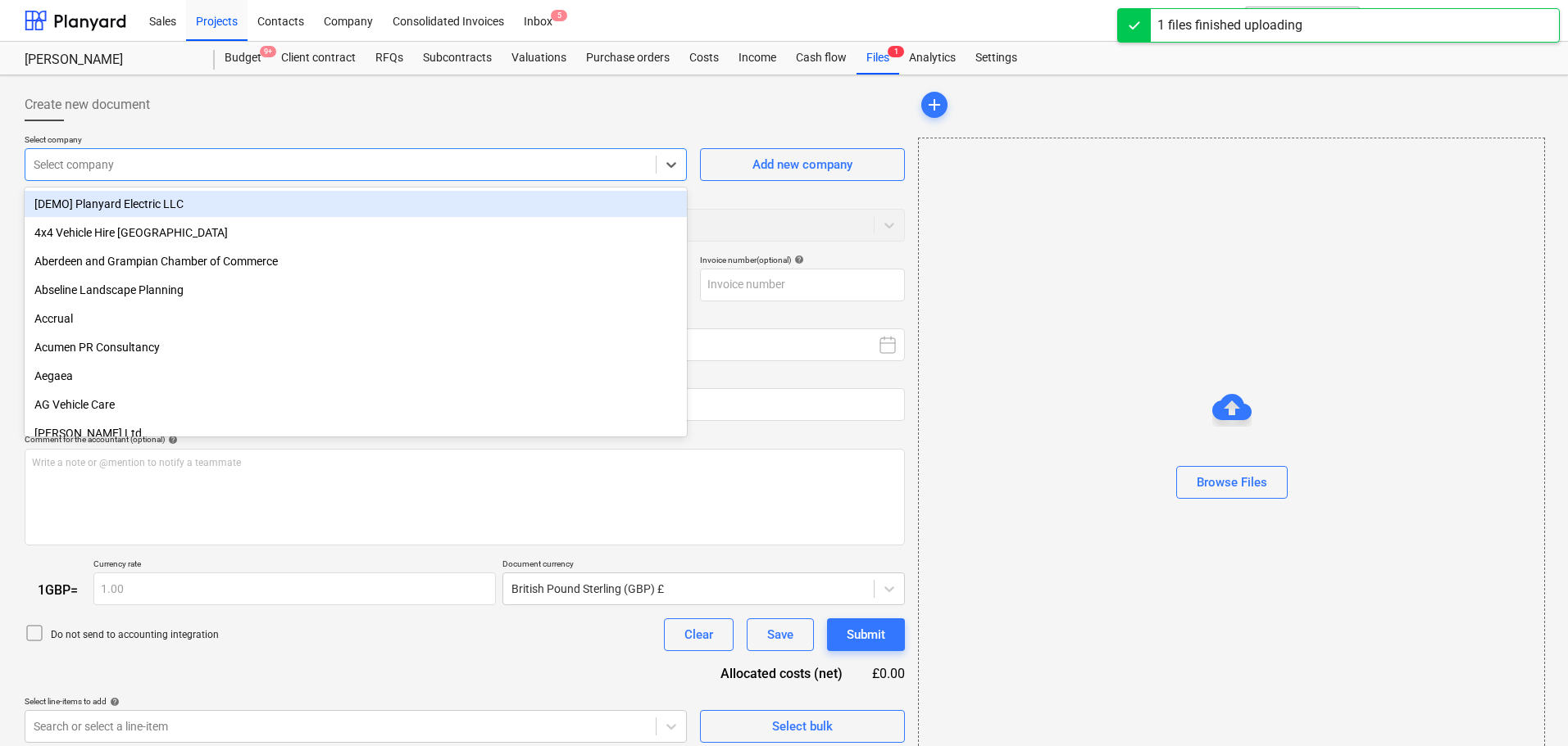
type input "0014704-5795.pdf"
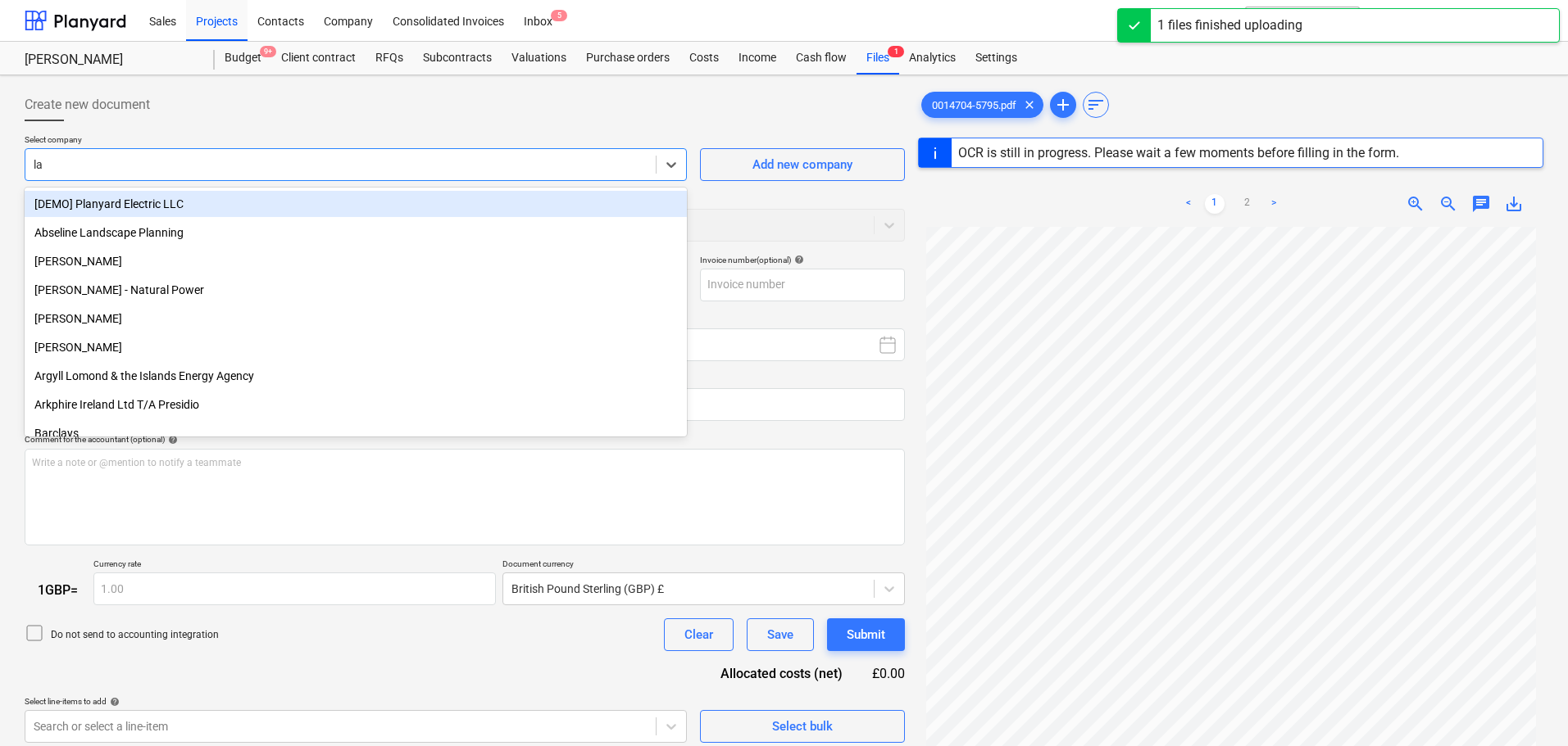
type input "lan"
type input "0014704"
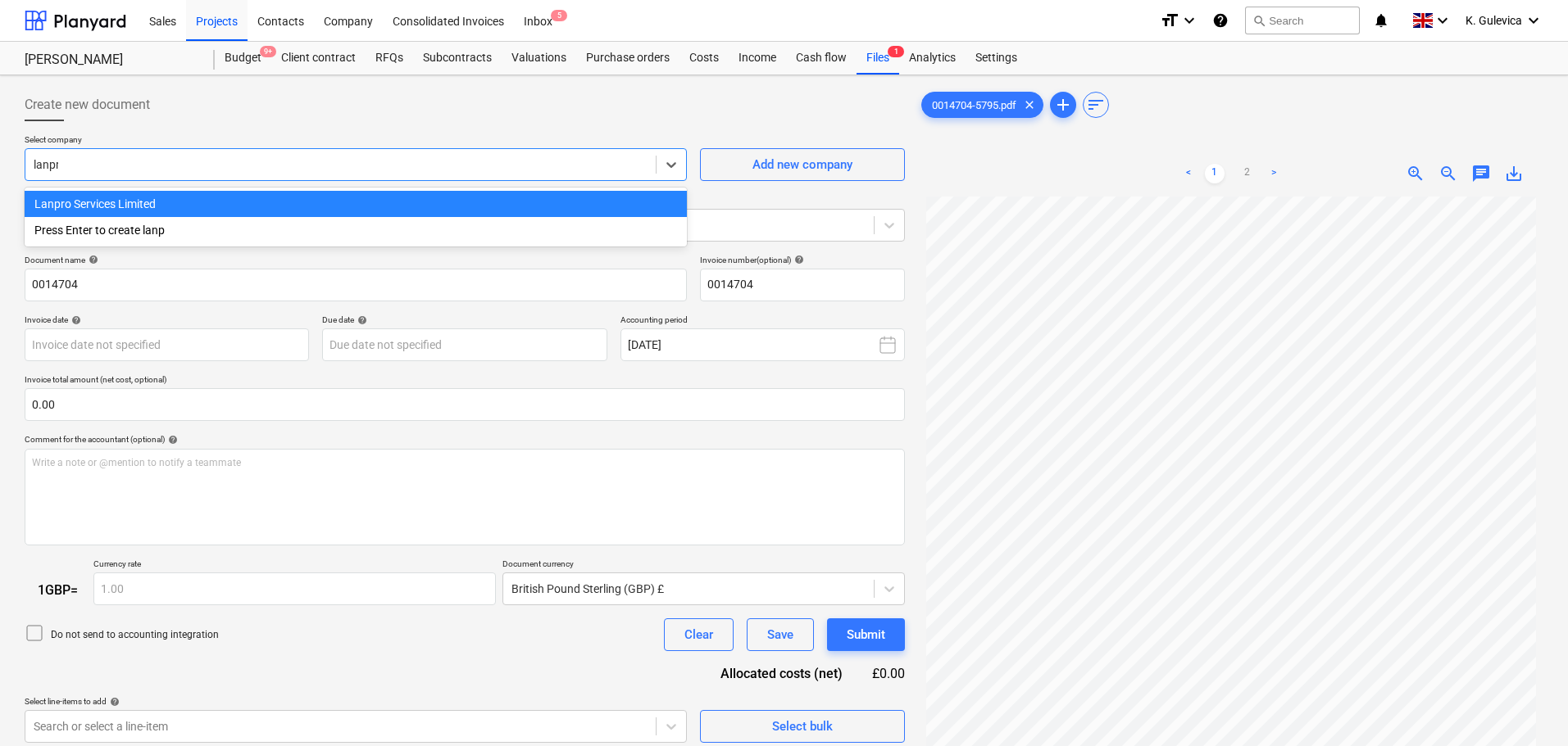
type input "lanpro"
click at [162, 200] on div "Lanpro Services Limited" at bounding box center [355, 204] width 662 height 26
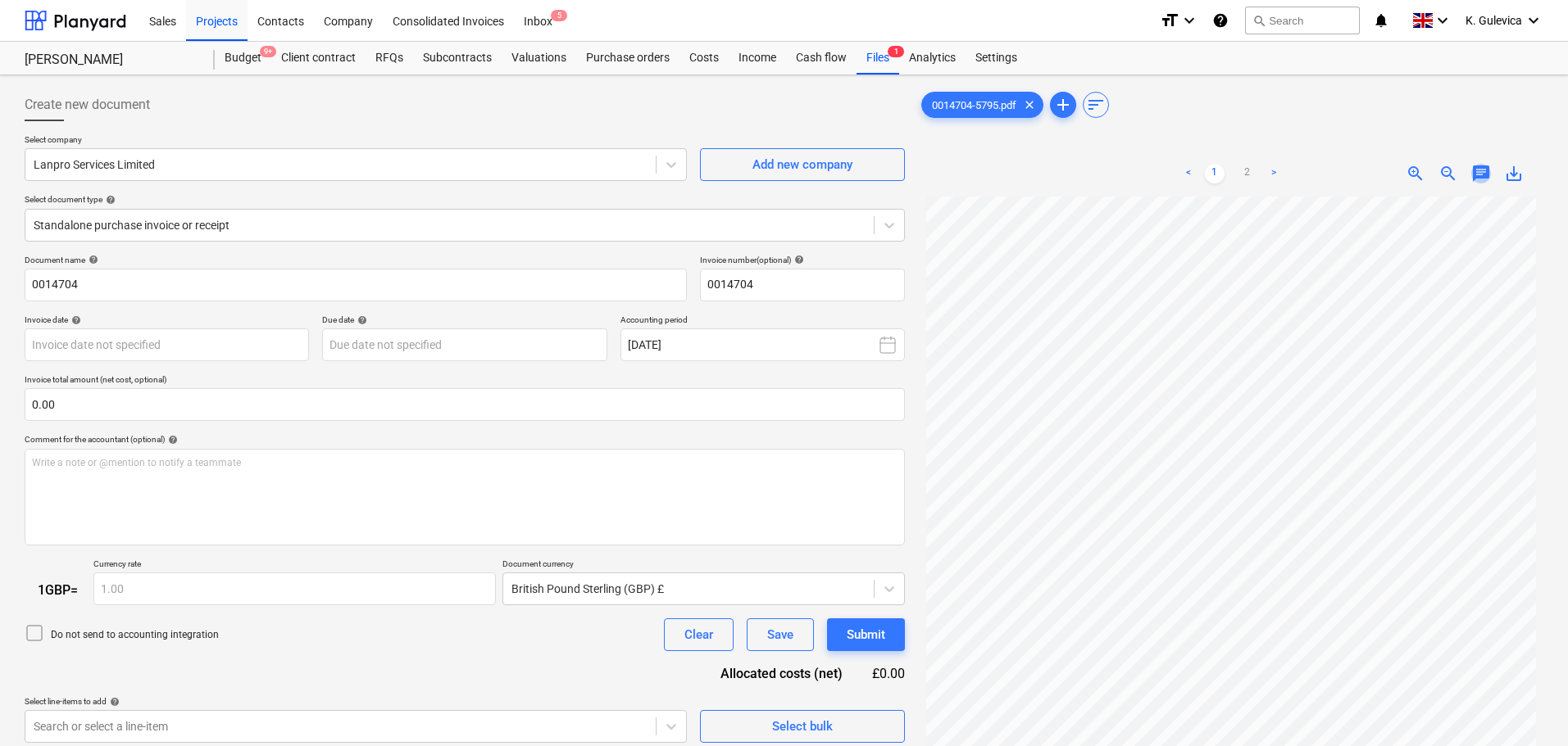
click at [1481, 170] on span "chat" at bounding box center [1480, 174] width 20 height 20
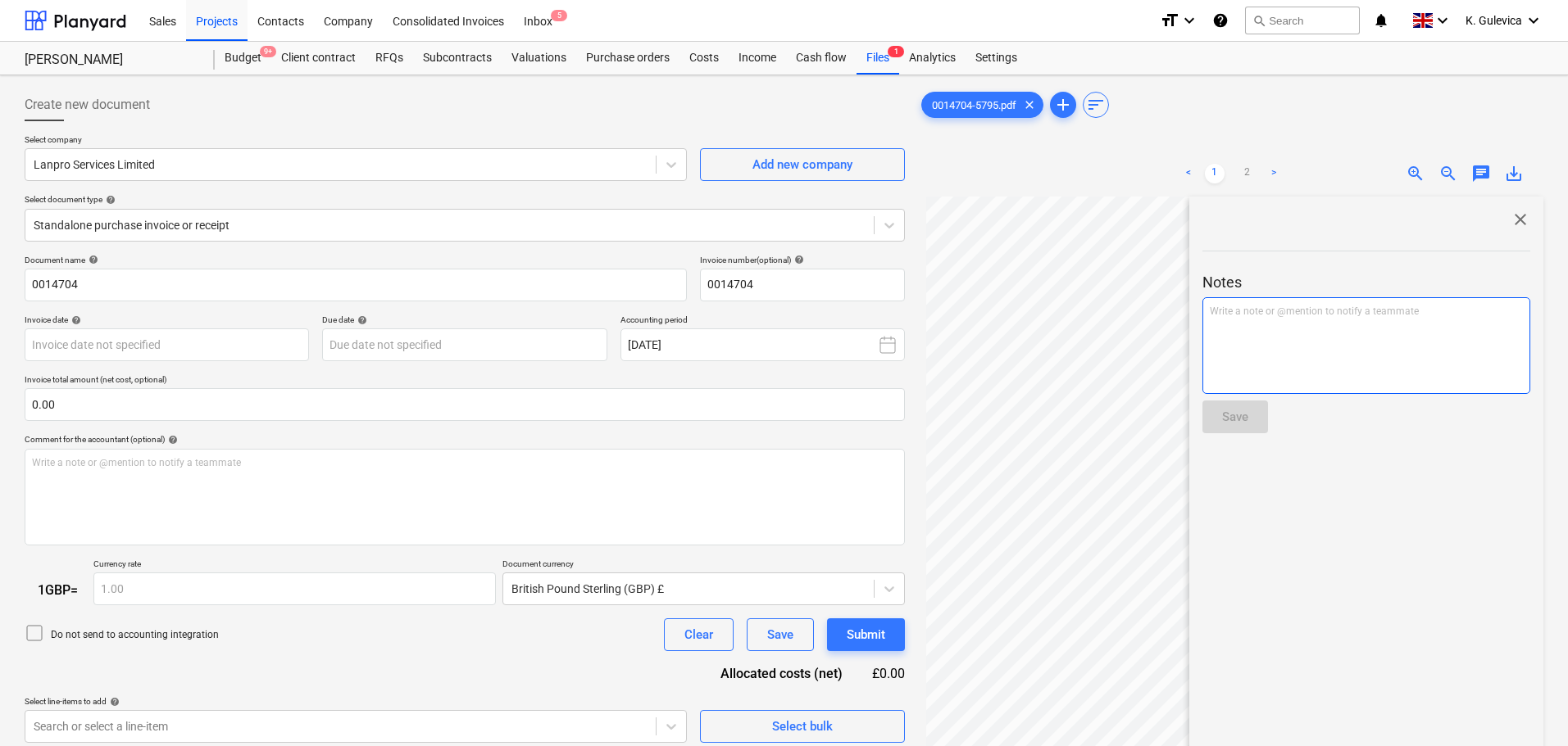
click at [1299, 351] on div "Write a note or @mention to notify a teammate [PERSON_NAME]" at bounding box center [1365, 346] width 328 height 97
click at [1313, 314] on p "﻿ @ [PERSON_NAME] ﻿ ﻿" at bounding box center [1365, 313] width 313 height 17
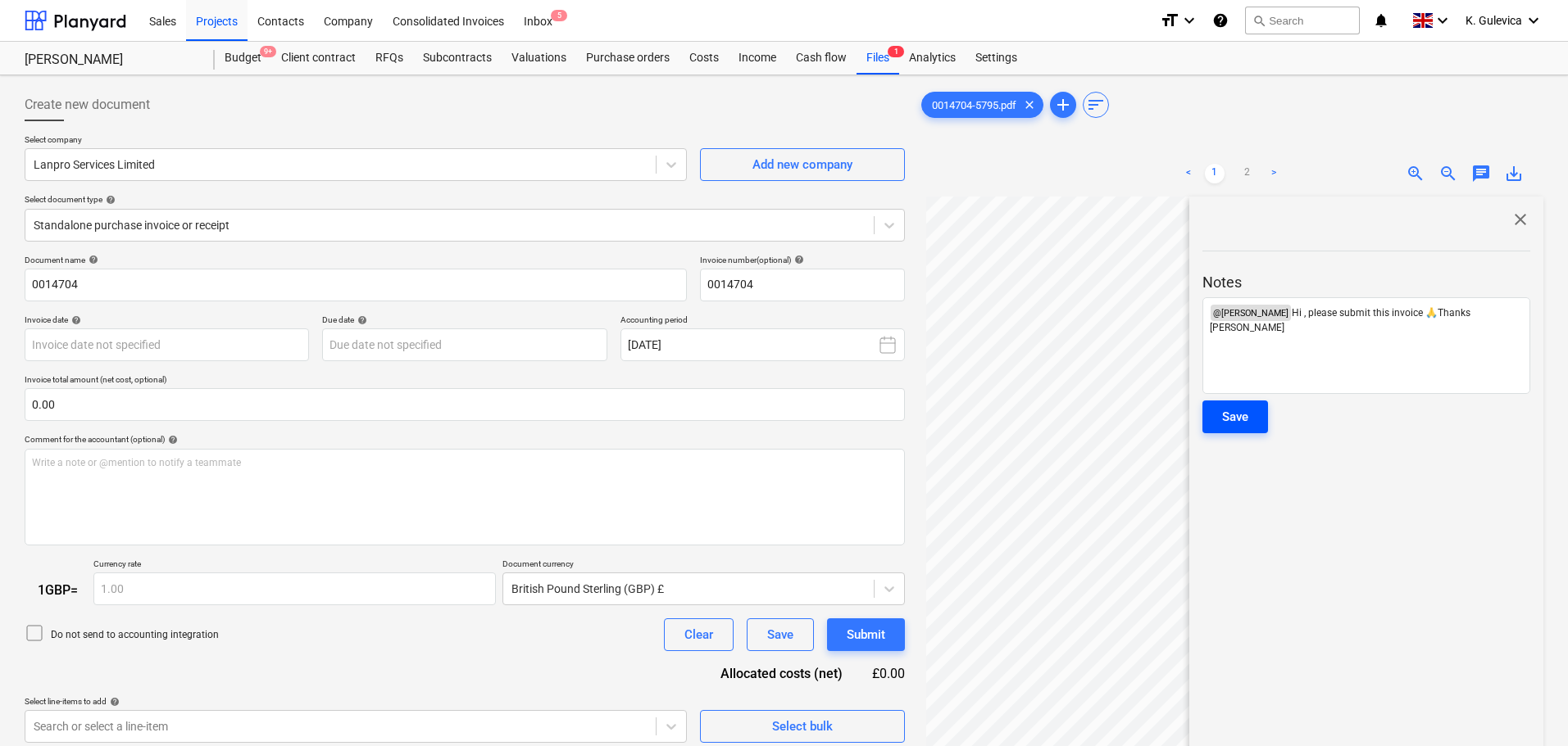
click at [1242, 415] on div "Save" at bounding box center [1235, 416] width 26 height 21
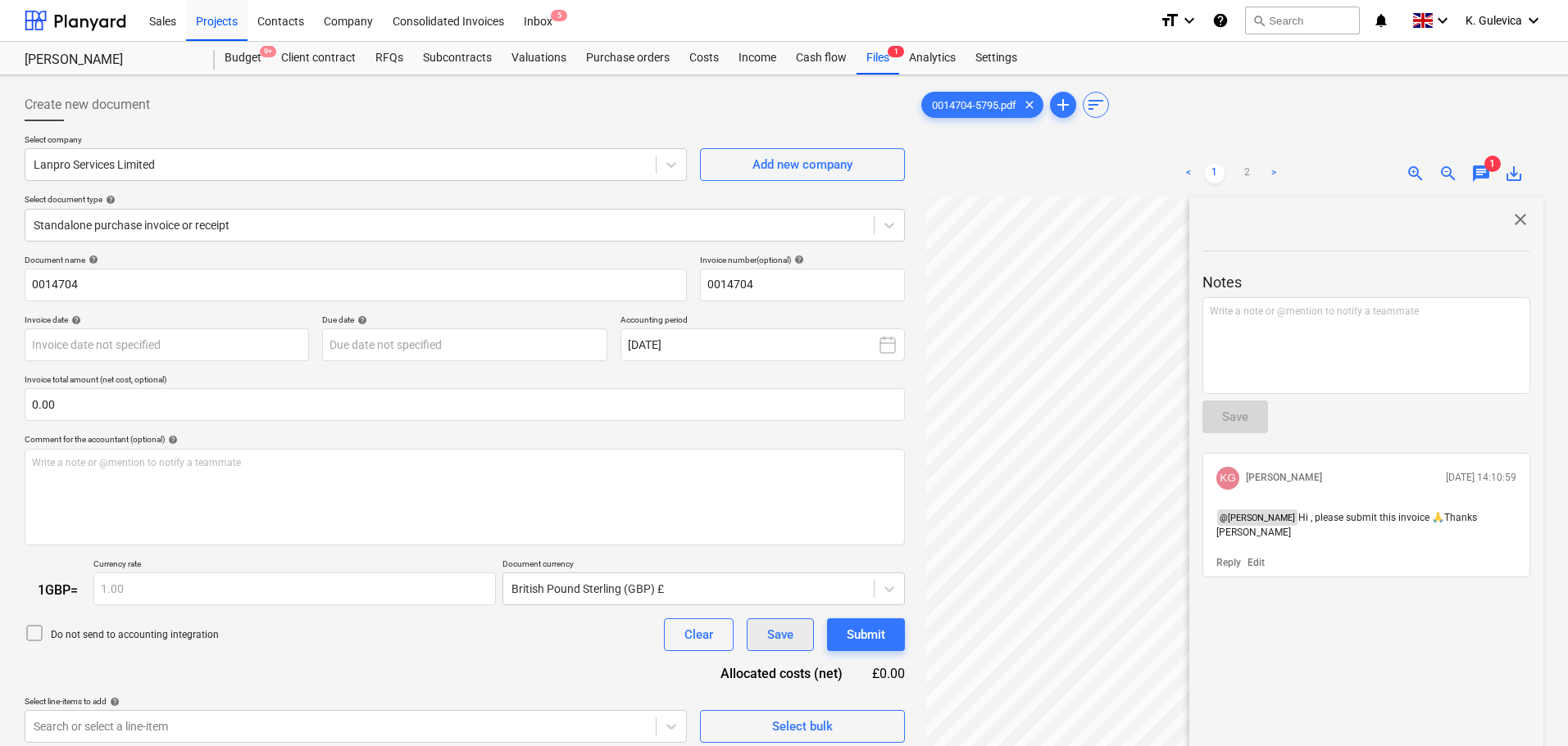
click at [788, 629] on div "Save" at bounding box center [780, 635] width 26 height 21
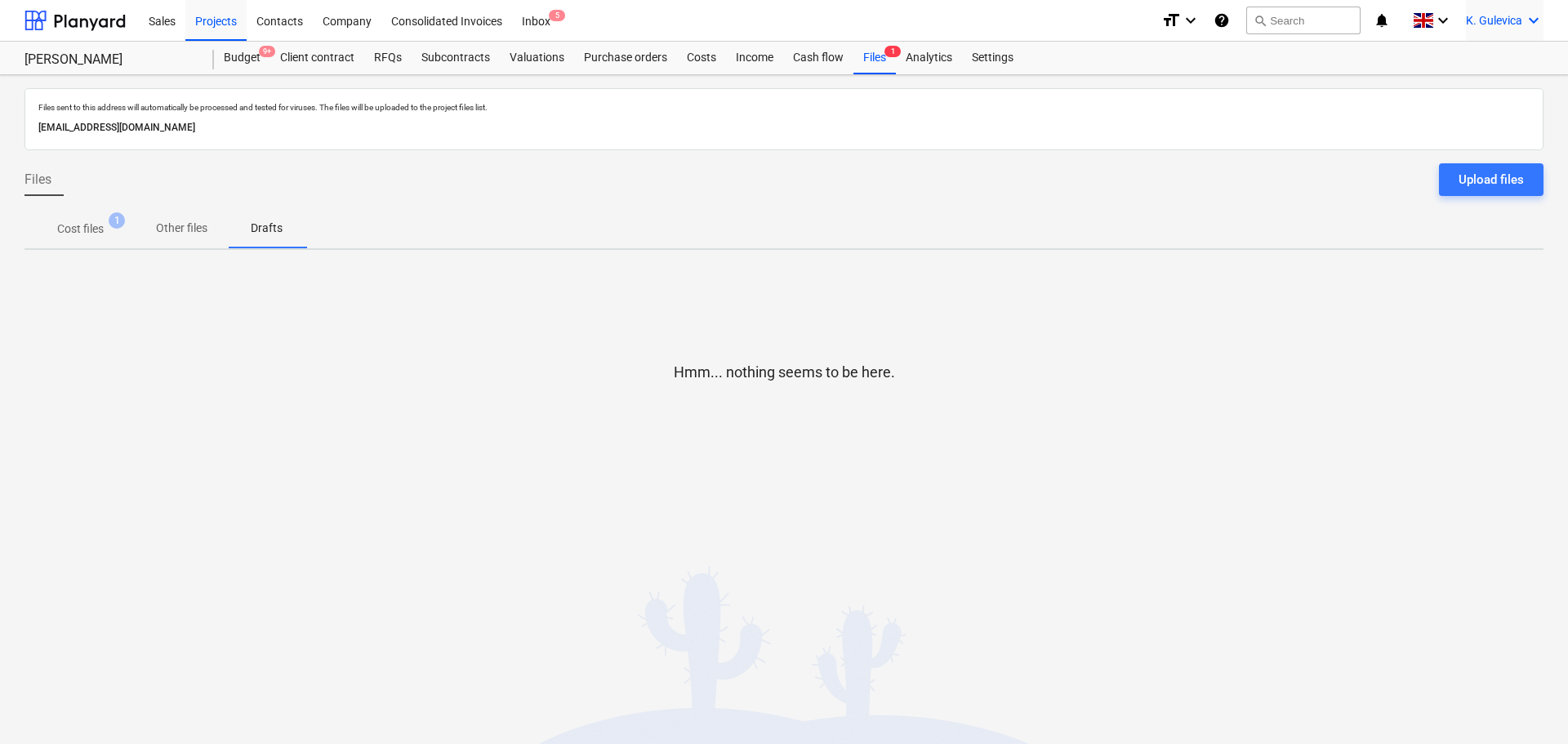
click at [1477, 17] on span "K. Gulevica" at bounding box center [1494, 20] width 57 height 13
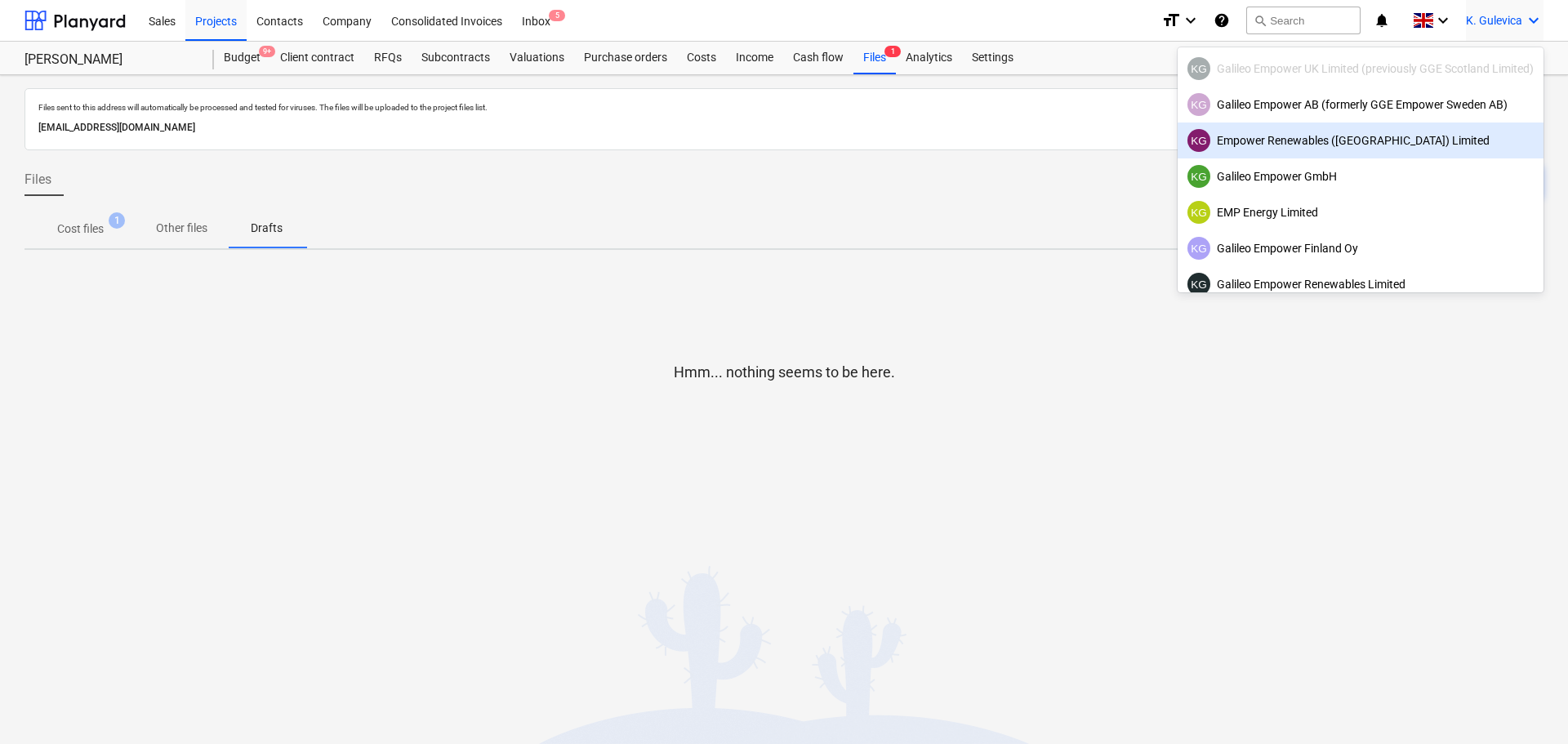
click at [1280, 145] on div "KG Empower Renewables ([GEOGRAPHIC_DATA]) Limited" at bounding box center [1360, 141] width 346 height 23
